Goal: Contribute content

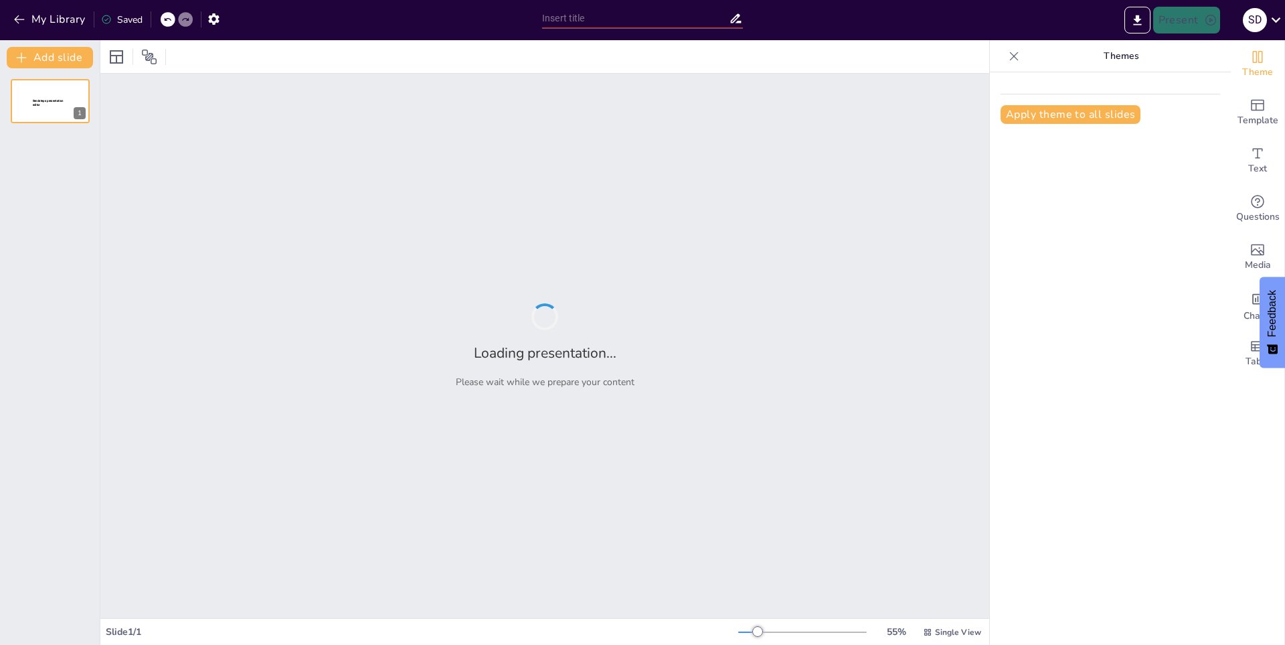
type input "La vida a través de la pantalla: Reflexiones de un adicto al móvil"
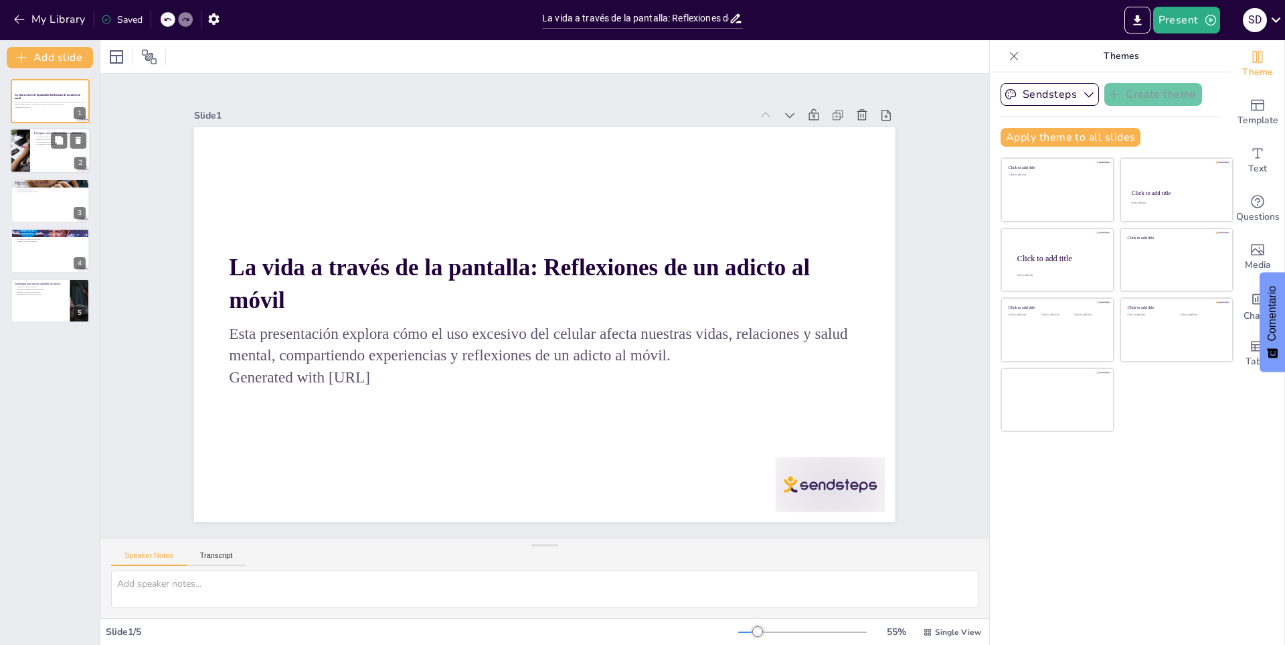
click at [41, 159] on div at bounding box center [50, 151] width 80 height 46
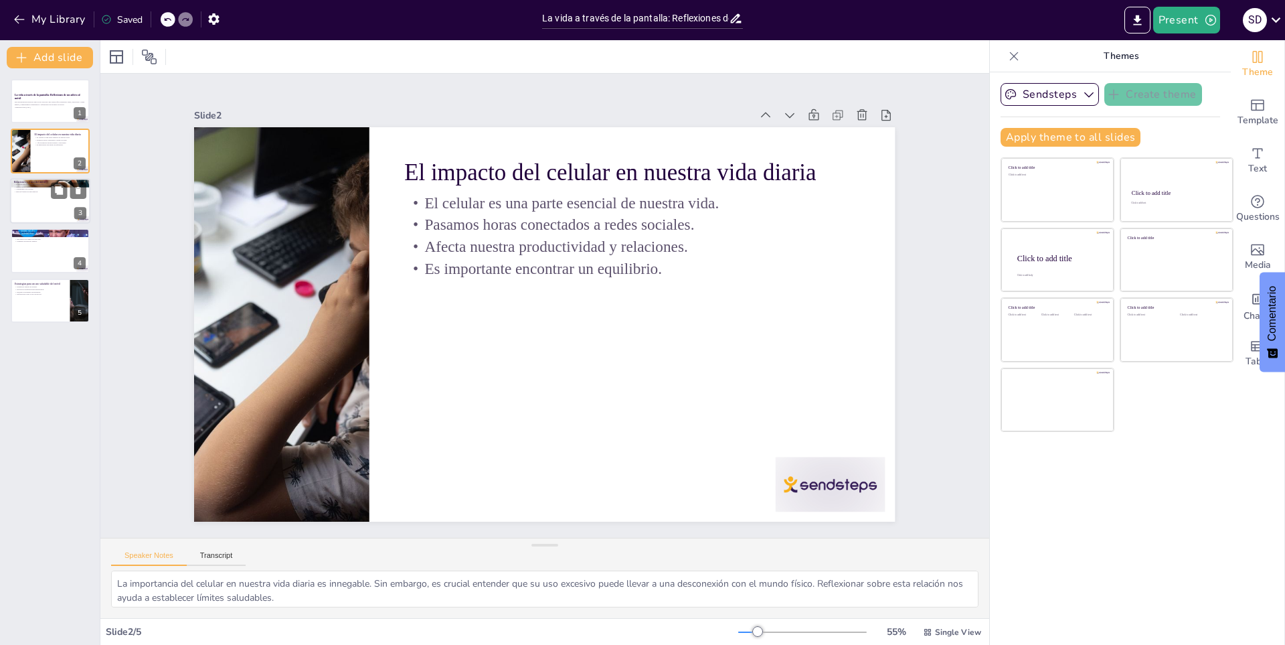
click at [23, 198] on div at bounding box center [50, 201] width 80 height 46
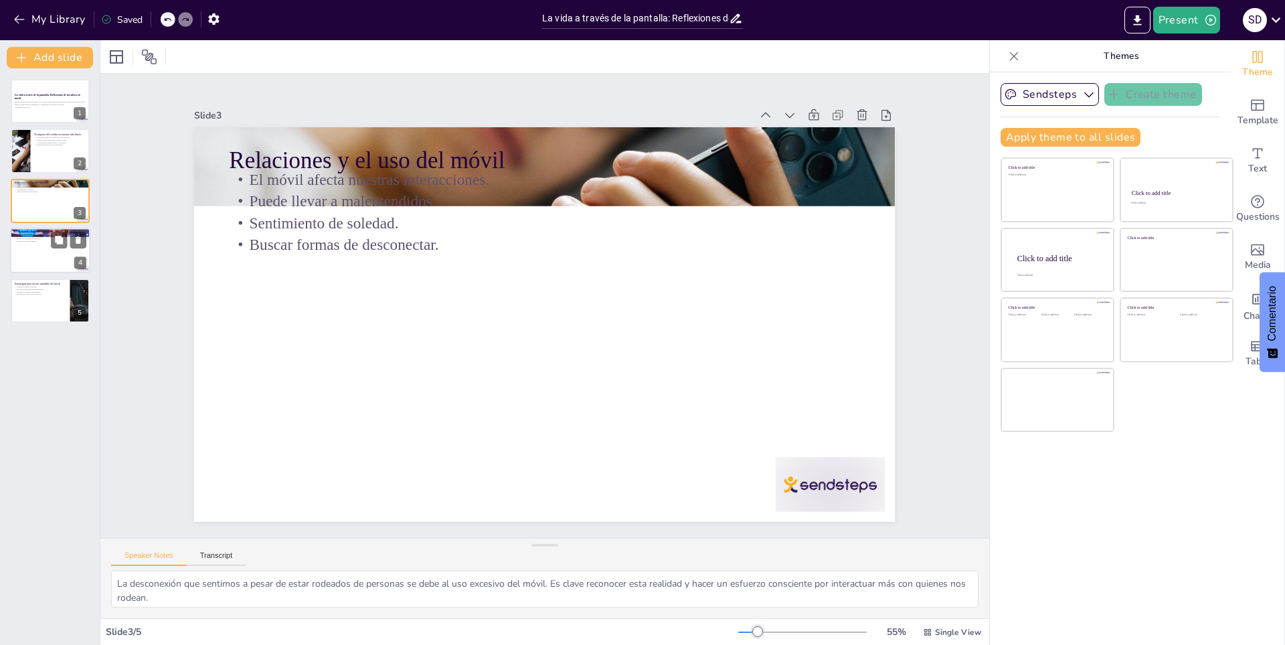
click at [35, 254] on div at bounding box center [50, 251] width 80 height 46
type textarea "La salud mental de los adolescentes se ve comprometida por la adicción al móvil…"
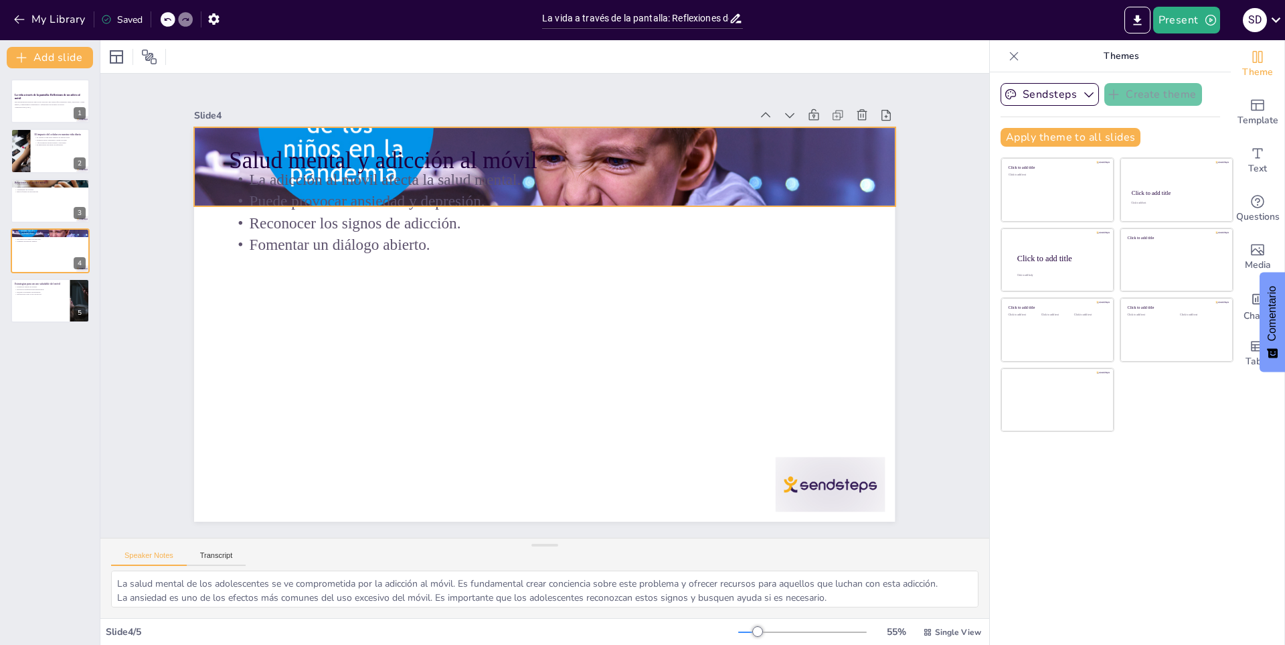
click at [724, 129] on div at bounding box center [648, 212] width 742 height 767
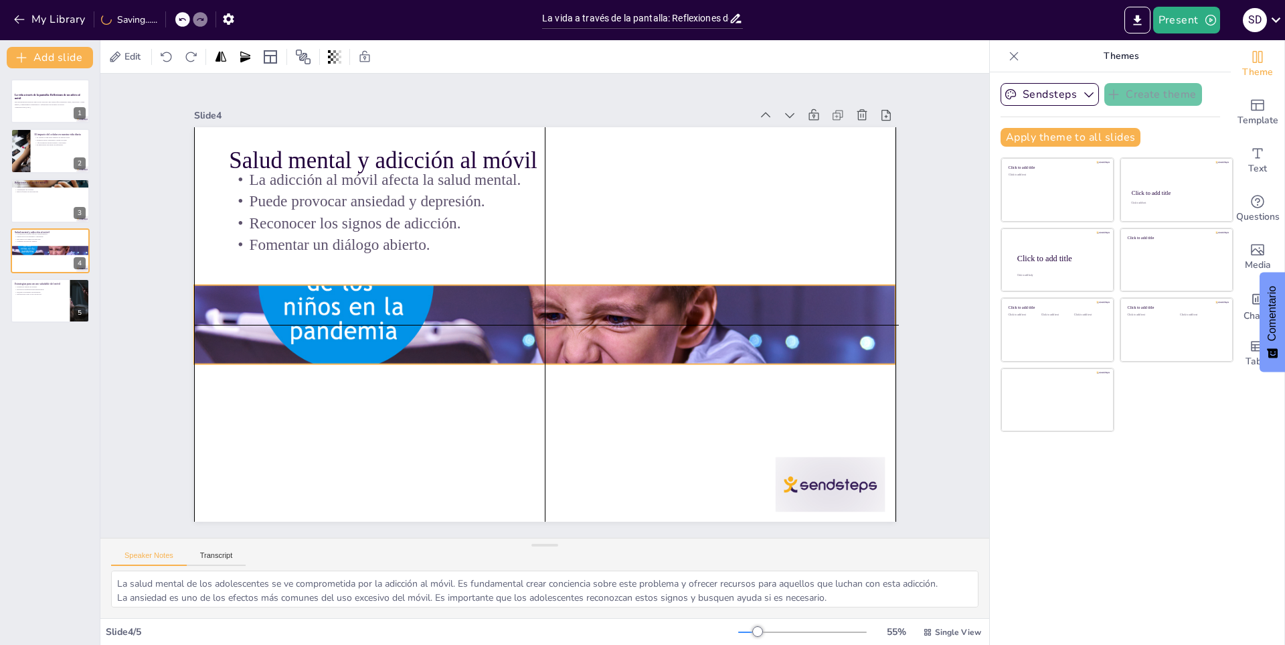
drag, startPoint x: 537, startPoint y: 200, endPoint x: 532, endPoint y: 355, distance: 154.7
click at [539, 127] on div "Salud mental y adicción al móvil La adicción al móvil afecta la salud mental. P…" at bounding box center [544, 127] width 701 height 0
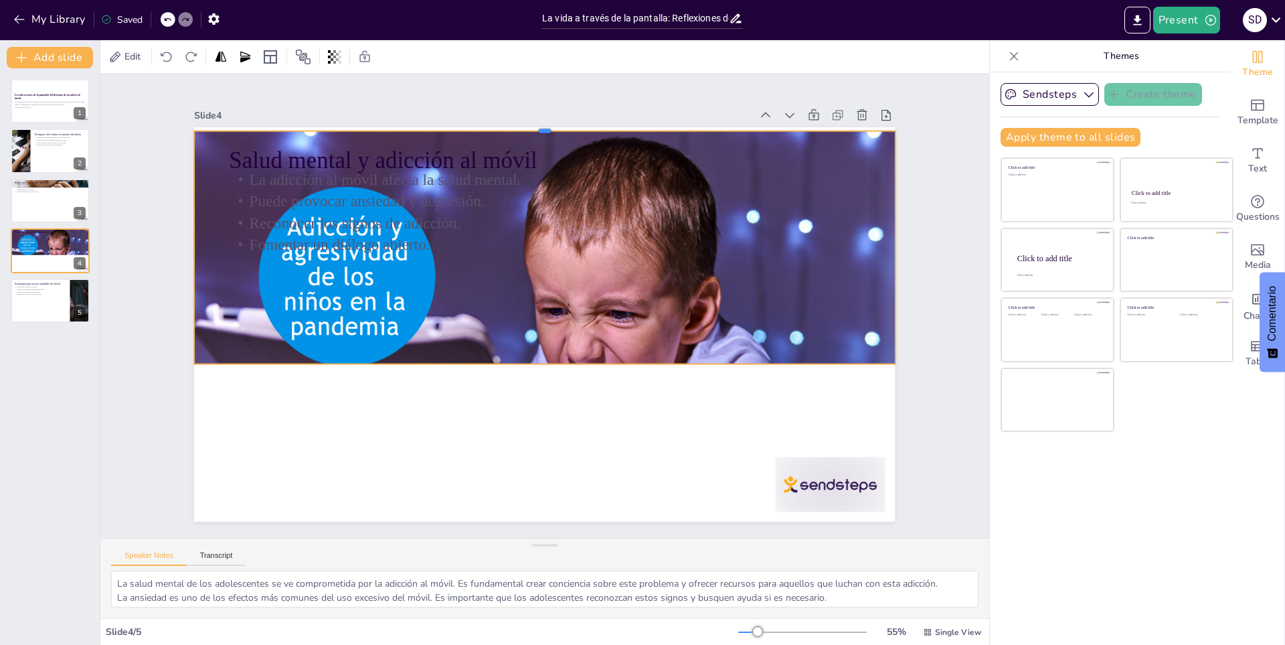
drag, startPoint x: 533, startPoint y: 280, endPoint x: 531, endPoint y: 126, distance: 153.9
click at [531, 126] on div at bounding box center [618, 141] width 645 height 294
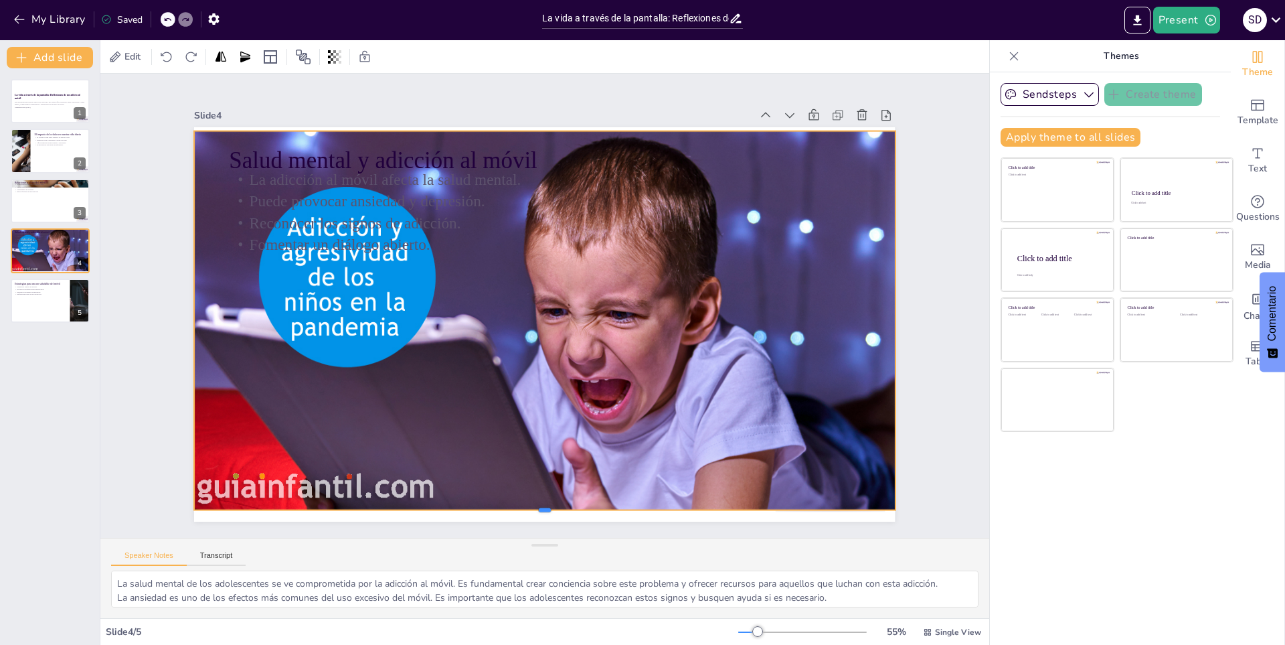
drag, startPoint x: 533, startPoint y: 359, endPoint x: 539, endPoint y: 505, distance: 146.0
click at [501, 505] on div at bounding box center [353, 220] width 294 height 645
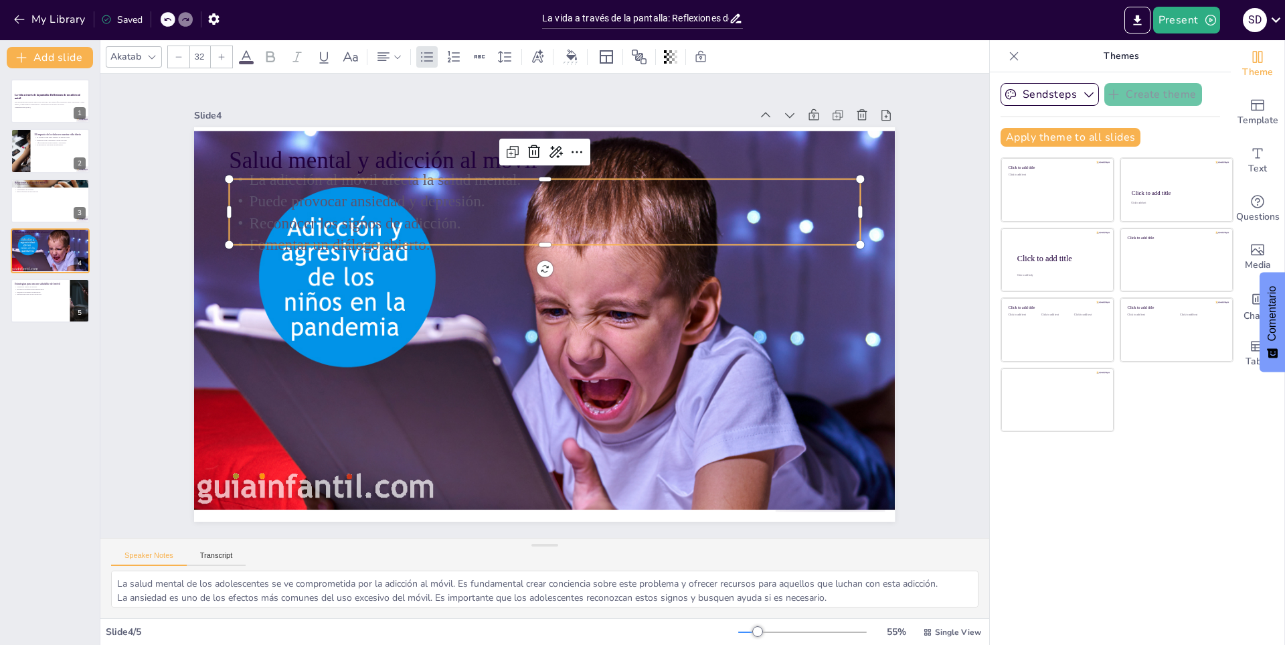
click at [638, 203] on p "Puede provocar ansiedad y depresión." at bounding box center [649, 305] width 22 height 630
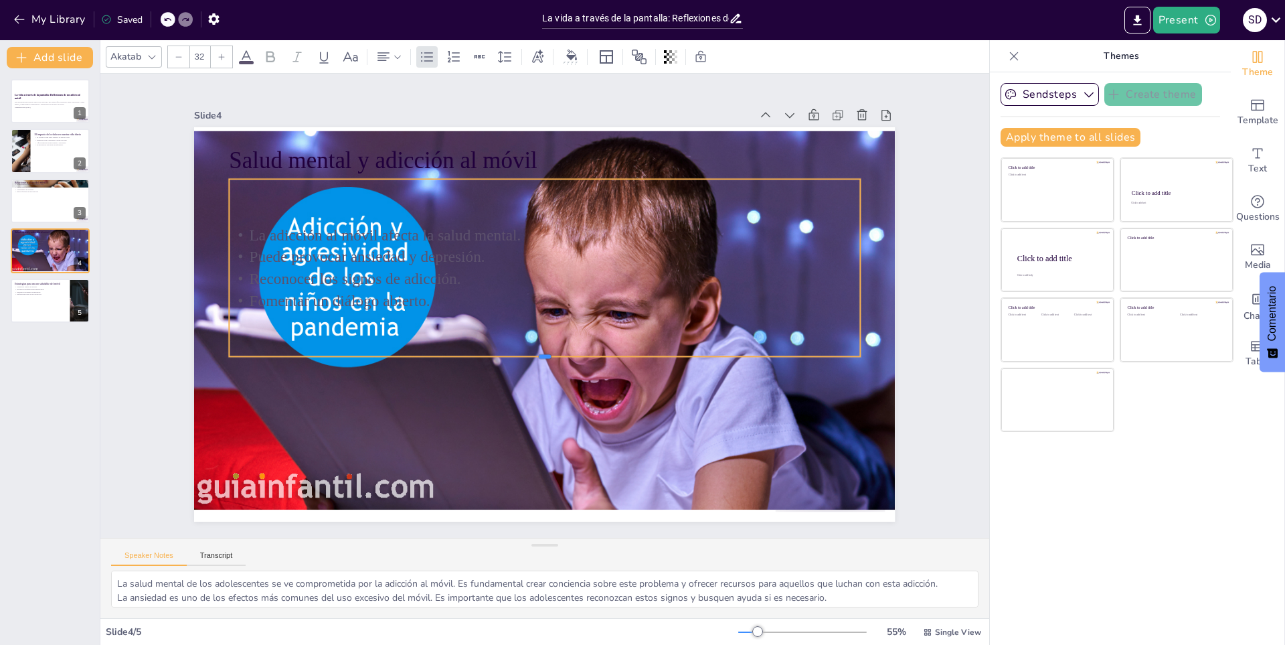
drag, startPoint x: 535, startPoint y: 240, endPoint x: 531, endPoint y: 351, distance: 111.8
click at [531, 351] on div at bounding box center [507, 348] width 476 height 430
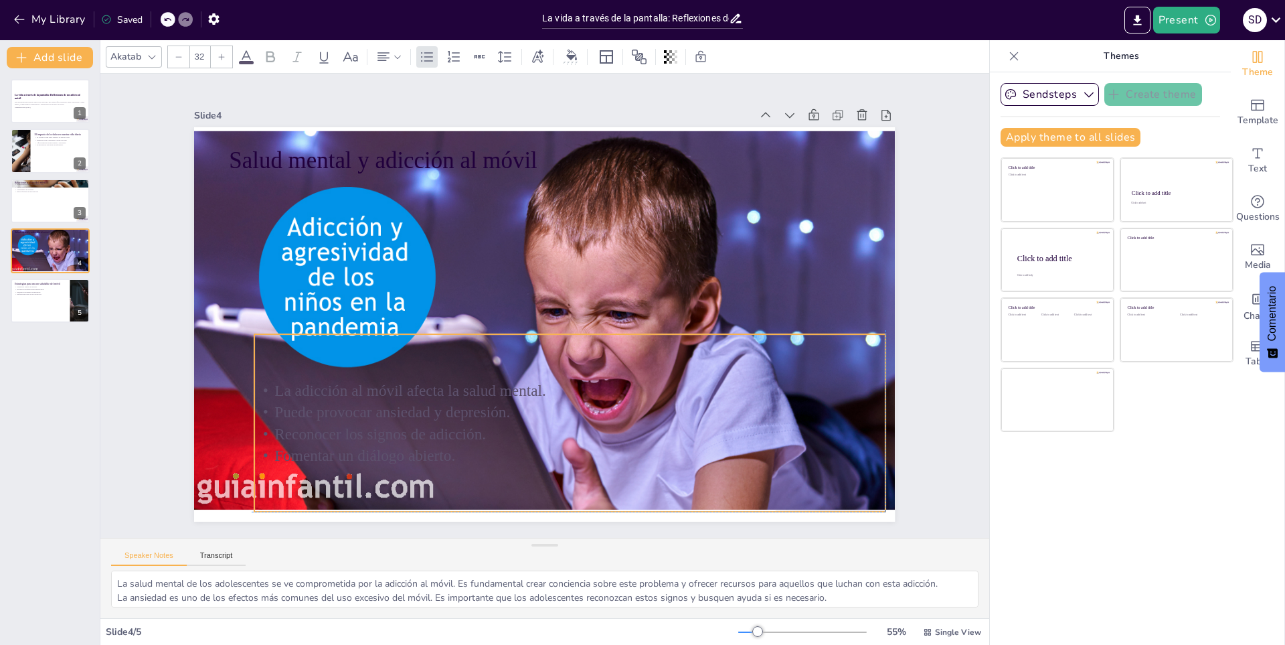
drag, startPoint x: 574, startPoint y: 216, endPoint x: 571, endPoint y: 358, distance: 142.6
click at [596, 367] on div "La adicción al móvil afecta la salud mental. Puede provocar ansiedad y depresió…" at bounding box center [508, 419] width 635 height 469
click at [570, 356] on div "La adicción al móvil afecta la salud mental. Puede provocar ansiedad y depresió…" at bounding box center [532, 424] width 655 height 363
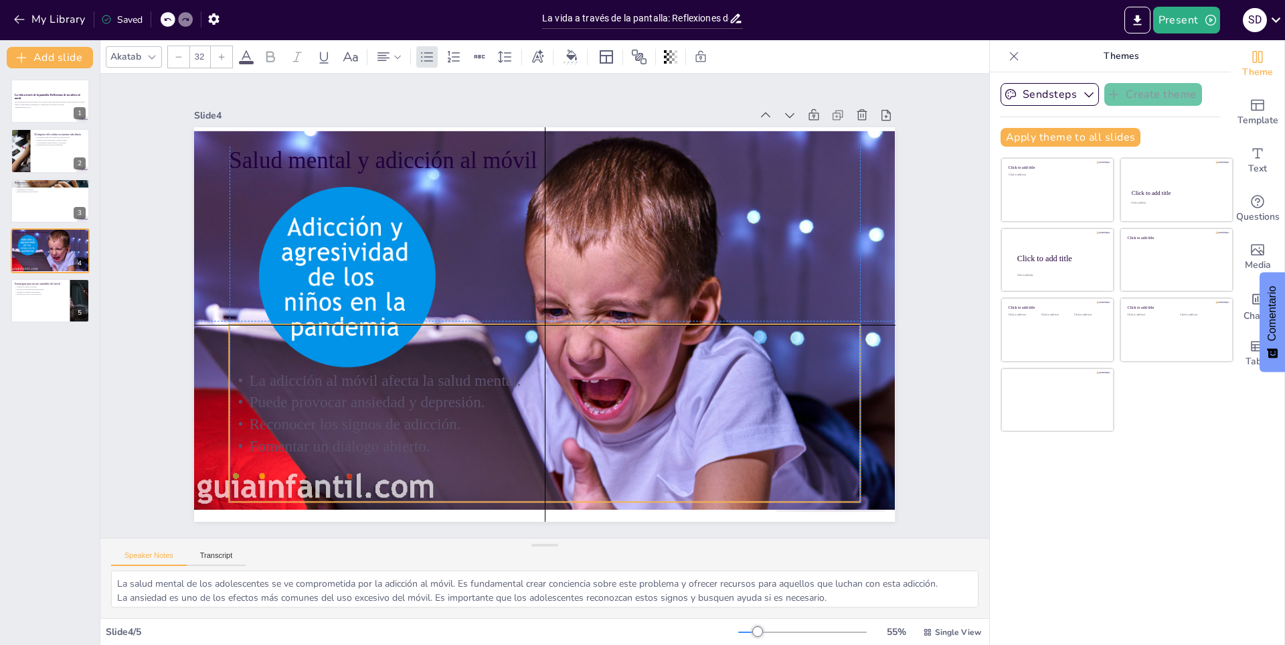
drag, startPoint x: 570, startPoint y: 356, endPoint x: 549, endPoint y: 347, distance: 23.1
click at [549, 347] on div "La adicción al móvil afecta la salud mental. Puede provocar ansiedad y depresió…" at bounding box center [490, 398] width 635 height 468
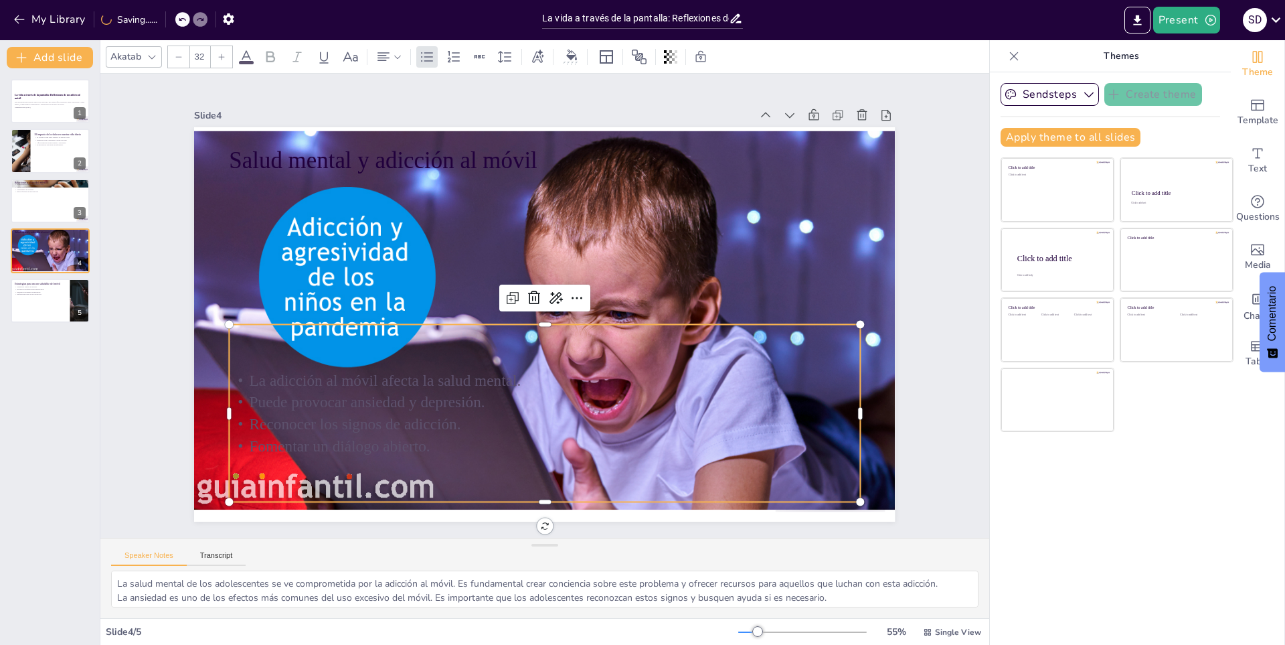
drag, startPoint x: 558, startPoint y: 349, endPoint x: 529, endPoint y: 343, distance: 29.4
click at [528, 343] on div "La adicción al móvil afecta la salud mental. Puede provocar ansiedad y depresió…" at bounding box center [522, 410] width 654 height 305
click at [547, 292] on icon at bounding box center [557, 302] width 21 height 21
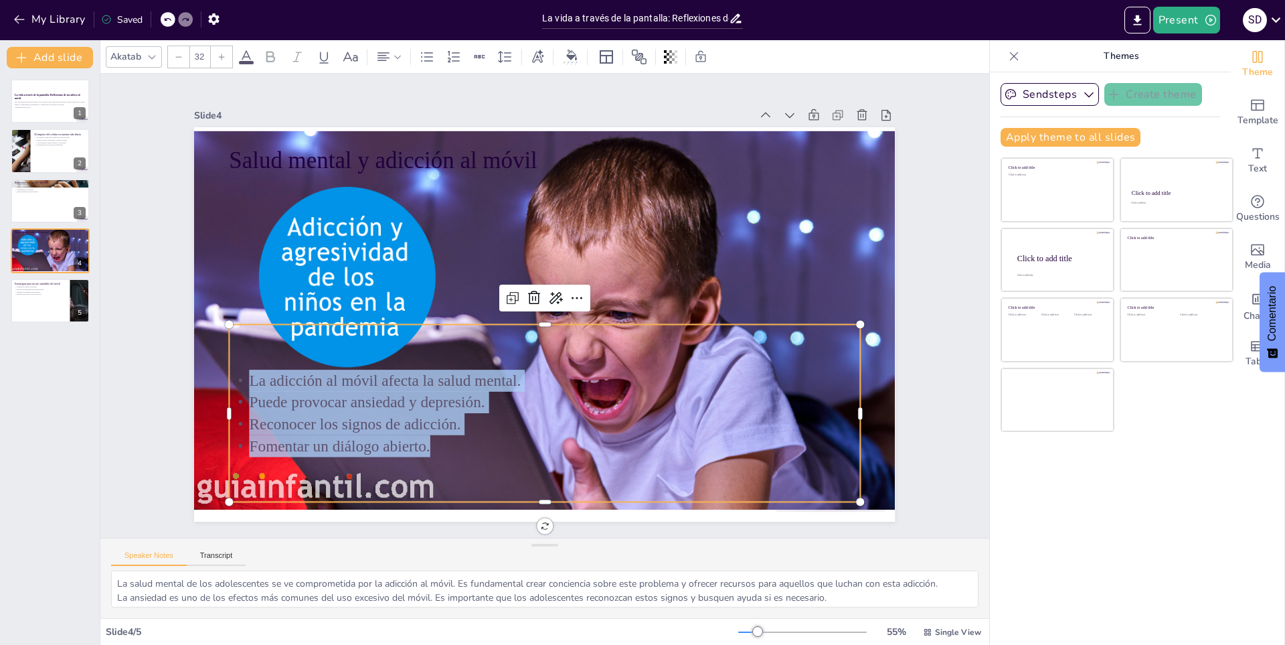
drag, startPoint x: 421, startPoint y: 442, endPoint x: 238, endPoint y: 361, distance: 200.5
click at [238, 361] on div "La adicción al móvil afecta la salud mental. Puede provocar ansiedad y depresió…" at bounding box center [522, 410] width 654 height 305
drag, startPoint x: 329, startPoint y: 431, endPoint x: 486, endPoint y: 463, distance: 159.9
click at [486, 463] on div "La adicción al móvil afecta la salud mental. Puede provocar ansiedad y depresió…" at bounding box center [522, 410] width 654 height 305
click at [547, 297] on icon at bounding box center [558, 304] width 22 height 22
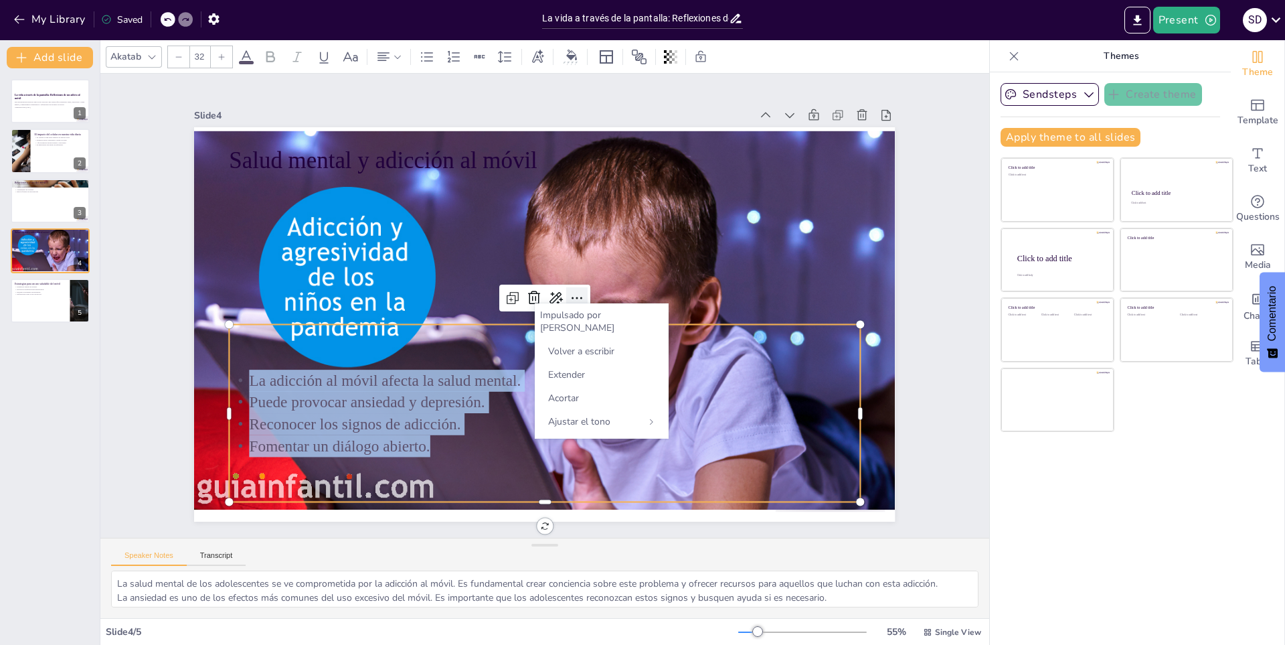
click at [564, 310] on icon at bounding box center [574, 321] width 23 height 23
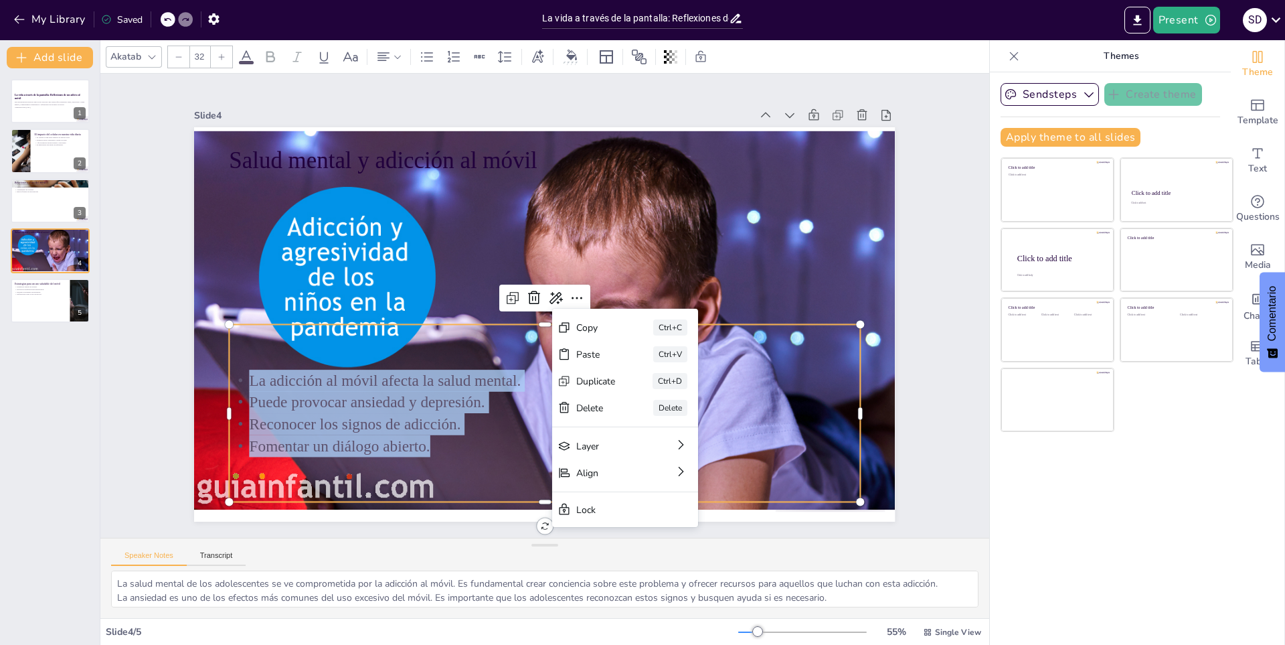
click at [787, 448] on p "Fomentar un diálogo abierto." at bounding box center [531, 445] width 630 height 88
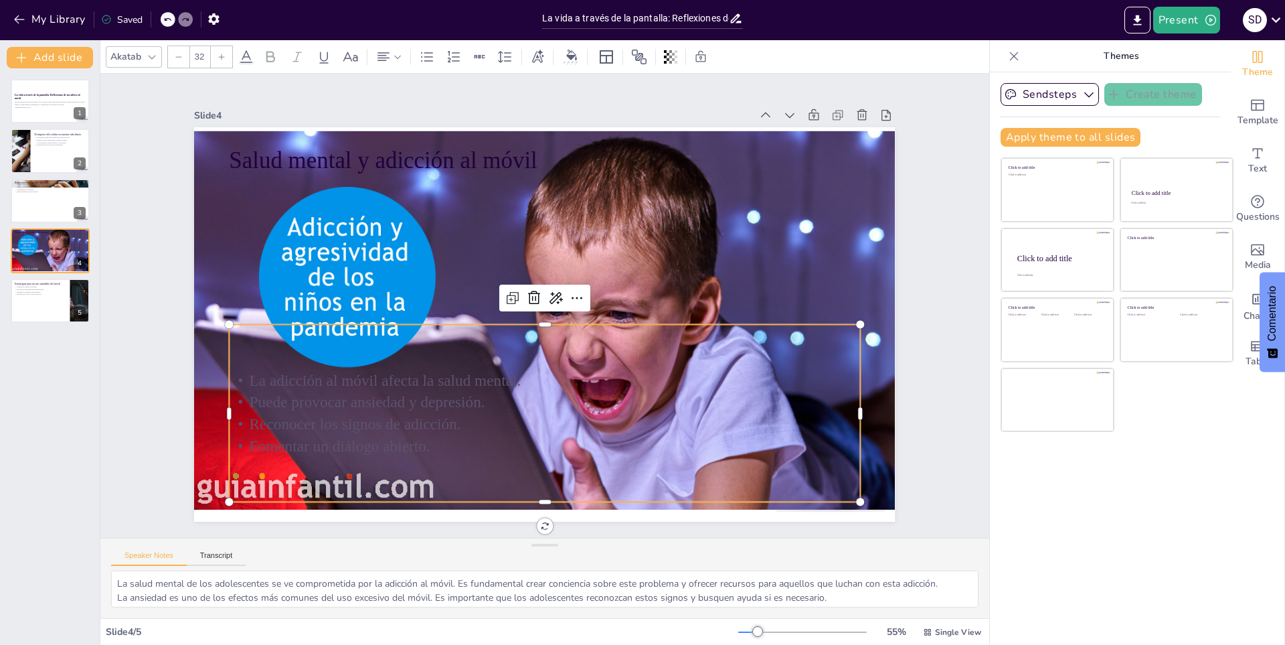
click at [505, 460] on div "La adicción al móvil afecta la salud mental. Puede provocar ansiedad y depresió…" at bounding box center [522, 410] width 654 height 305
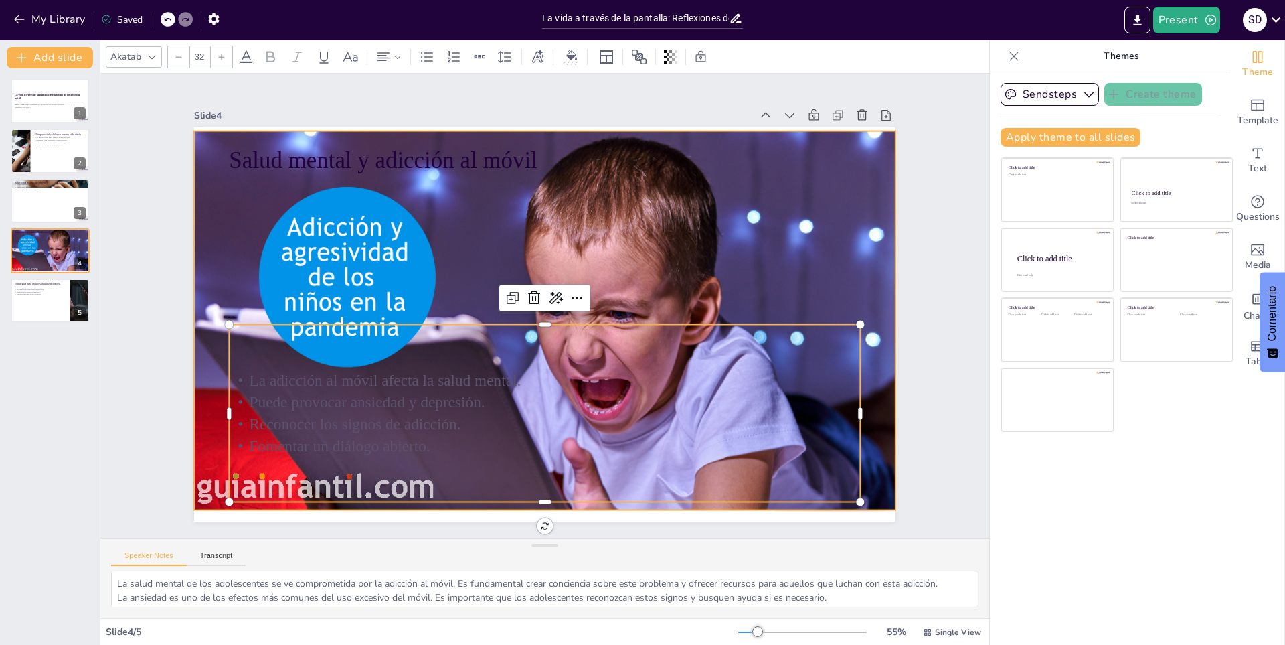
click at [770, 175] on div at bounding box center [543, 320] width 789 height 578
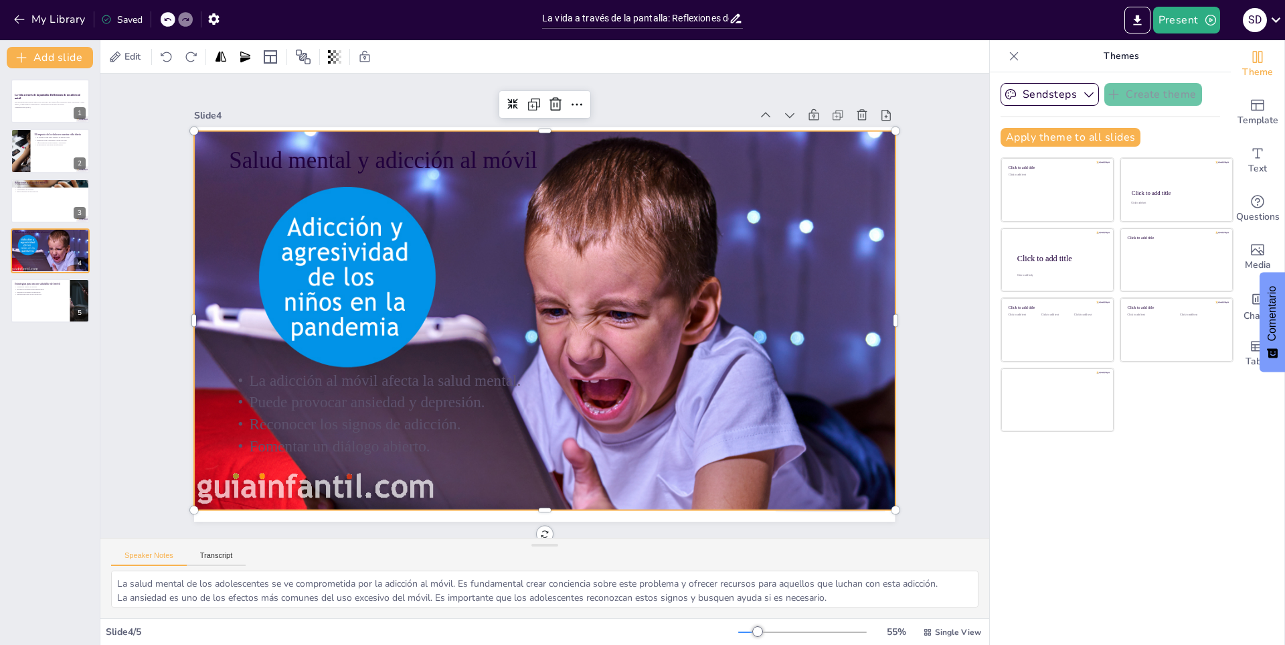
click at [532, 500] on div at bounding box center [543, 320] width 789 height 579
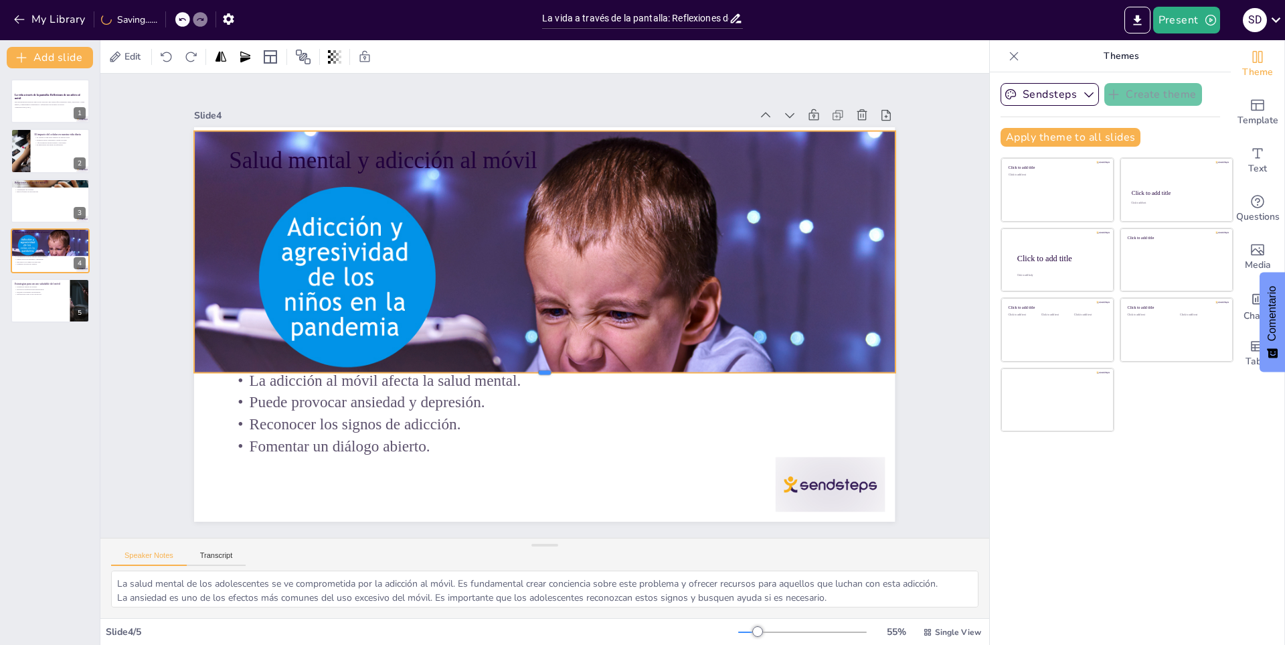
drag, startPoint x: 541, startPoint y: 504, endPoint x: 532, endPoint y: 367, distance: 137.5
click at [532, 367] on div at bounding box center [522, 374] width 670 height 227
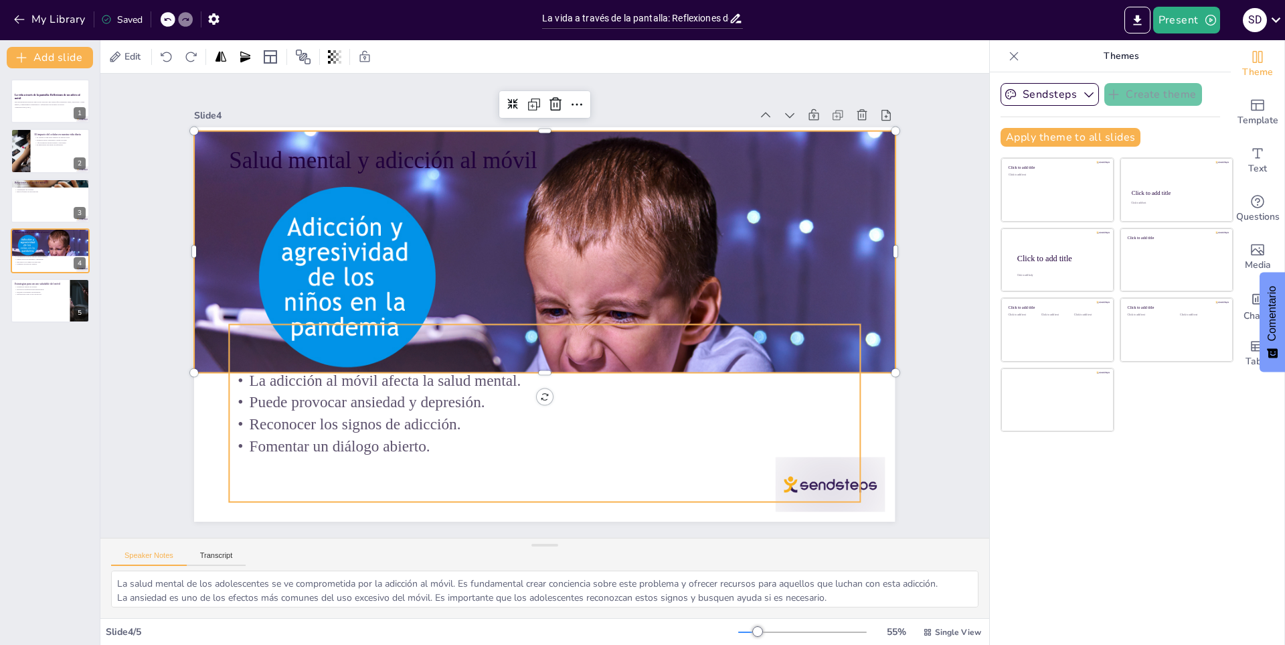
click at [411, 420] on p "Reconocer los signos de adicción." at bounding box center [520, 421] width 622 height 153
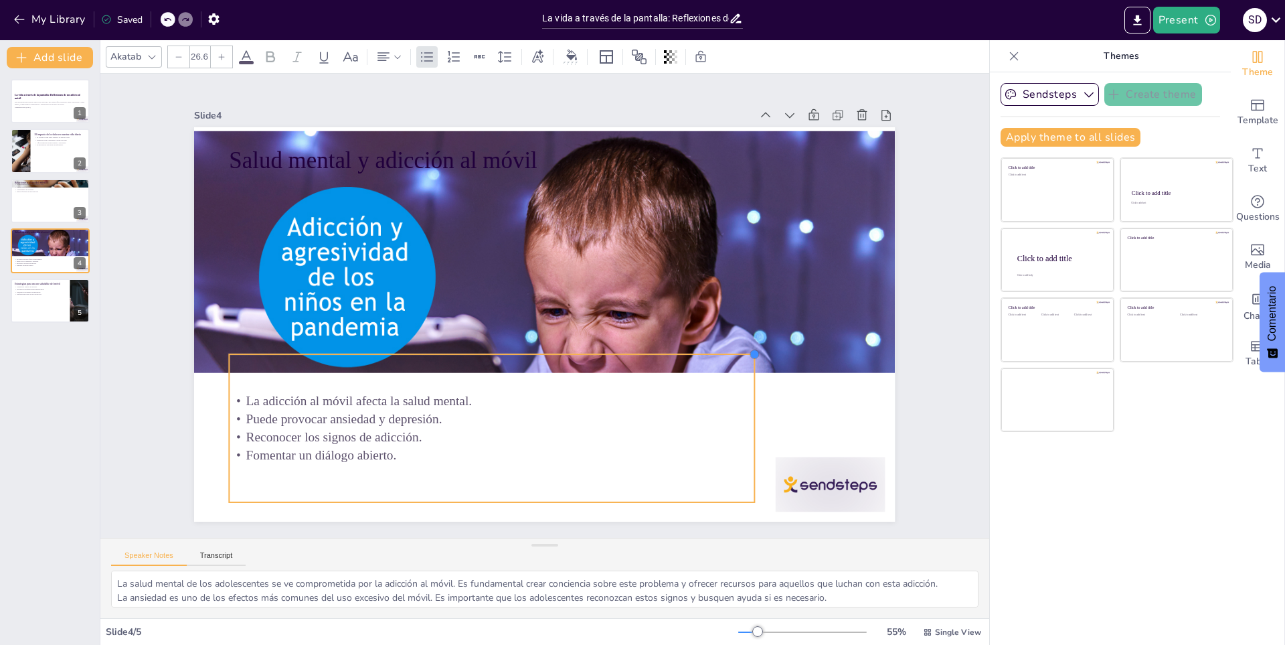
type input "26.5"
drag, startPoint x: 847, startPoint y: 319, endPoint x: 738, endPoint y: 470, distance: 186.1
click at [738, 470] on div "Salud mental y adicción al móvil La adicción al móvil afecta la salud mental. P…" at bounding box center [539, 322] width 788 height 591
click at [545, 62] on div at bounding box center [537, 56] width 20 height 21
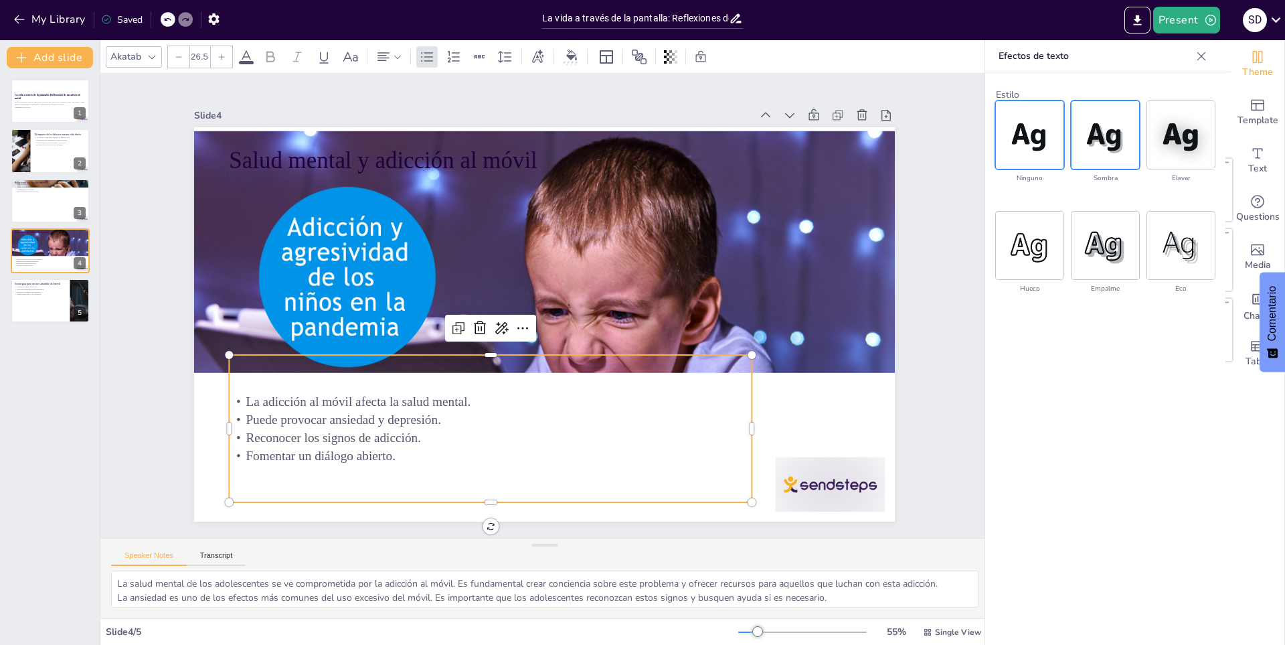
click at [1117, 151] on img at bounding box center [1105, 135] width 68 height 68
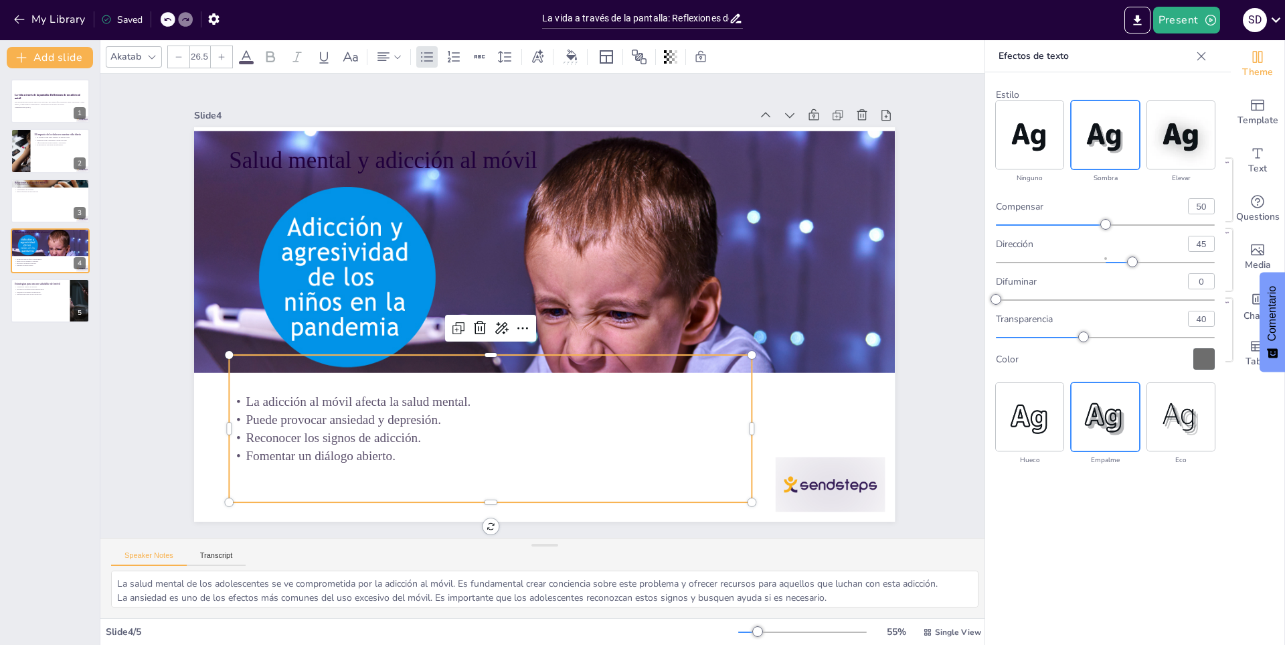
click at [1102, 418] on img at bounding box center [1105, 417] width 68 height 68
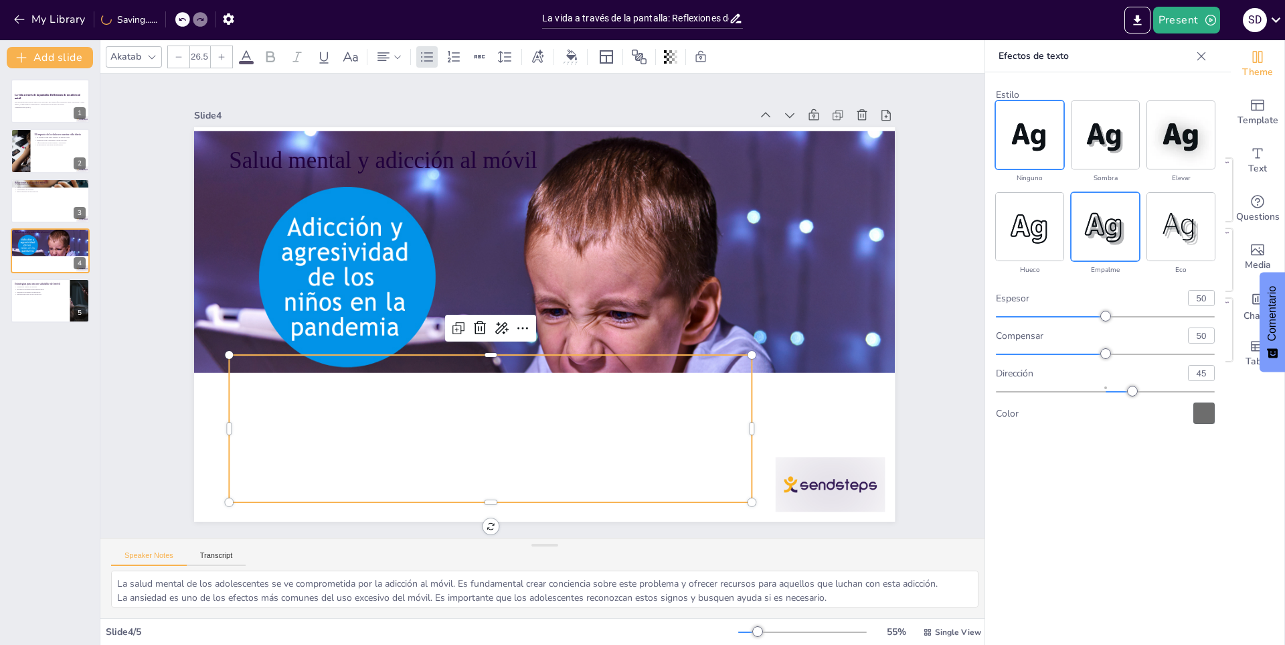
click at [1042, 157] on img at bounding box center [1030, 135] width 68 height 68
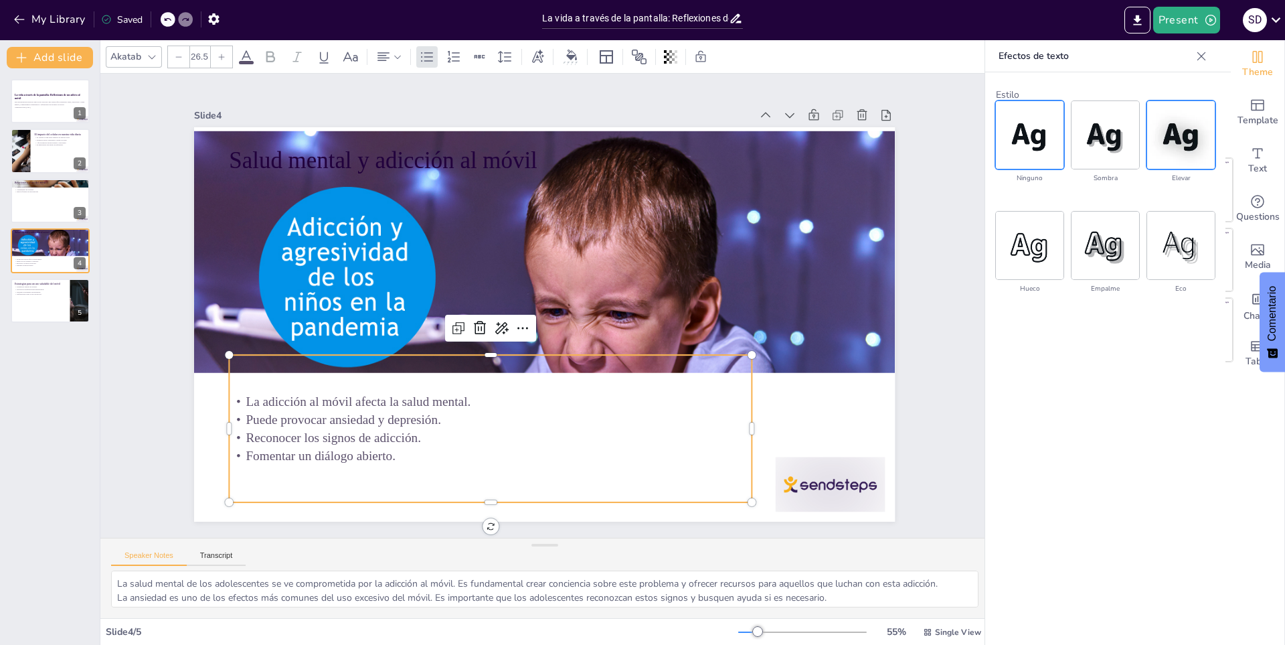
click at [1179, 110] on img at bounding box center [1181, 135] width 68 height 68
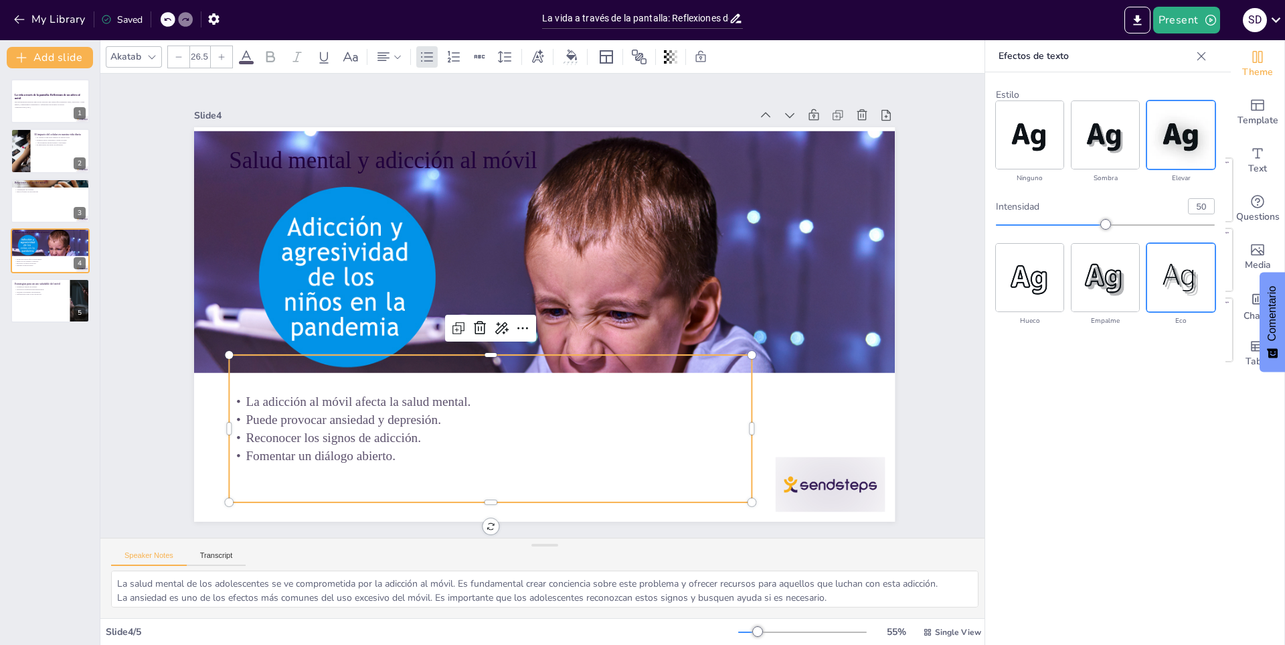
click at [1158, 291] on img at bounding box center [1181, 278] width 68 height 68
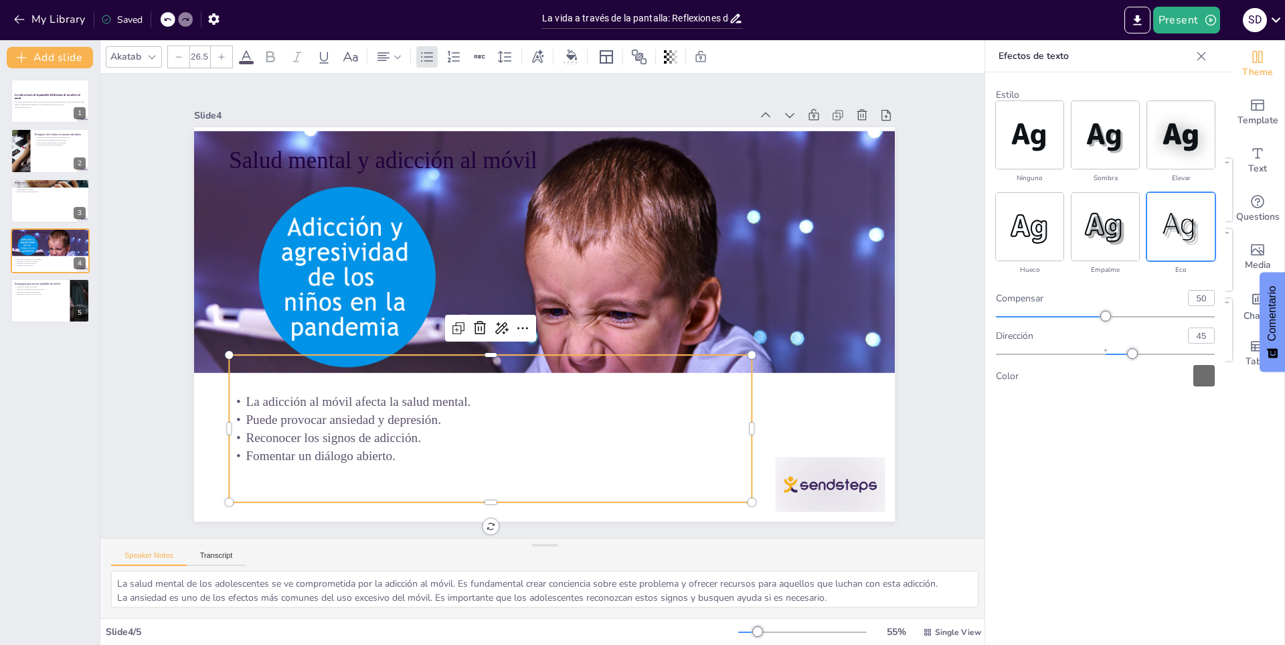
click at [1205, 61] on icon at bounding box center [1201, 56] width 13 height 13
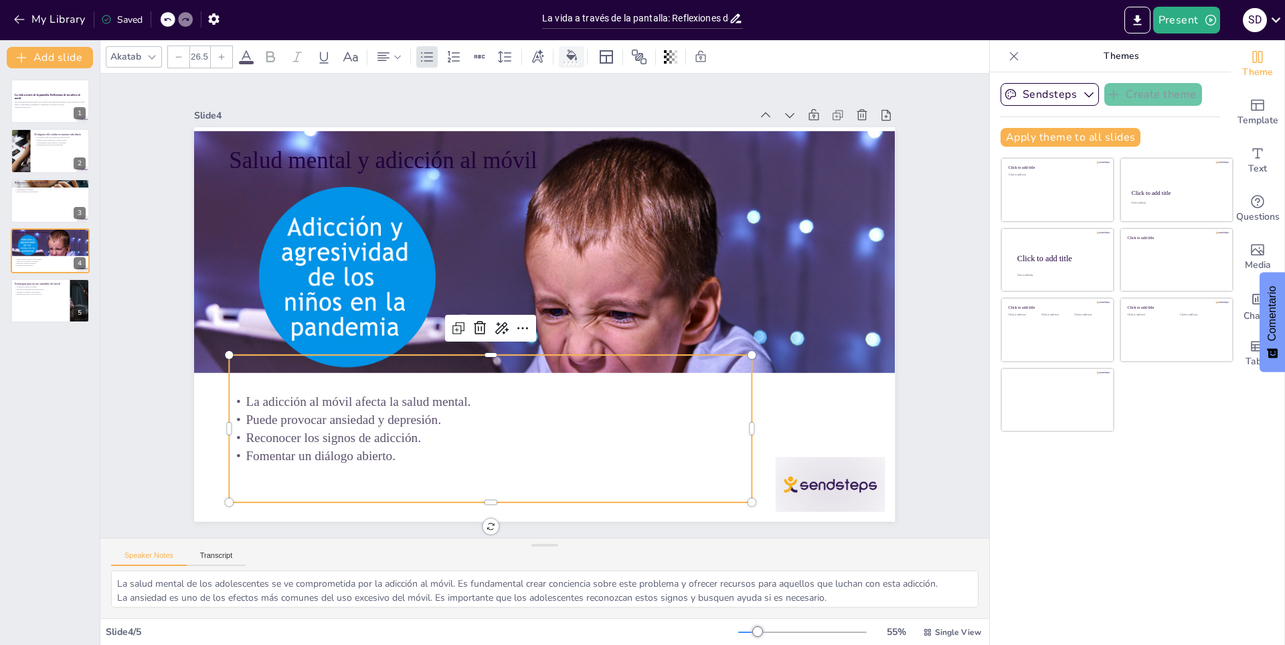
click at [571, 63] on div at bounding box center [571, 63] width 15 height 3
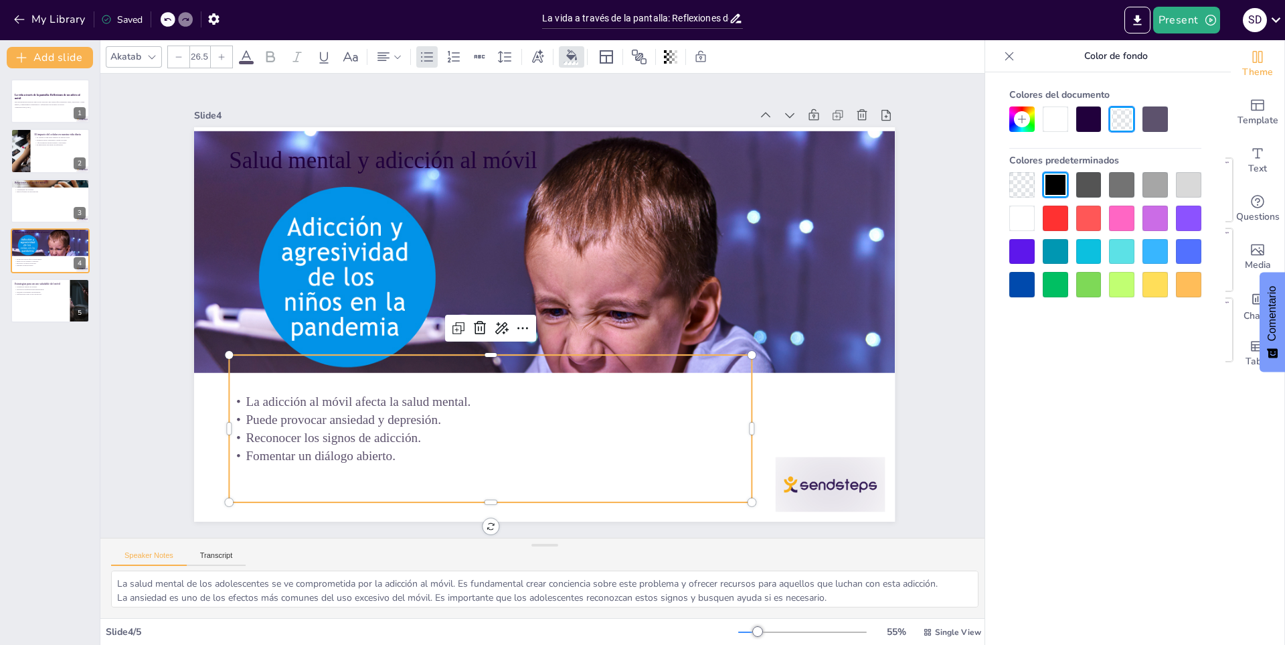
click at [1055, 186] on div at bounding box center [1055, 184] width 25 height 25
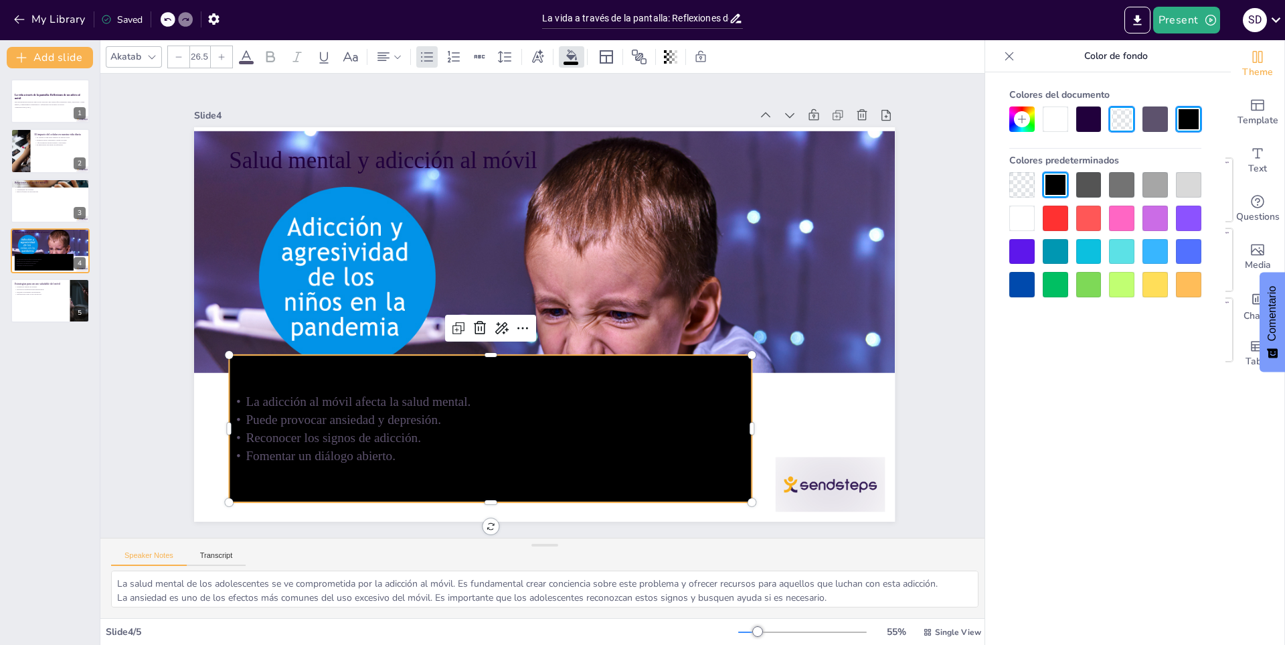
click at [1028, 219] on div at bounding box center [1021, 217] width 25 height 25
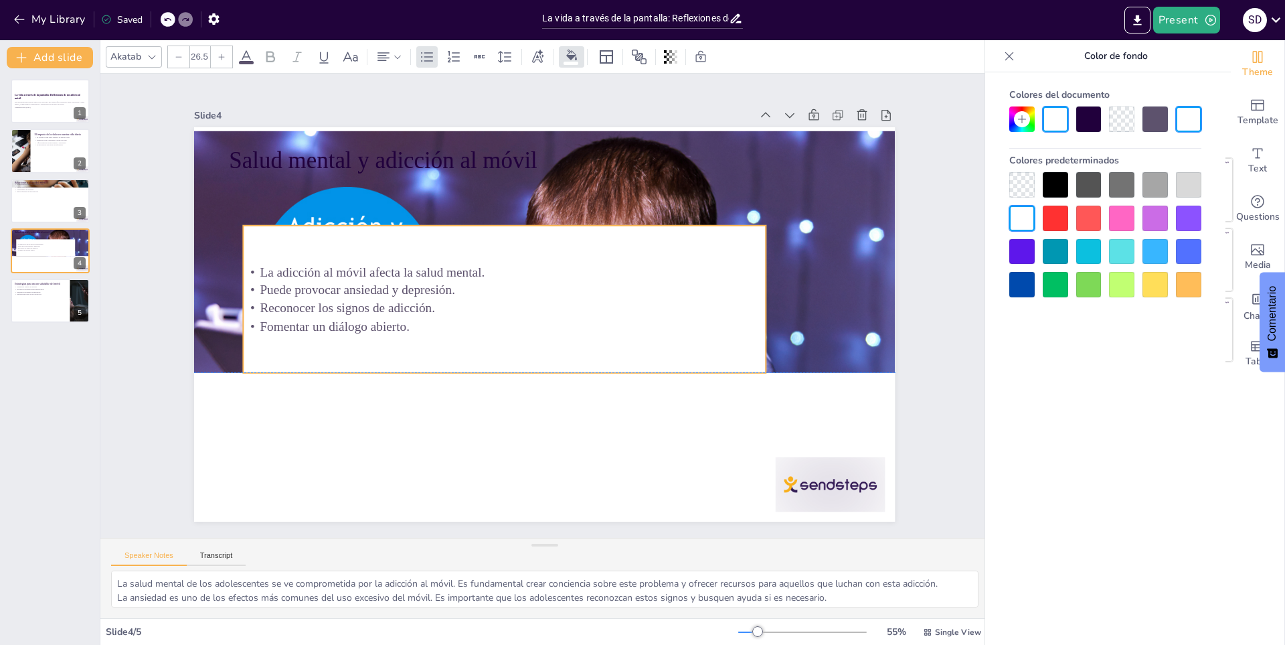
drag, startPoint x: 647, startPoint y: 438, endPoint x: 661, endPoint y: 305, distance: 134.6
click at [661, 305] on p "Reconocer los signos de adicción." at bounding box center [506, 295] width 503 height 179
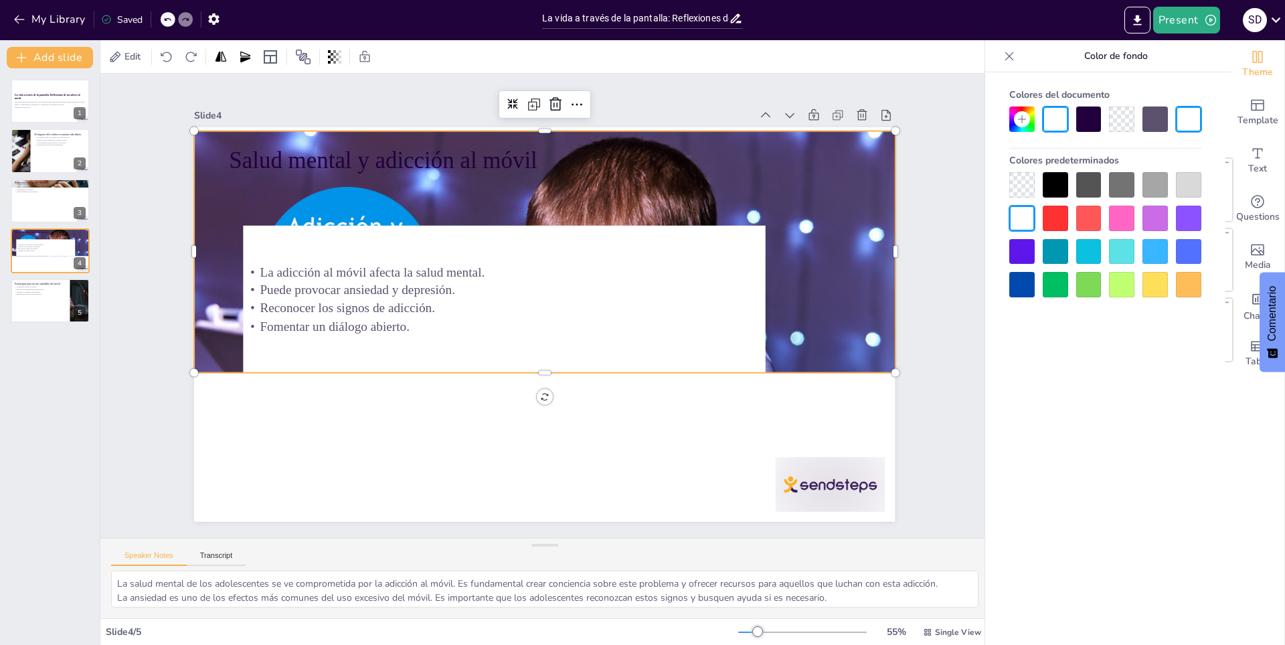
click at [817, 272] on div at bounding box center [546, 320] width 742 height 450
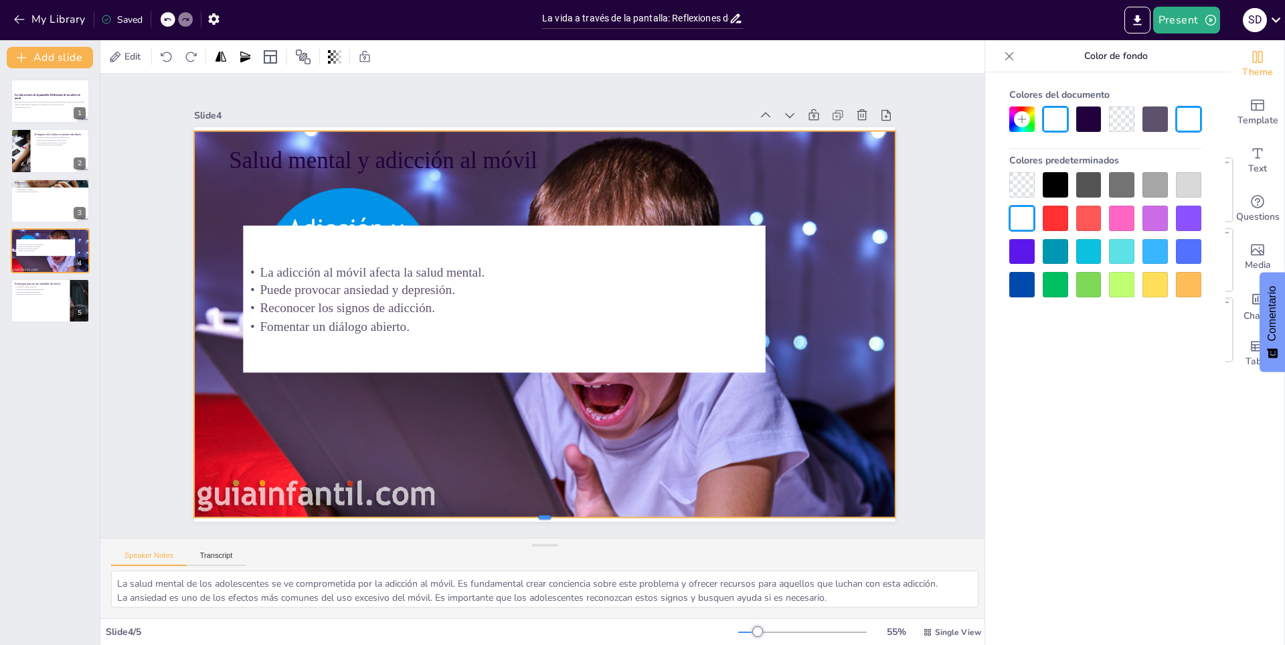
drag, startPoint x: 535, startPoint y: 367, endPoint x: 558, endPoint y: 512, distance: 146.4
click at [558, 512] on div at bounding box center [478, 511] width 670 height 227
click at [707, 301] on p "Reconocer los signos de adicción." at bounding box center [508, 287] width 461 height 276
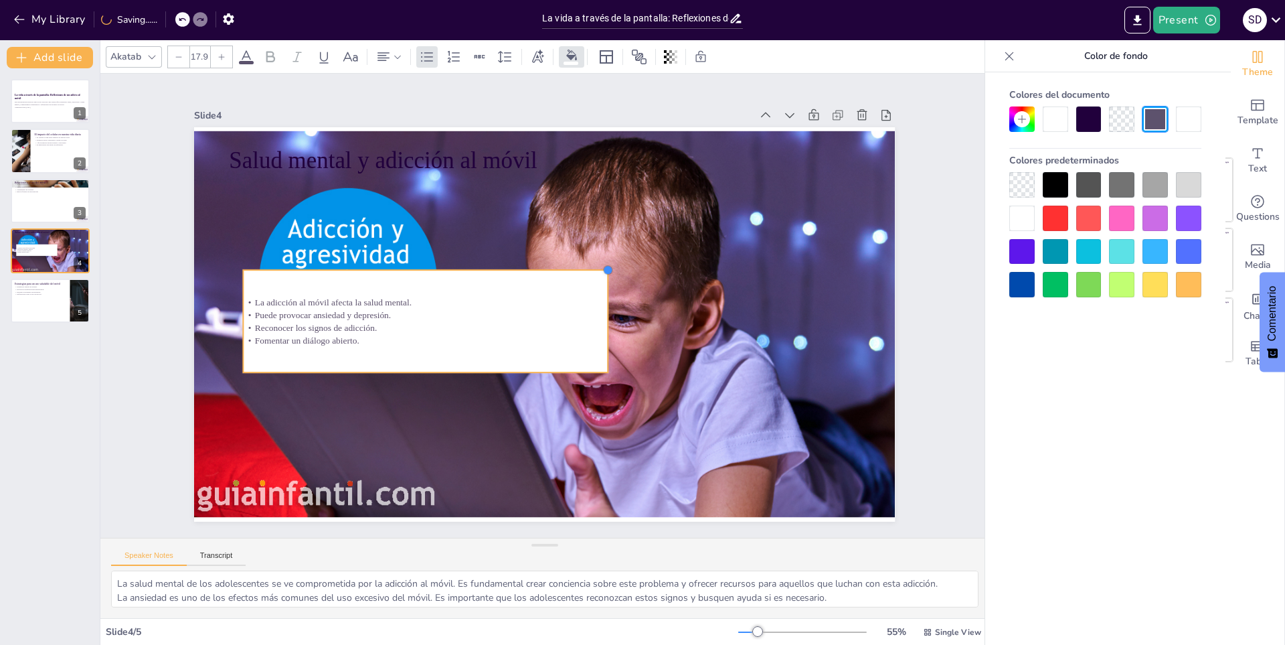
type input "18.5"
drag, startPoint x: 755, startPoint y: 222, endPoint x: 598, endPoint y: 290, distance: 171.5
click at [598, 290] on div "Salud mental y adicción al móvil La adicción al móvil afecta la salud mental. P…" at bounding box center [541, 323] width 768 height 531
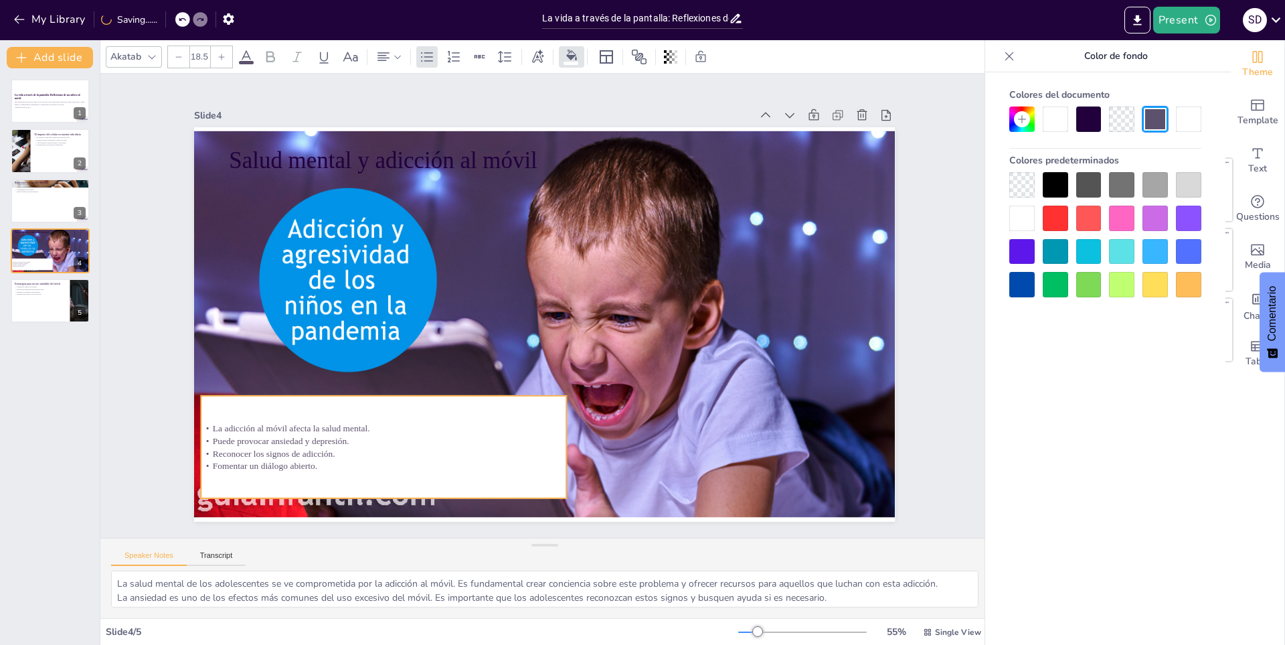
drag, startPoint x: 495, startPoint y: 344, endPoint x: 452, endPoint y: 470, distance: 132.7
click at [452, 470] on div "La adicción al móvil afecta la salud mental. Puede provocar ansiedad y depresió…" at bounding box center [334, 347] width 367 height 272
click at [44, 289] on p "Desactivar notificaciones innecesarias." at bounding box center [40, 289] width 52 height 3
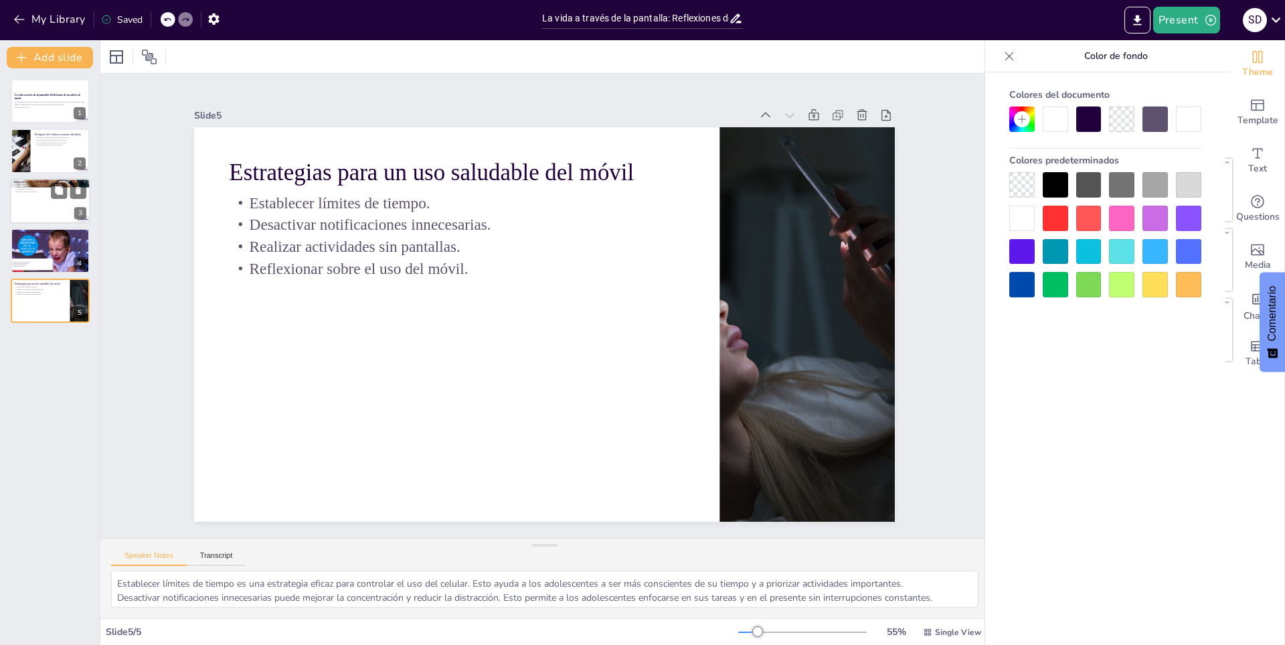
click at [43, 188] on p "Sentimiento de soledad." at bounding box center [50, 189] width 72 height 3
type textarea "La desconexión que sentimos a pesar de estar rodeados de personas se debe al us…"
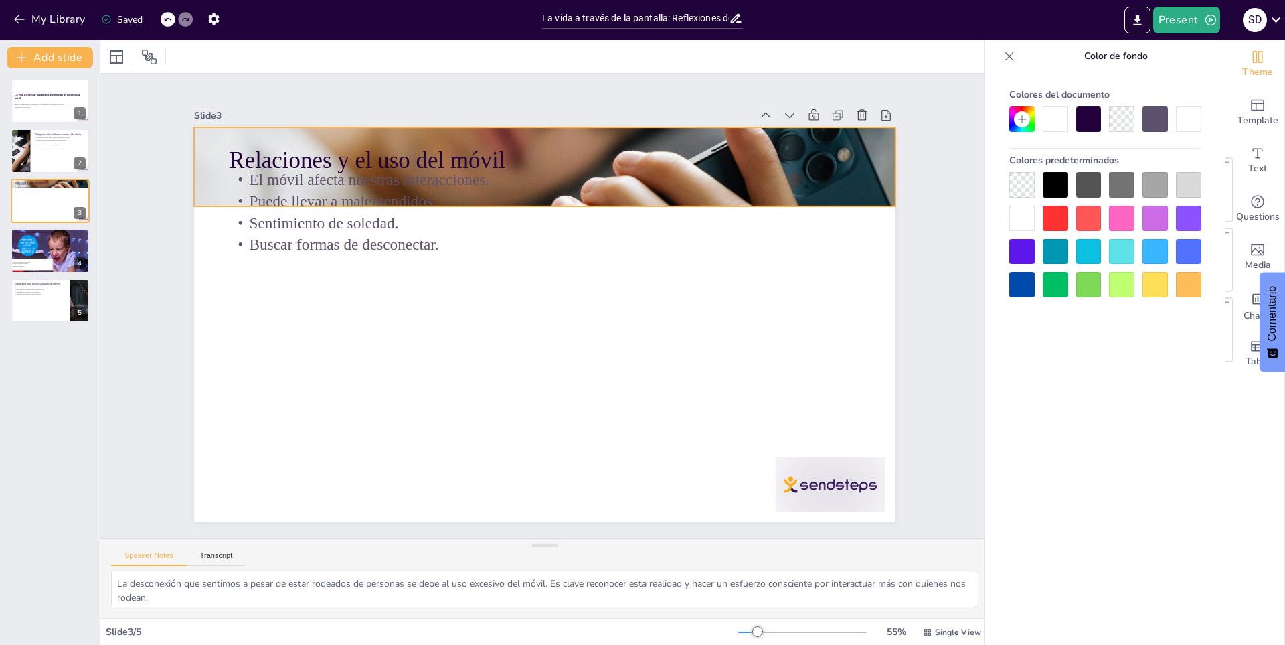
click at [881, 168] on div at bounding box center [657, 224] width 731 height 798
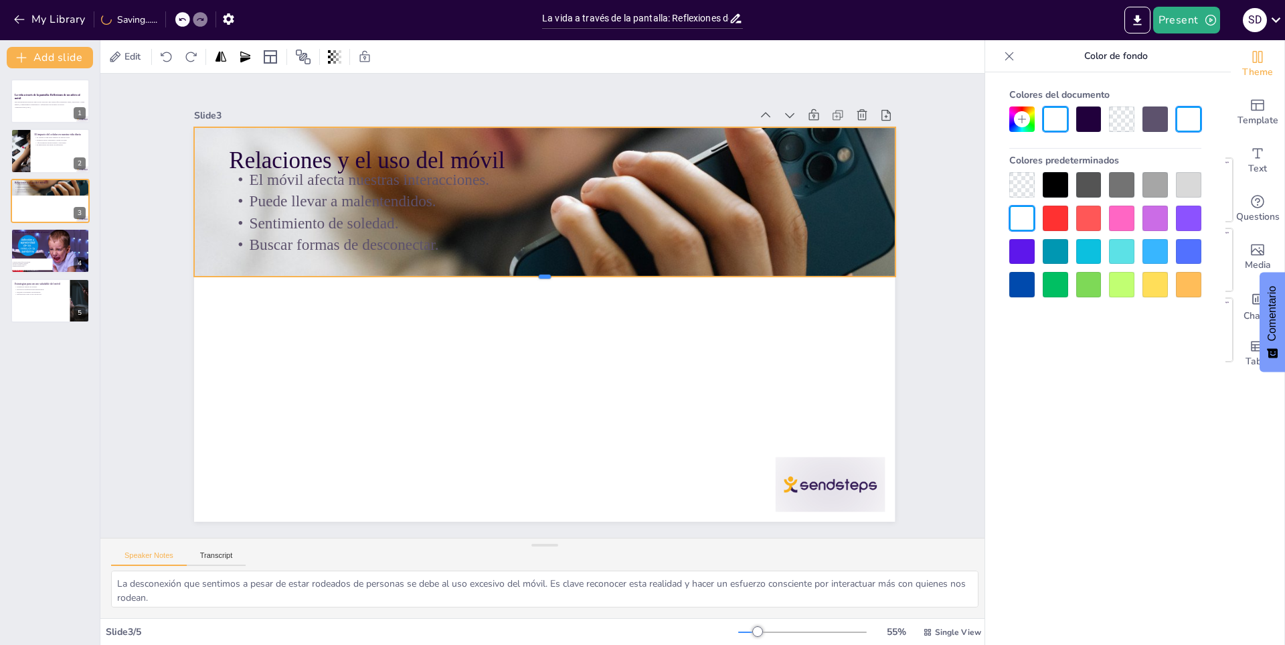
drag, startPoint x: 538, startPoint y: 203, endPoint x: 509, endPoint y: 273, distance: 75.9
click at [509, 273] on div at bounding box center [556, 284] width 612 height 359
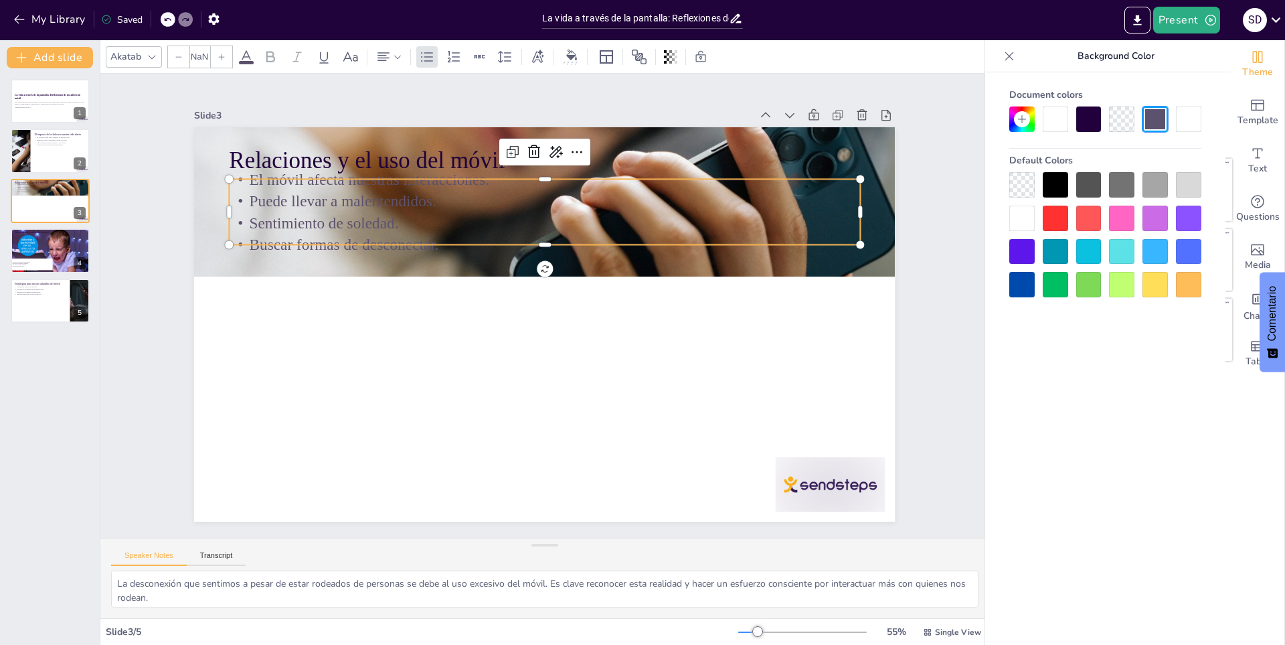
type input "32"
click at [529, 224] on p "Sentimiento de soledad." at bounding box center [562, 225] width 622 height 153
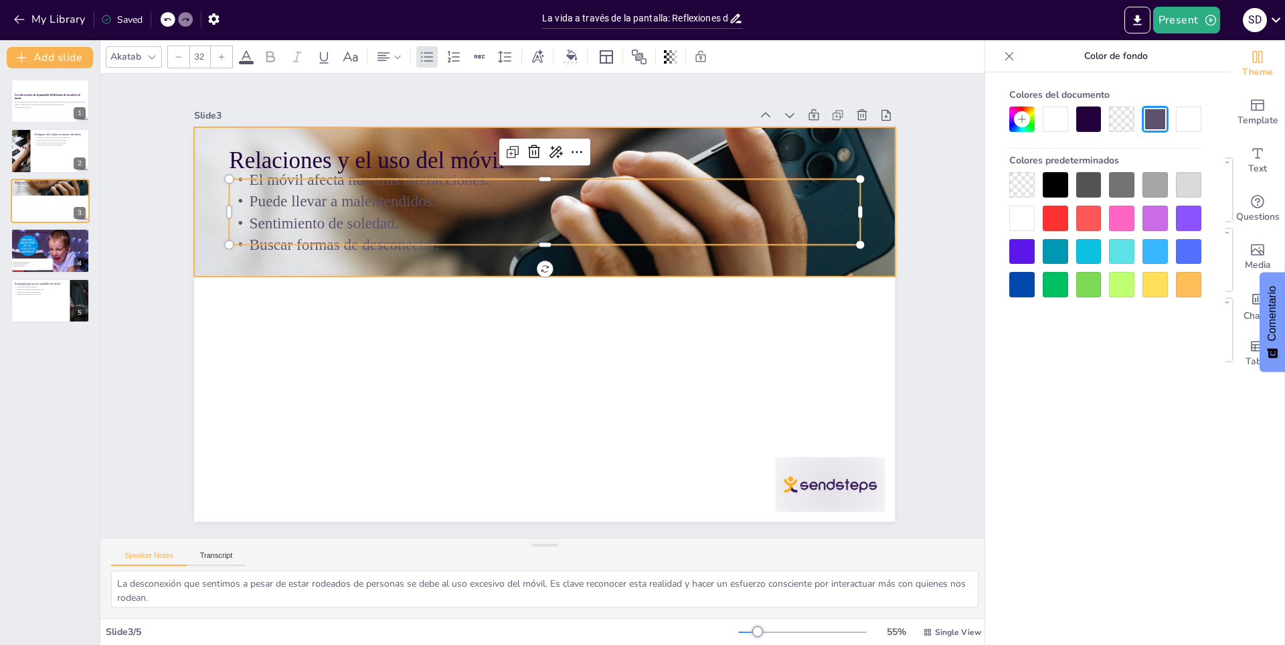
click at [493, 259] on div at bounding box center [587, 174] width 788 height 592
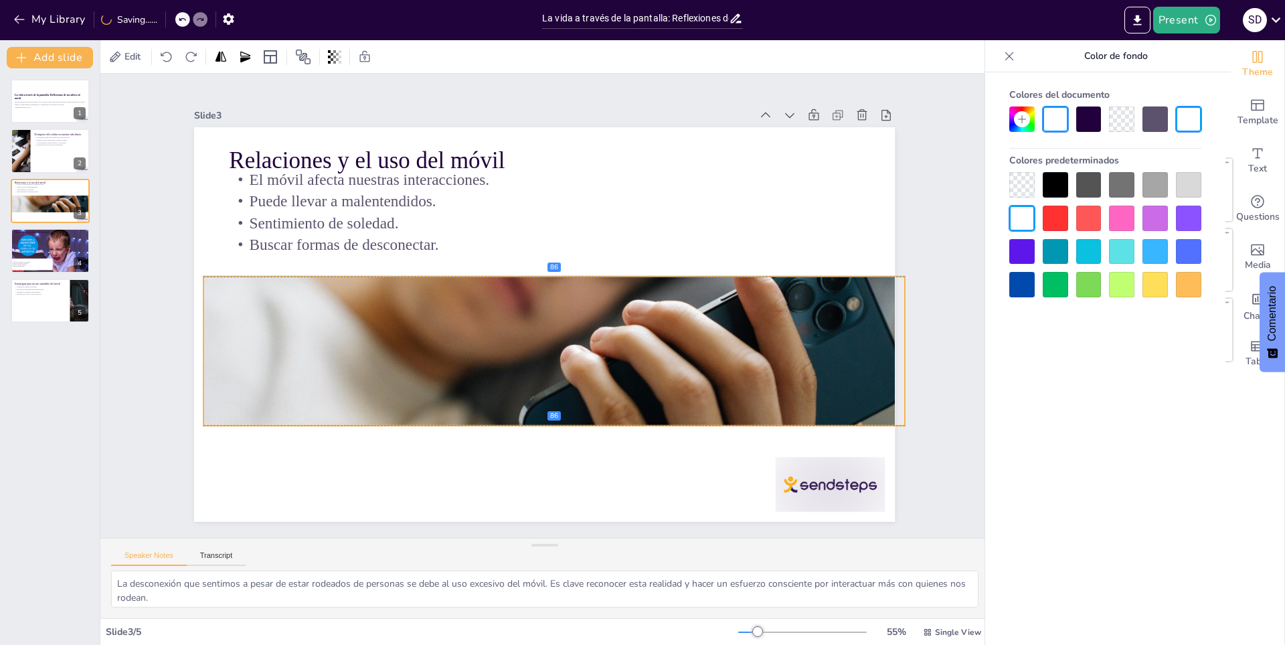
drag, startPoint x: 493, startPoint y: 258, endPoint x: 502, endPoint y: 406, distance: 147.5
click at [502, 406] on div at bounding box center [552, 317] width 768 height 531
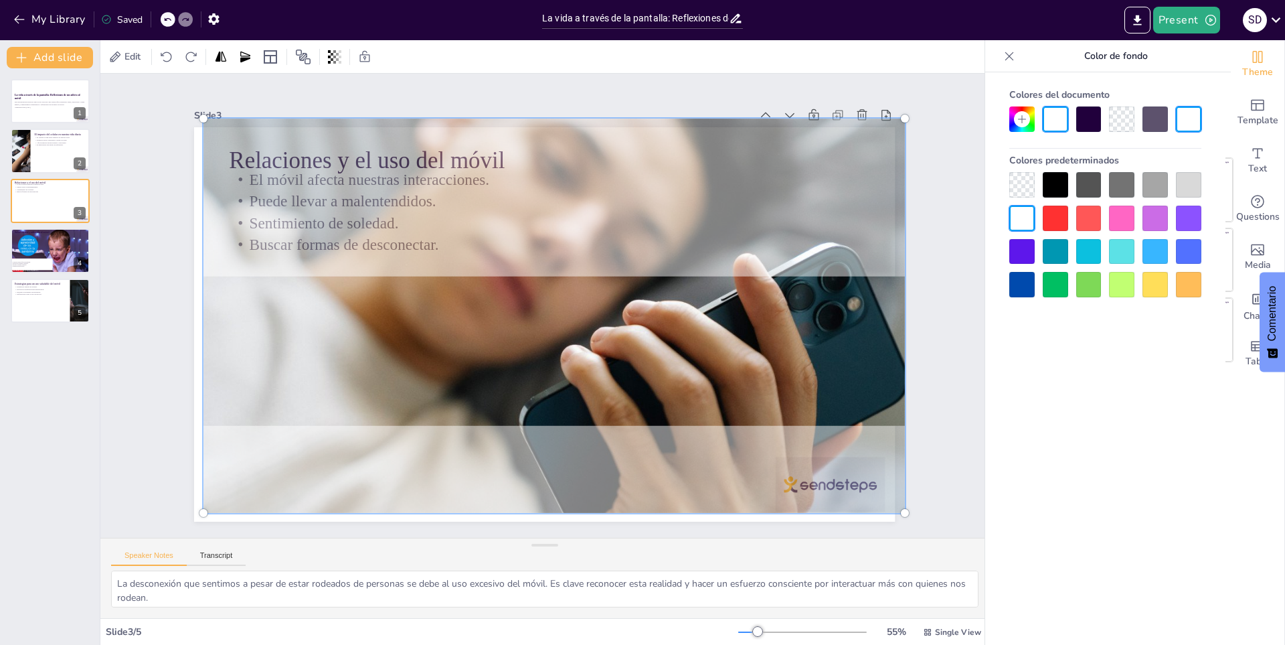
click at [566, 211] on div at bounding box center [553, 316] width 756 height 483
click at [545, 320] on div at bounding box center [553, 316] width 756 height 483
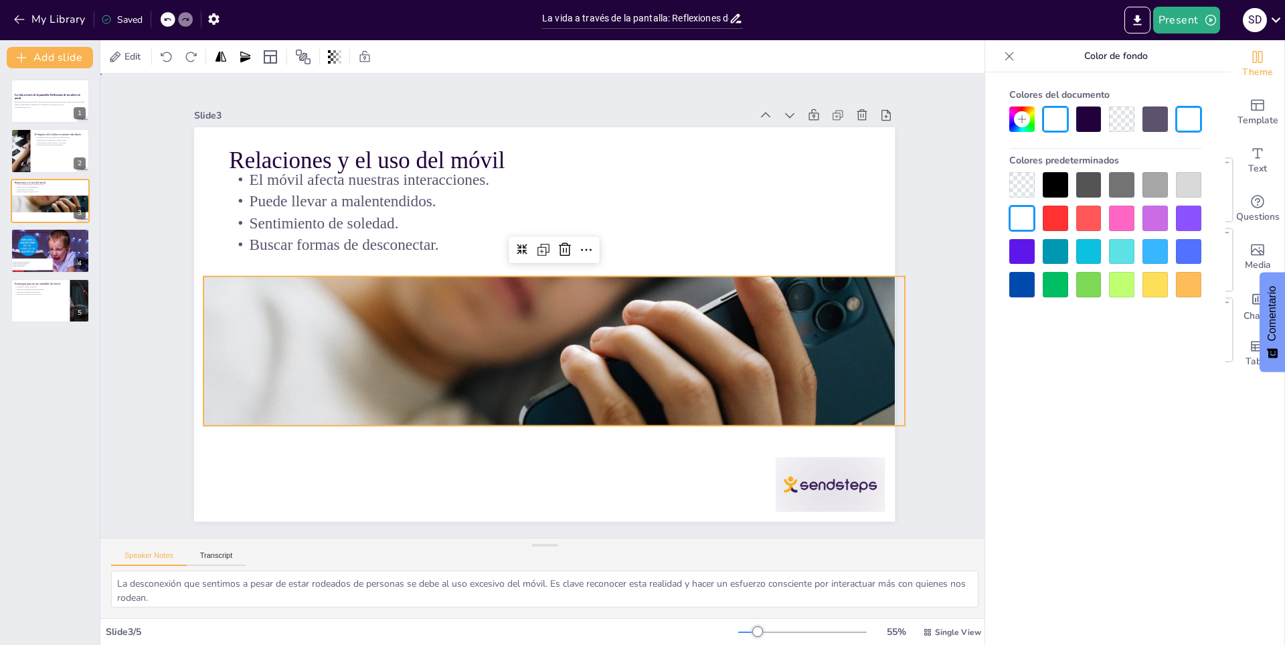
click at [923, 221] on div "Slide 1 La vida a través de la pantalla: Reflexiones de un adicto al móvil Esta…" at bounding box center [545, 305] width 966 height 638
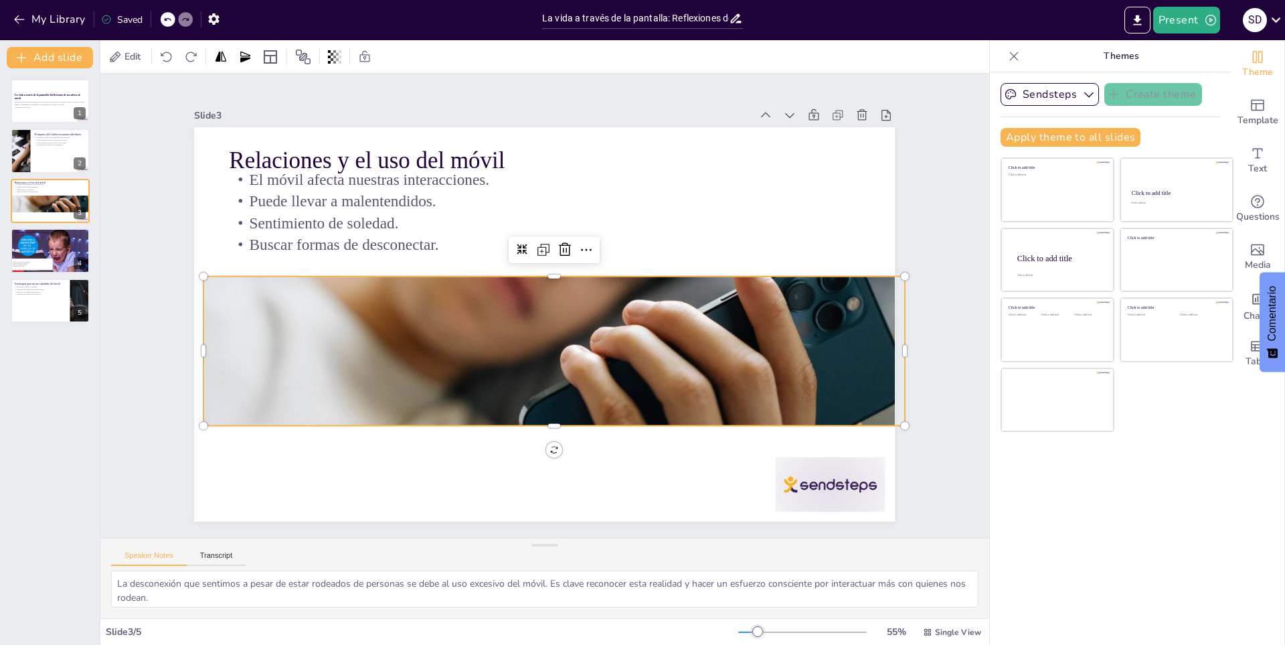
click at [513, 357] on div at bounding box center [551, 318] width 788 height 592
click at [522, 245] on icon at bounding box center [528, 247] width 12 height 12
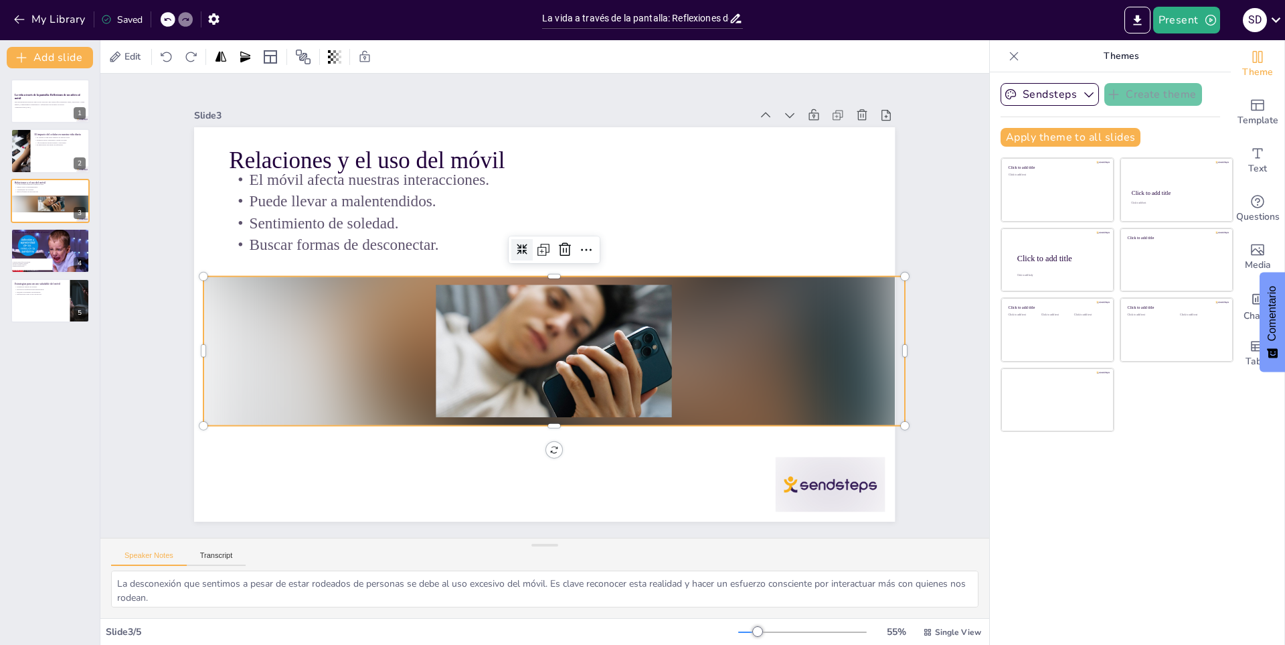
click at [517, 245] on icon at bounding box center [522, 249] width 11 height 11
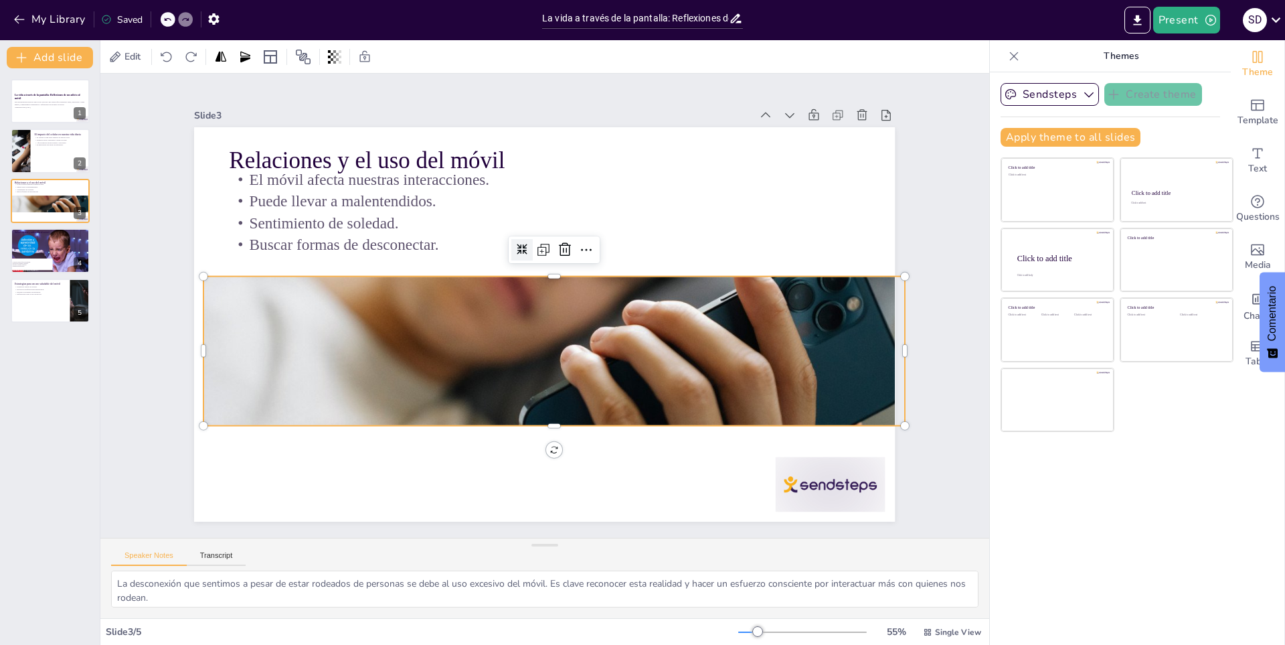
click at [527, 245] on icon at bounding box center [533, 245] width 13 height 13
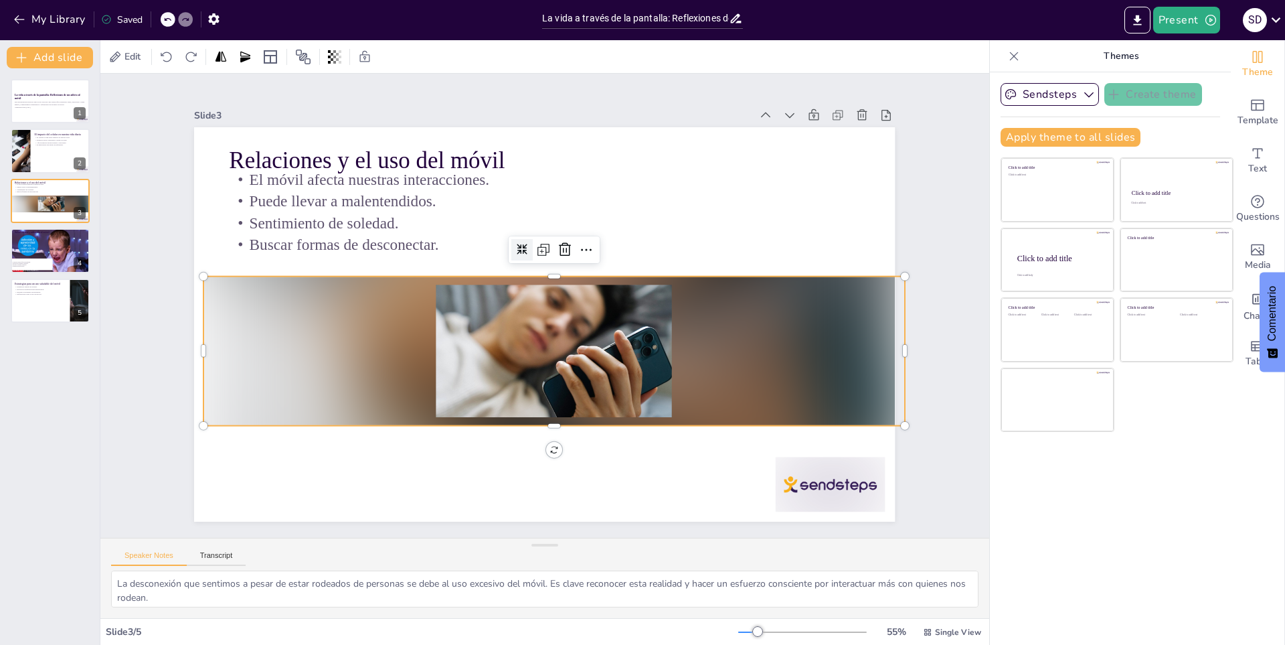
click at [517, 246] on icon at bounding box center [522, 249] width 11 height 11
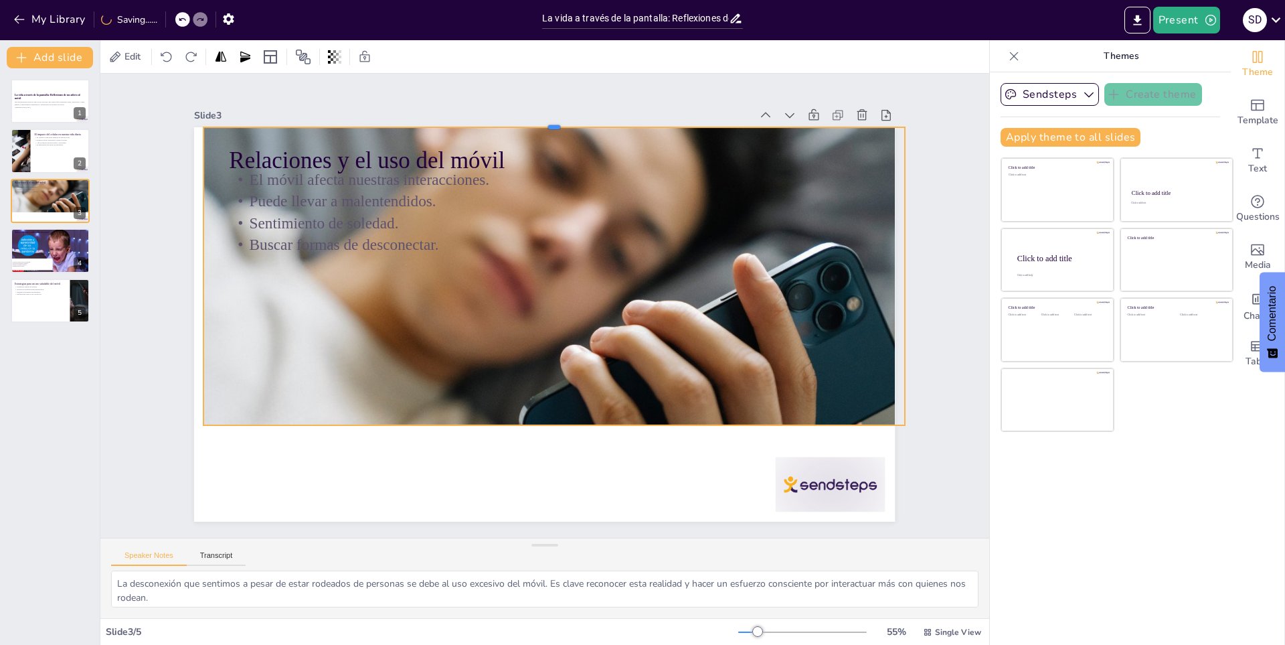
drag, startPoint x: 543, startPoint y: 268, endPoint x: 551, endPoint y: 119, distance: 148.8
click at [551, 119] on div at bounding box center [573, 124] width 698 height 84
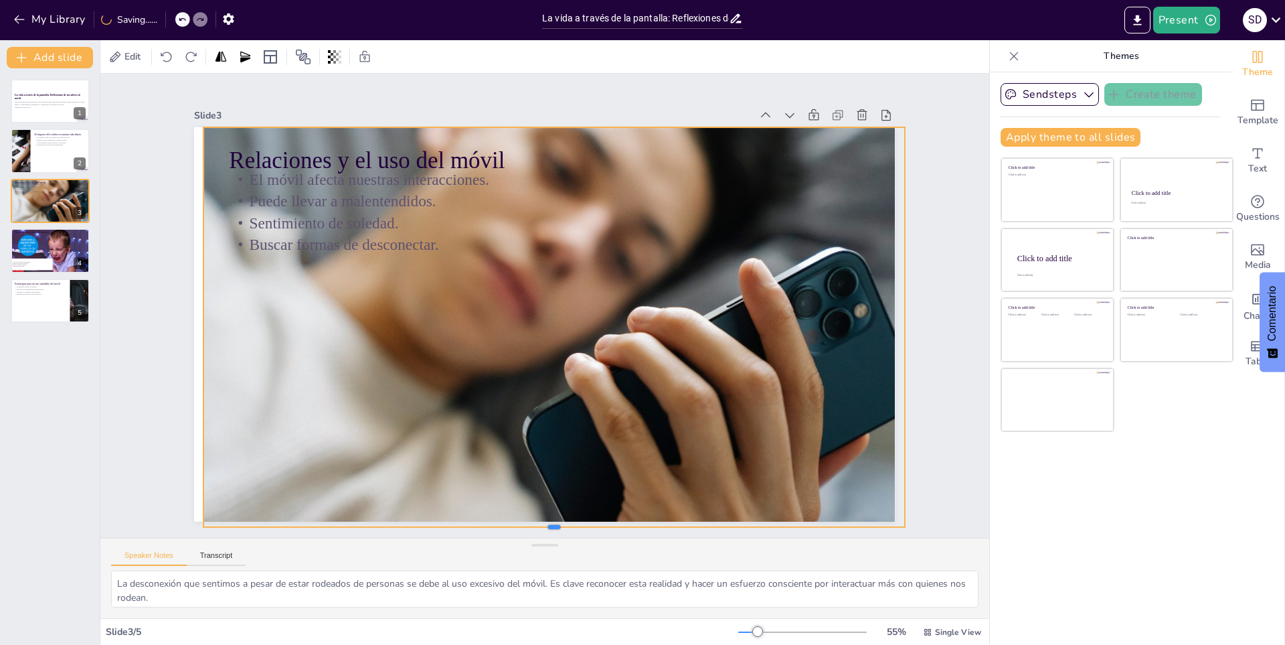
drag, startPoint x: 541, startPoint y: 421, endPoint x: 543, endPoint y: 523, distance: 101.7
click at [543, 523] on div at bounding box center [530, 532] width 698 height 84
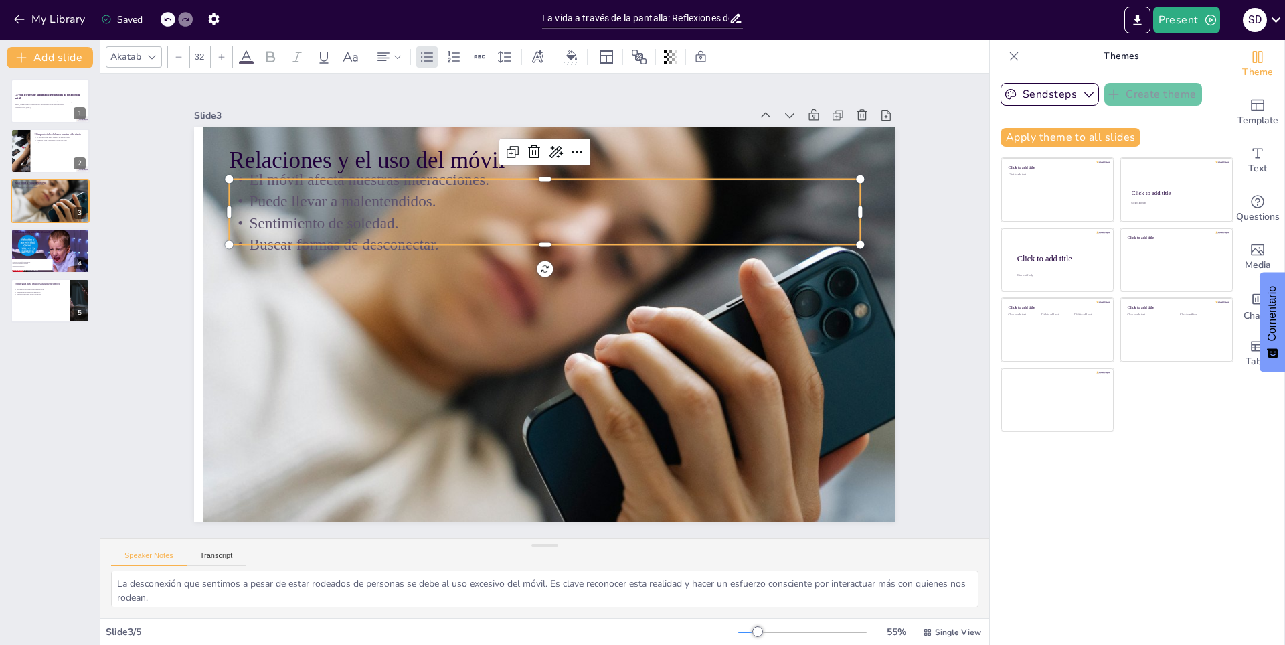
click at [342, 214] on p "Sentimiento de soledad." at bounding box center [570, 227] width 606 height 216
click at [565, 149] on icon at bounding box center [572, 153] width 15 height 13
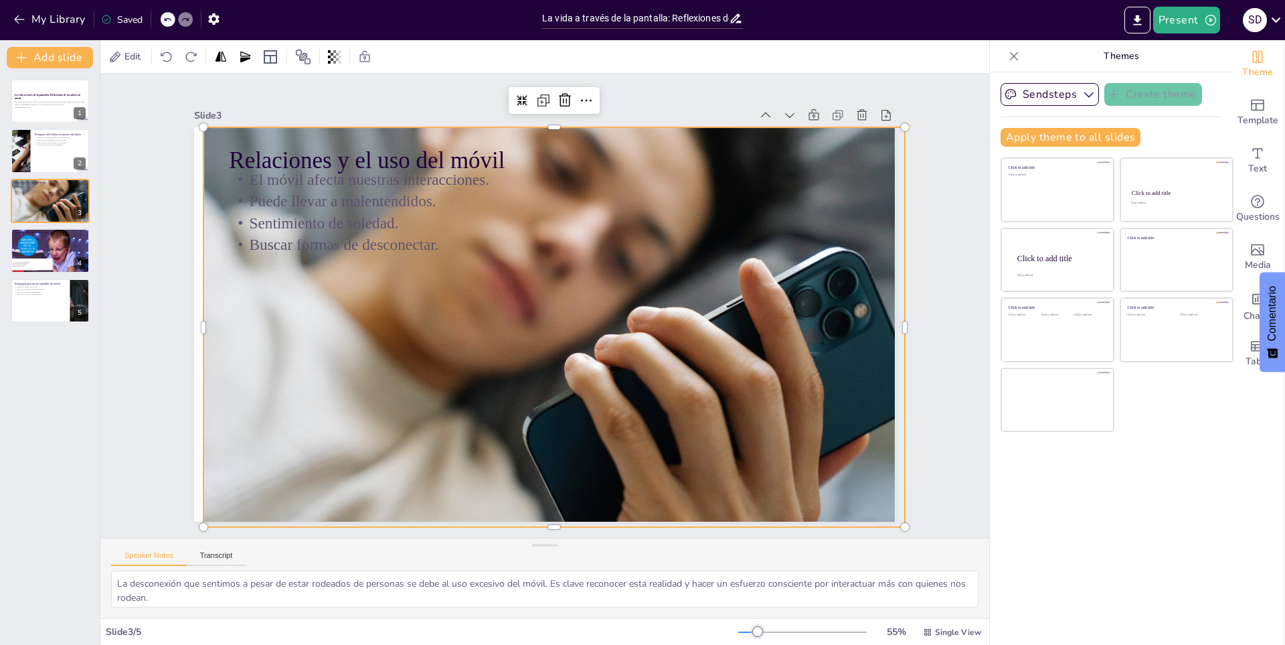
click at [472, 282] on div at bounding box center [552, 326] width 800 height 608
click at [450, 216] on p "Sentimiento de soledad." at bounding box center [606, 250] width 438 height 483
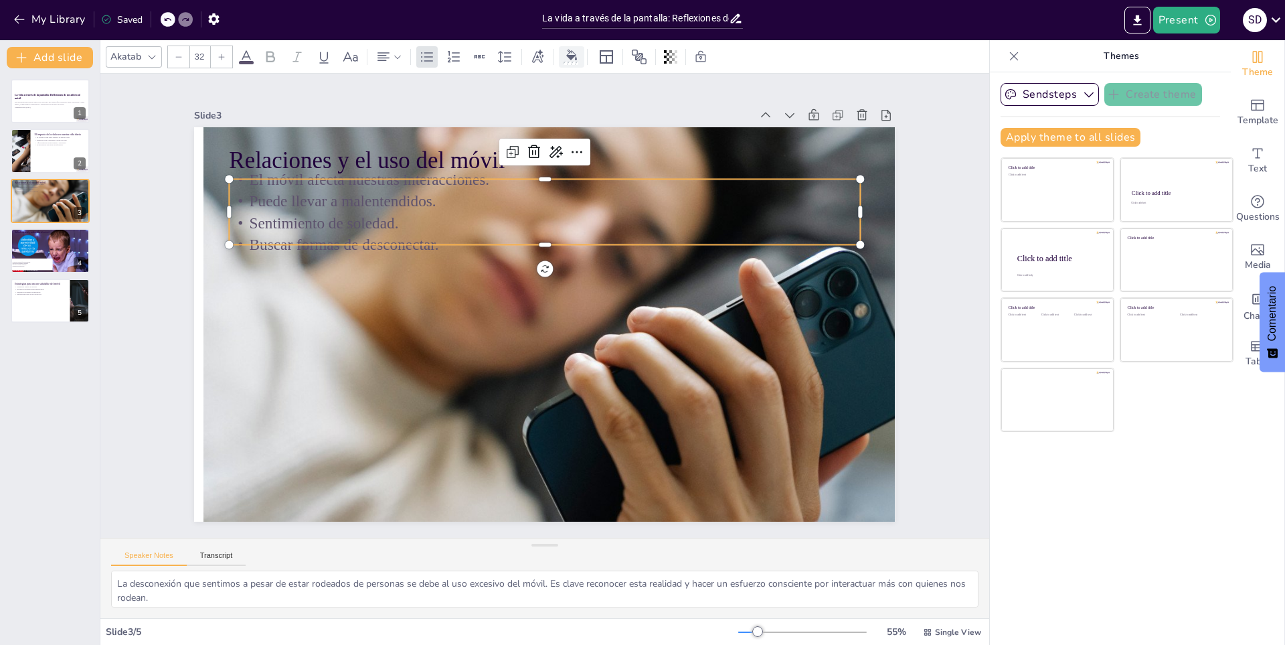
click at [564, 59] on div at bounding box center [572, 57] width 20 height 14
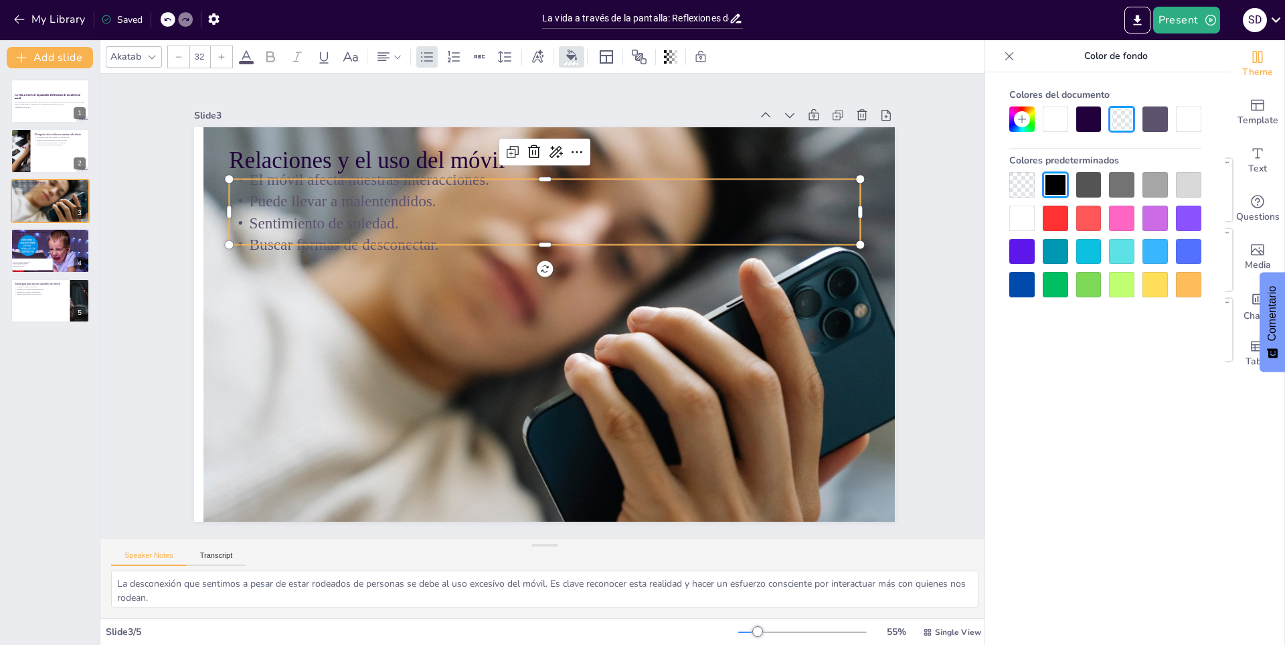
click at [1020, 230] on div at bounding box center [1021, 217] width 25 height 25
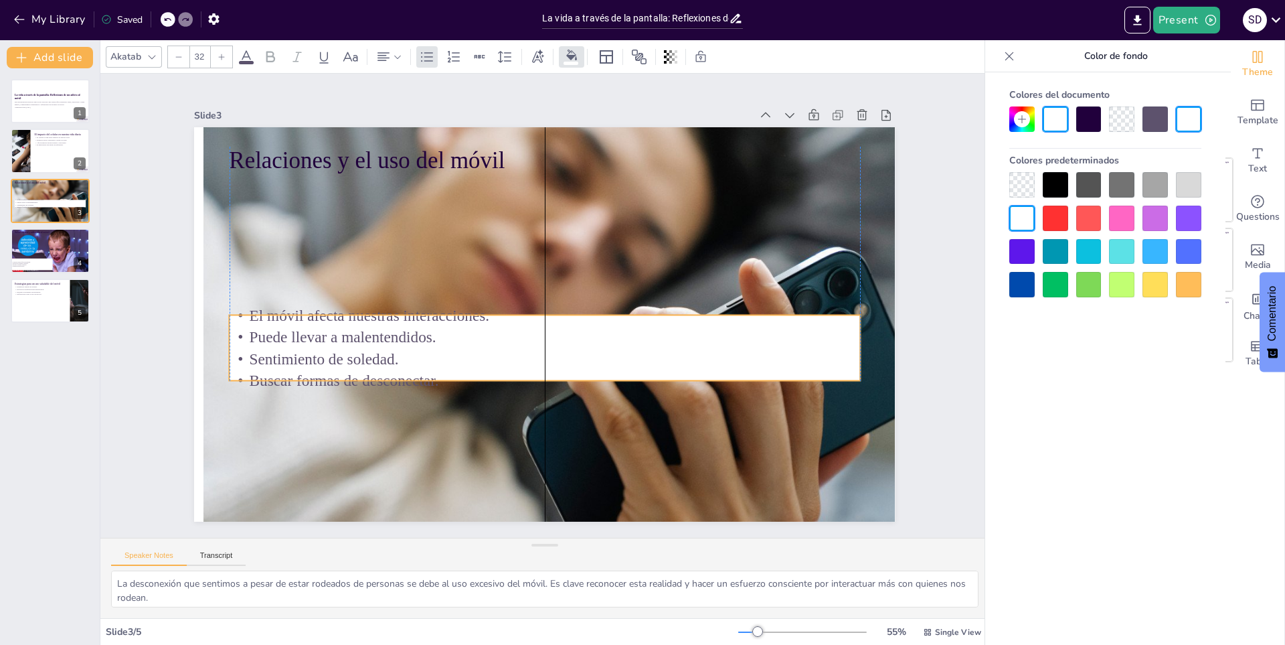
drag, startPoint x: 666, startPoint y: 192, endPoint x: 669, endPoint y: 328, distance: 135.9
click at [669, 328] on p "Puede llevar a malentendidos." at bounding box center [532, 334] width 585 height 276
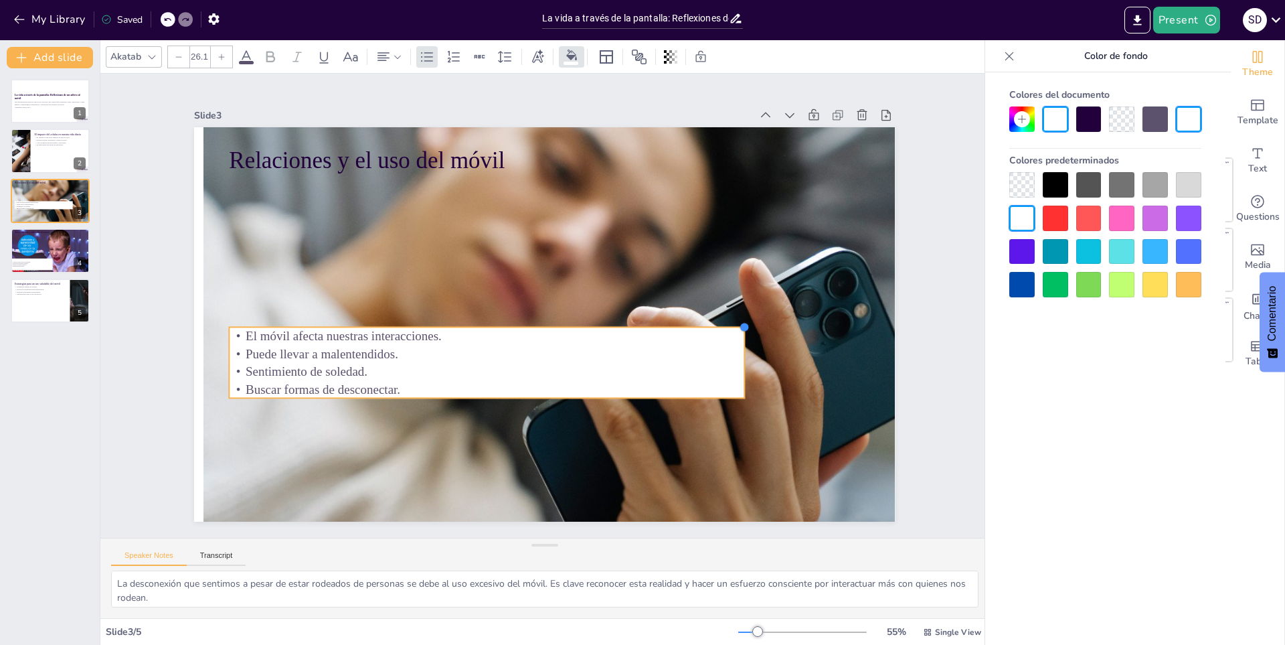
drag, startPoint x: 852, startPoint y: 314, endPoint x: 569, endPoint y: 326, distance: 283.4
click at [569, 326] on div "Relaciones y el uso del móvil El móvil afecta nuestras interacciones. Puede lle…" at bounding box center [543, 324] width 738 height 465
click at [689, 359] on p "Sentimiento de soledad." at bounding box center [461, 333] width 455 height 273
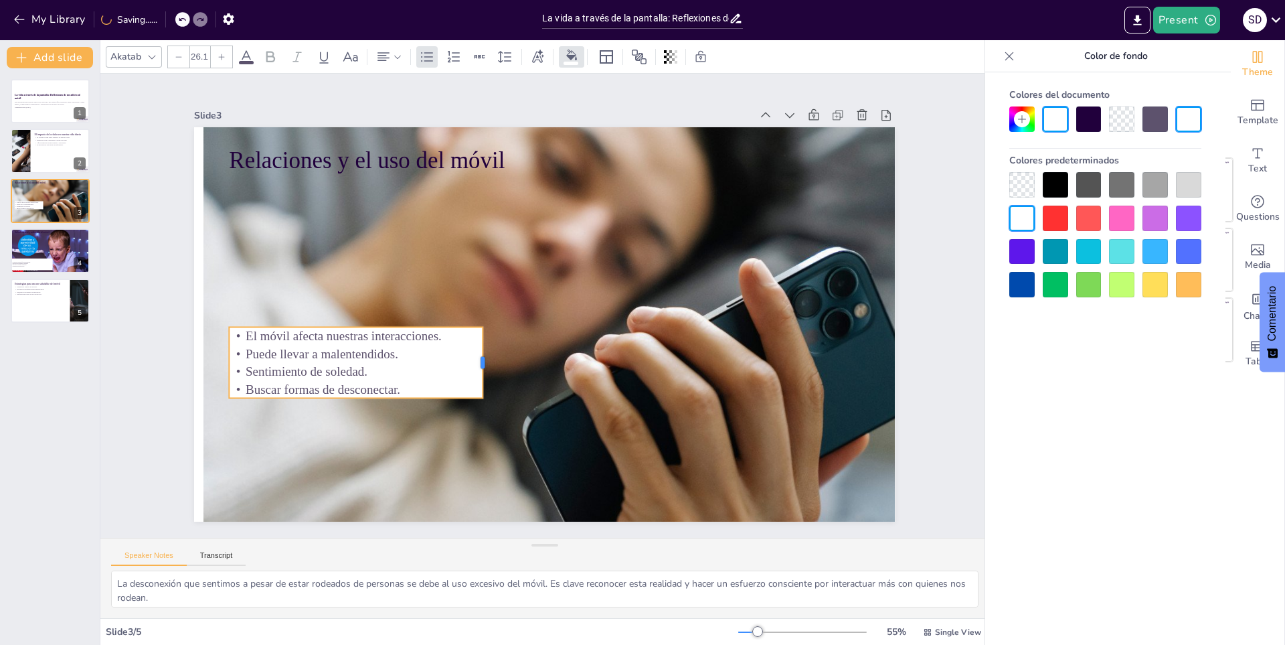
drag, startPoint x: 736, startPoint y: 356, endPoint x: 475, endPoint y: 367, distance: 261.9
click at [475, 367] on div at bounding box center [477, 349] width 25 height 72
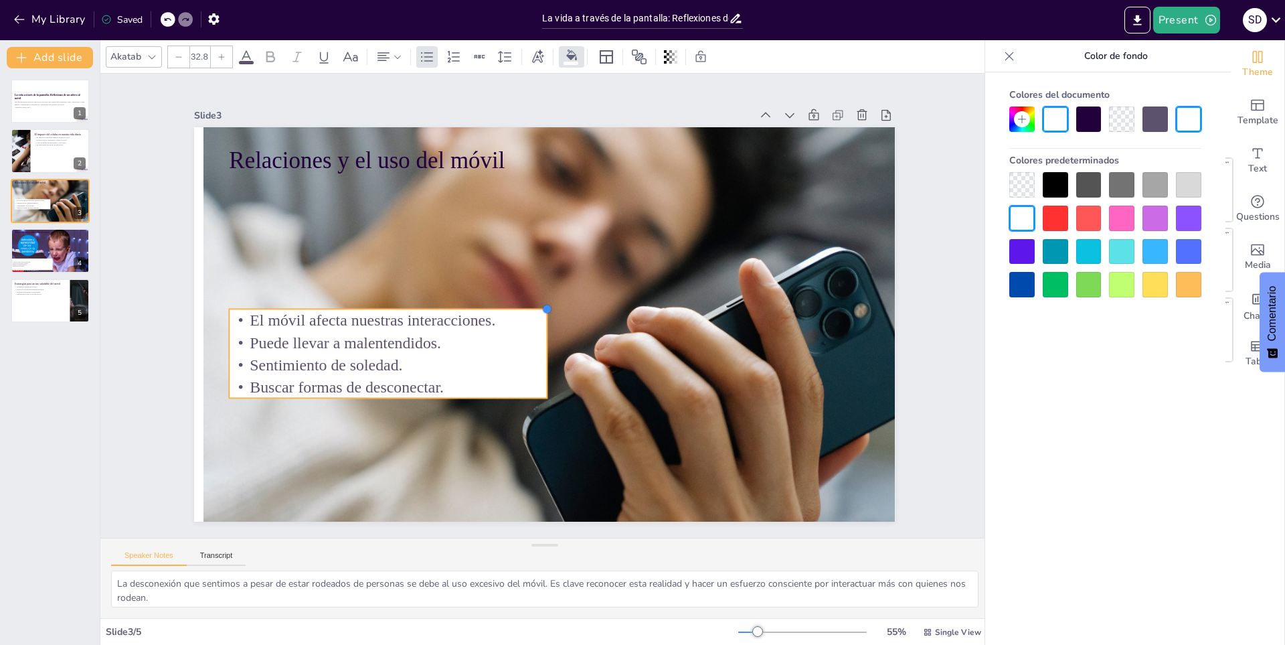
type input "33"
drag, startPoint x: 473, startPoint y: 323, endPoint x: 509, endPoint y: 305, distance: 40.7
click at [509, 305] on div "Relaciones y el uso del móvil El móvil afecta nuestras interacciones. Puede lle…" at bounding box center [539, 323] width 788 height 592
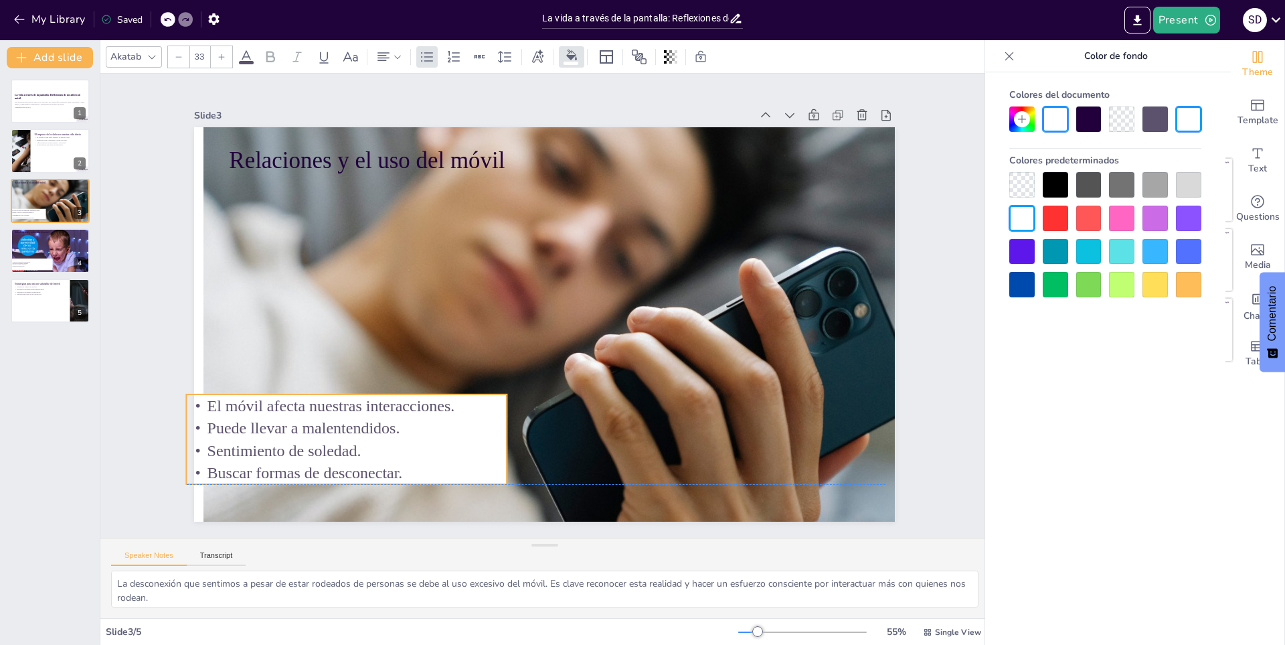
drag, startPoint x: 510, startPoint y: 322, endPoint x: 467, endPoint y: 412, distance: 100.0
click at [467, 412] on div "El móvil afecta nuestras interacciones. Puede llevar a malentendidos. Sentimien…" at bounding box center [334, 417] width 328 height 123
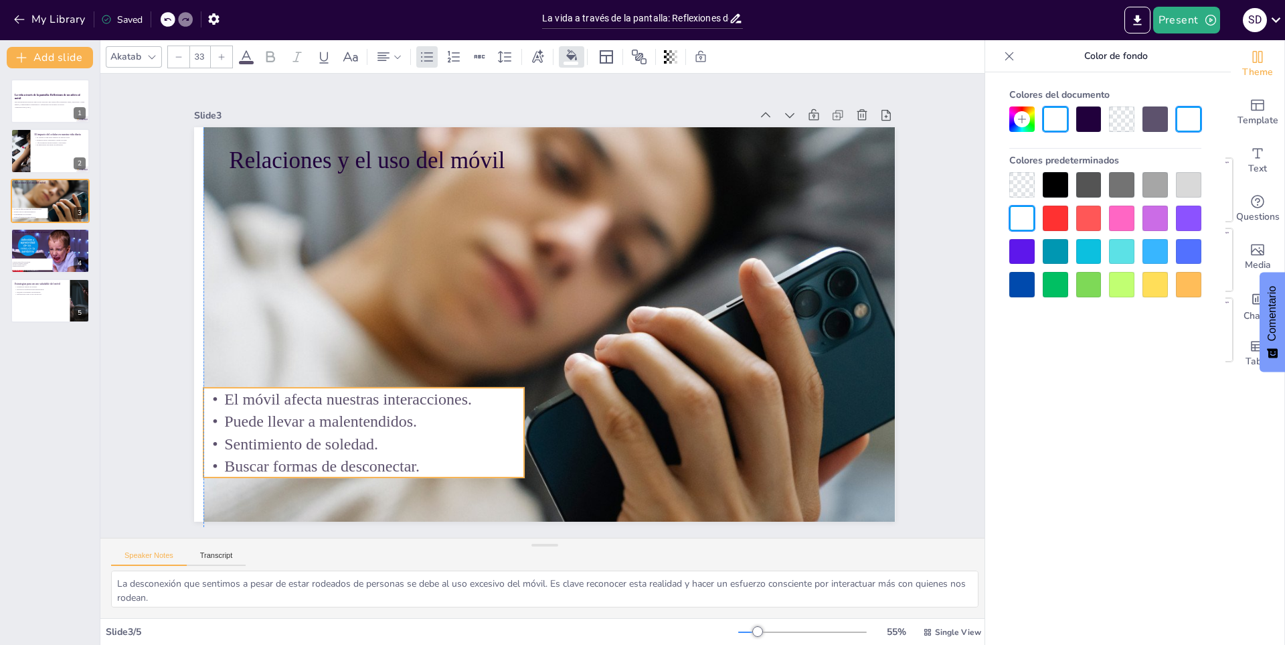
drag, startPoint x: 467, startPoint y: 413, endPoint x: 486, endPoint y: 406, distance: 19.9
click at [486, 406] on p "Puede llevar a malentendidos." at bounding box center [336, 359] width 311 height 120
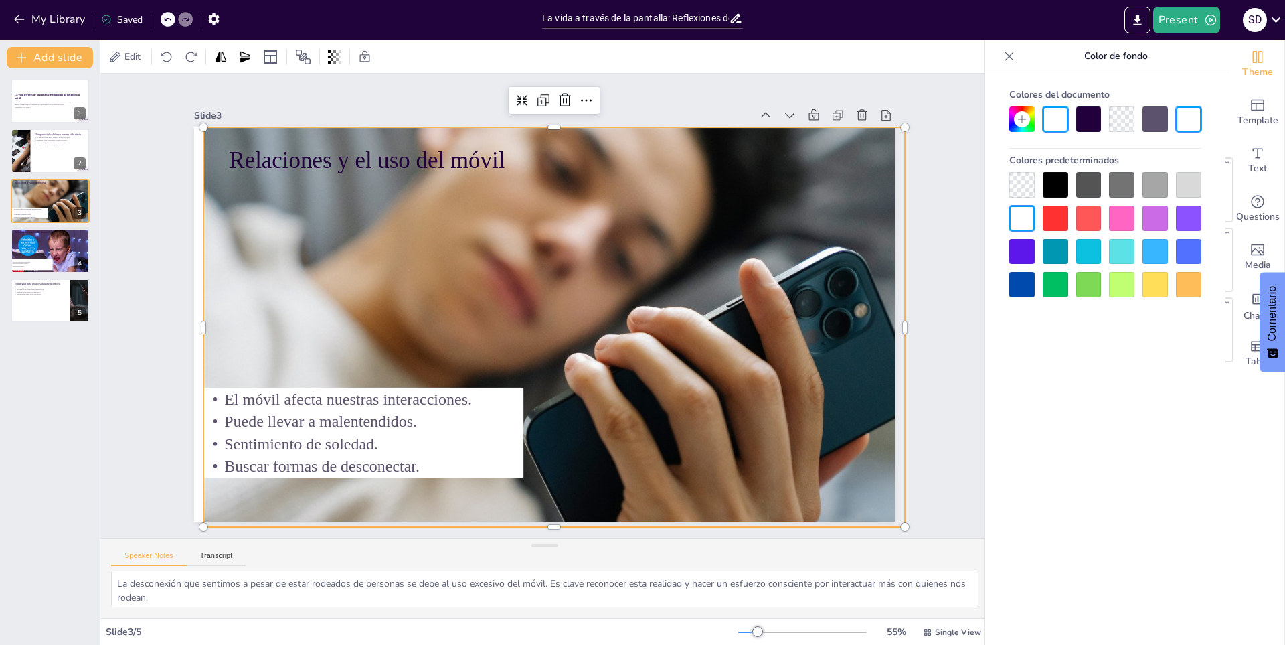
click at [493, 262] on div at bounding box center [557, 324] width 748 height 481
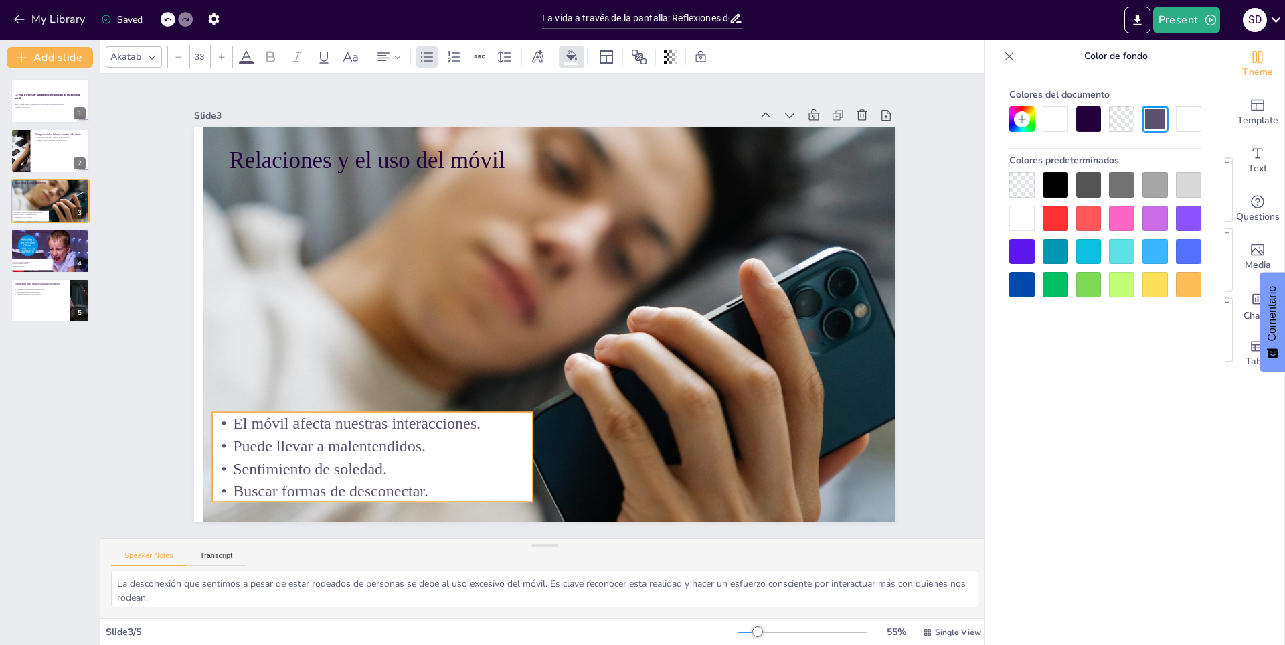
drag, startPoint x: 466, startPoint y: 438, endPoint x: 475, endPoint y: 464, distance: 27.5
click at [475, 464] on p "Sentimiento de soledad." at bounding box center [356, 449] width 321 height 56
click at [47, 296] on div at bounding box center [50, 301] width 80 height 46
type textarea "Establecer límites de tiempo es una estrategia eficaz para controlar el uso del…"
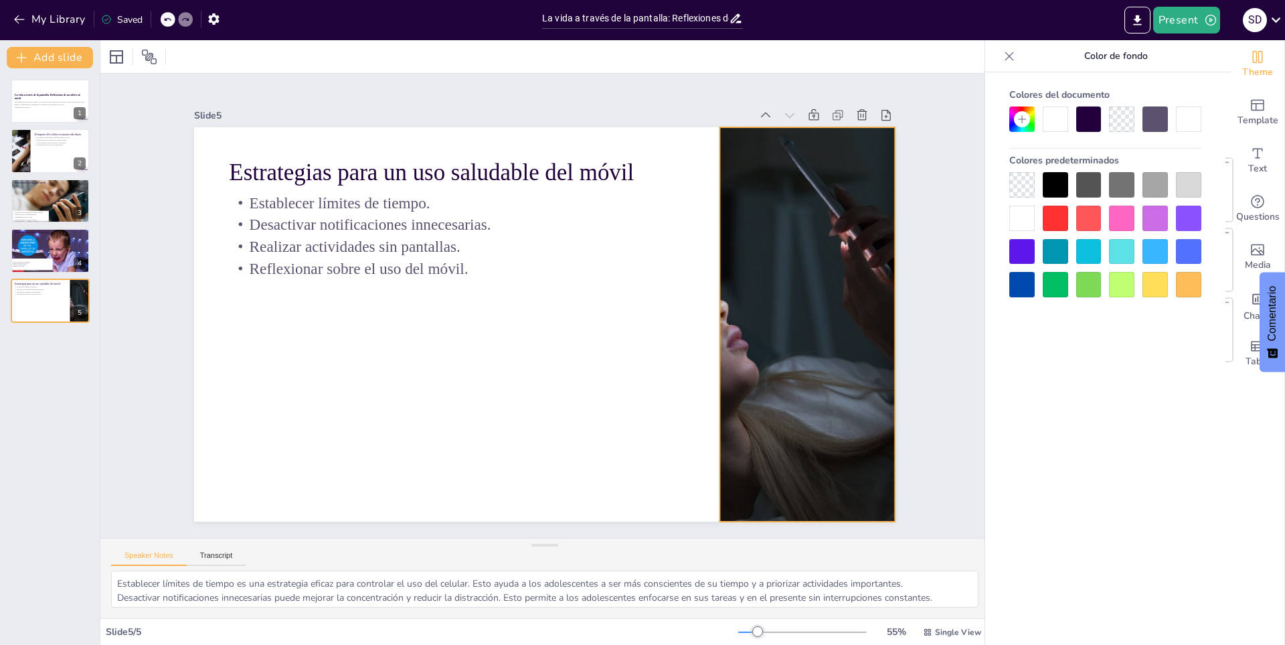
click at [796, 357] on div at bounding box center [789, 405] width 788 height 592
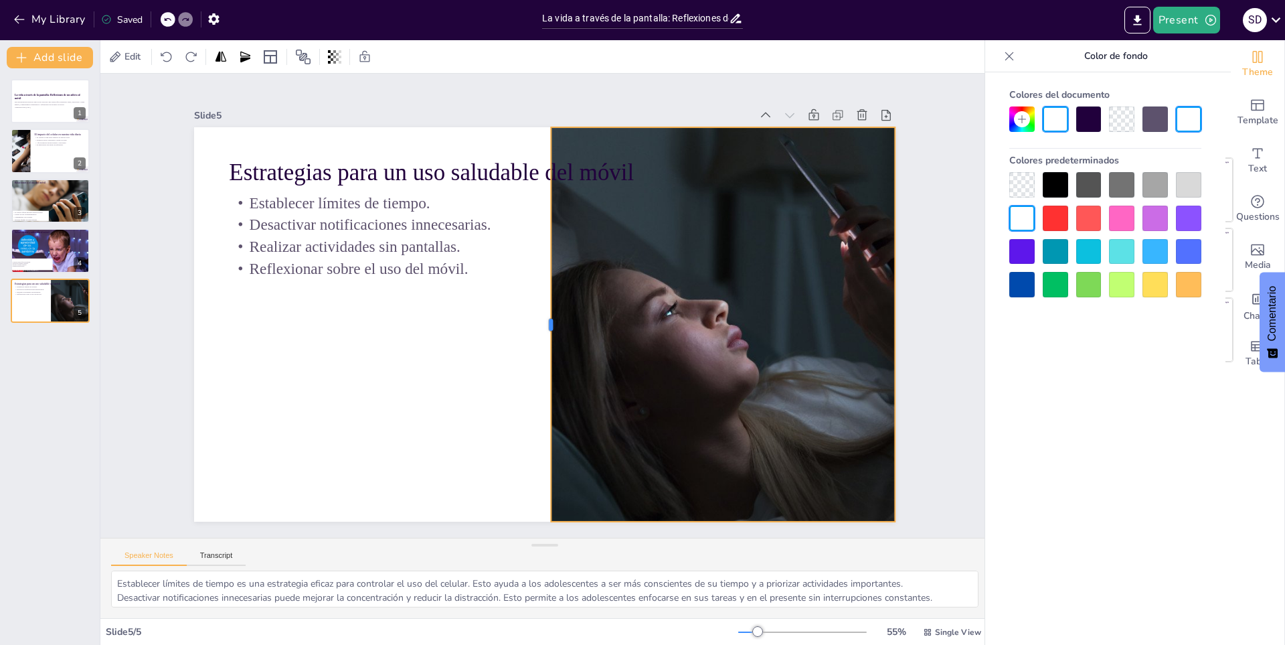
drag, startPoint x: 708, startPoint y: 317, endPoint x: 539, endPoint y: 319, distance: 168.7
click at [539, 319] on div at bounding box center [544, 324] width 52 height 393
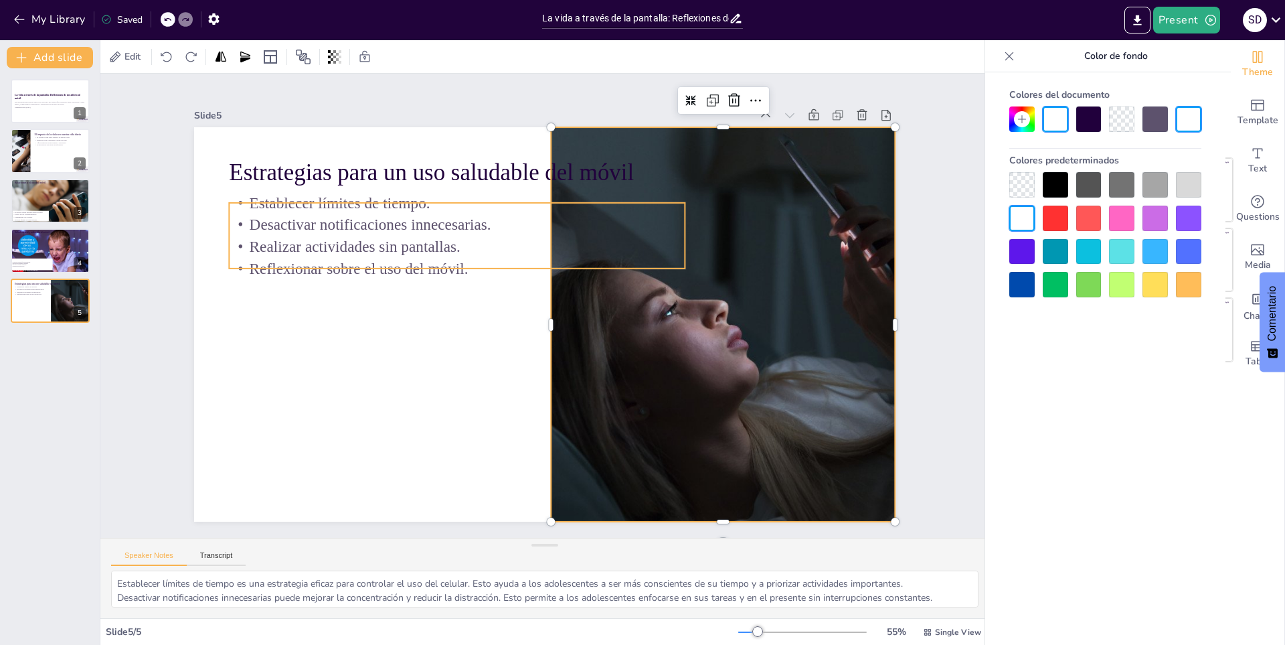
click at [503, 234] on p "Realizar actividades sin pantallas." at bounding box center [480, 221] width 440 height 161
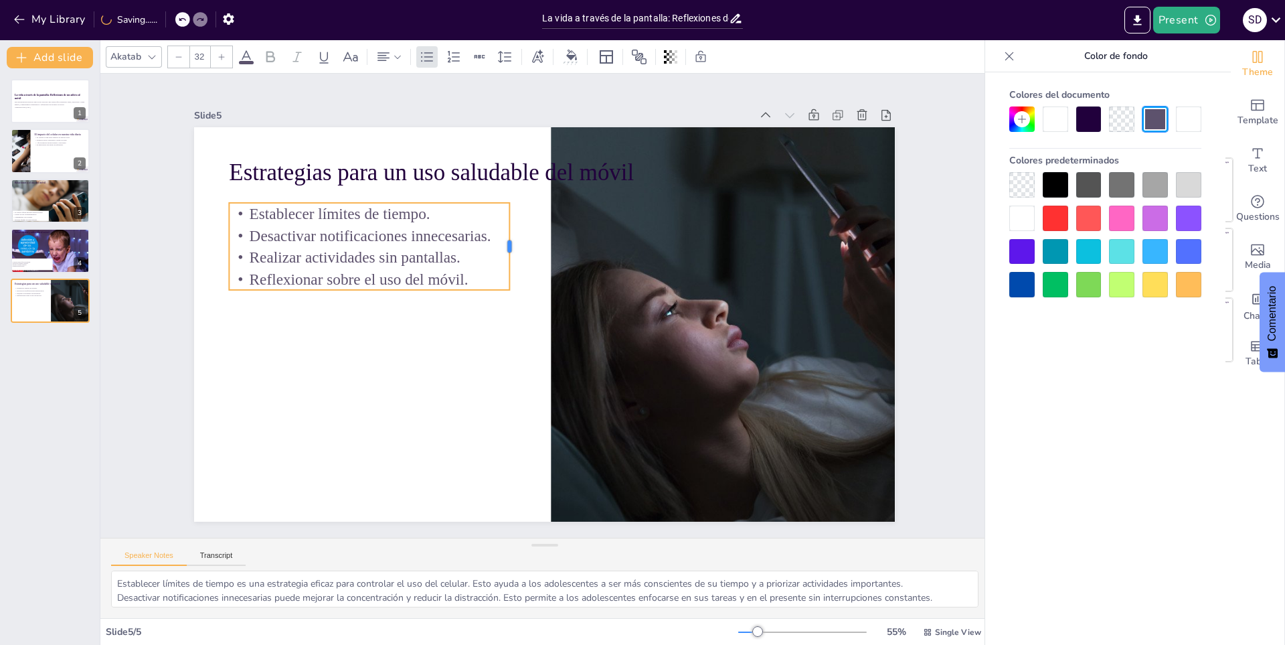
drag, startPoint x: 677, startPoint y: 232, endPoint x: 503, endPoint y: 236, distance: 174.1
click at [513, 237] on div at bounding box center [527, 241] width 29 height 88
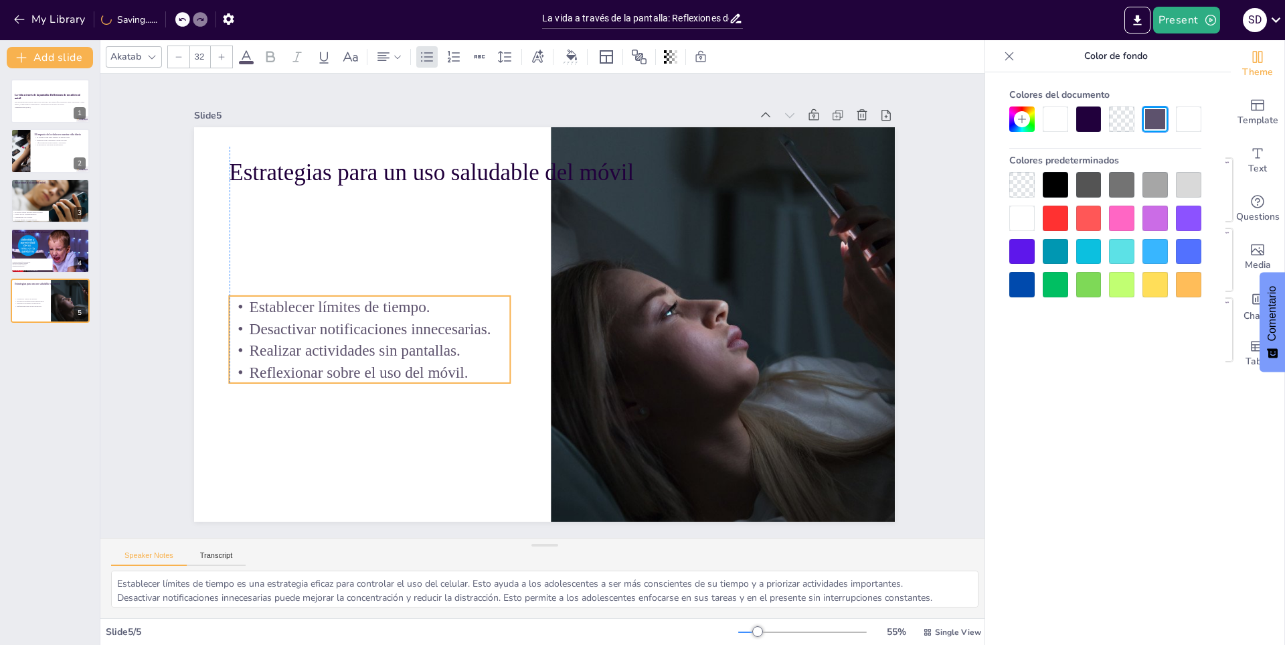
drag, startPoint x: 477, startPoint y: 262, endPoint x: 481, endPoint y: 355, distance: 93.1
click at [481, 355] on p "Realizar actividades sin pantallas." at bounding box center [370, 350] width 281 height 22
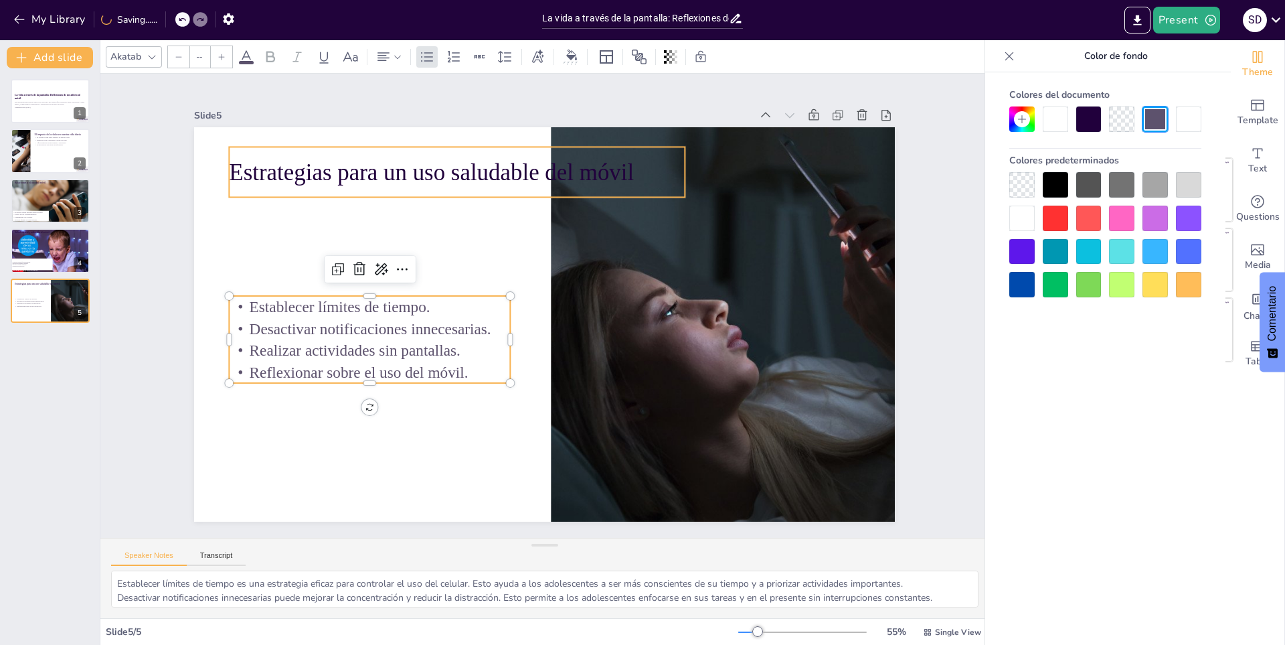
type input "48"
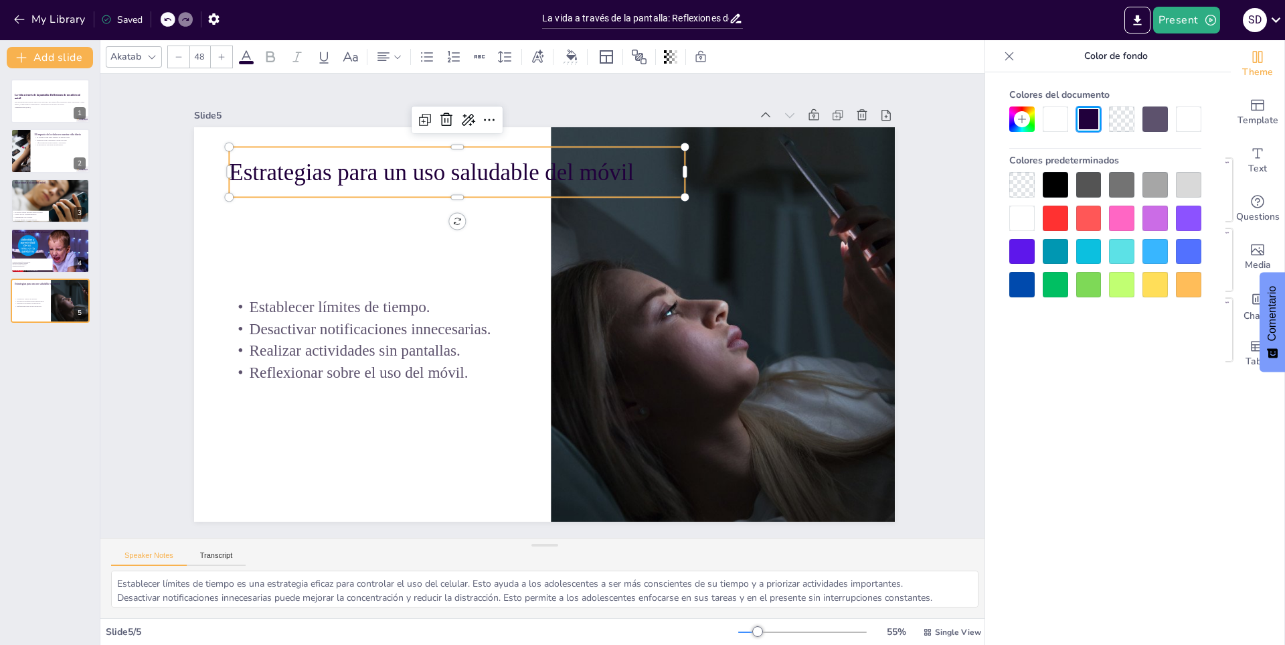
click at [574, 162] on p "Estrategias para un uso saludable del móvil" at bounding box center [472, 163] width 456 height 80
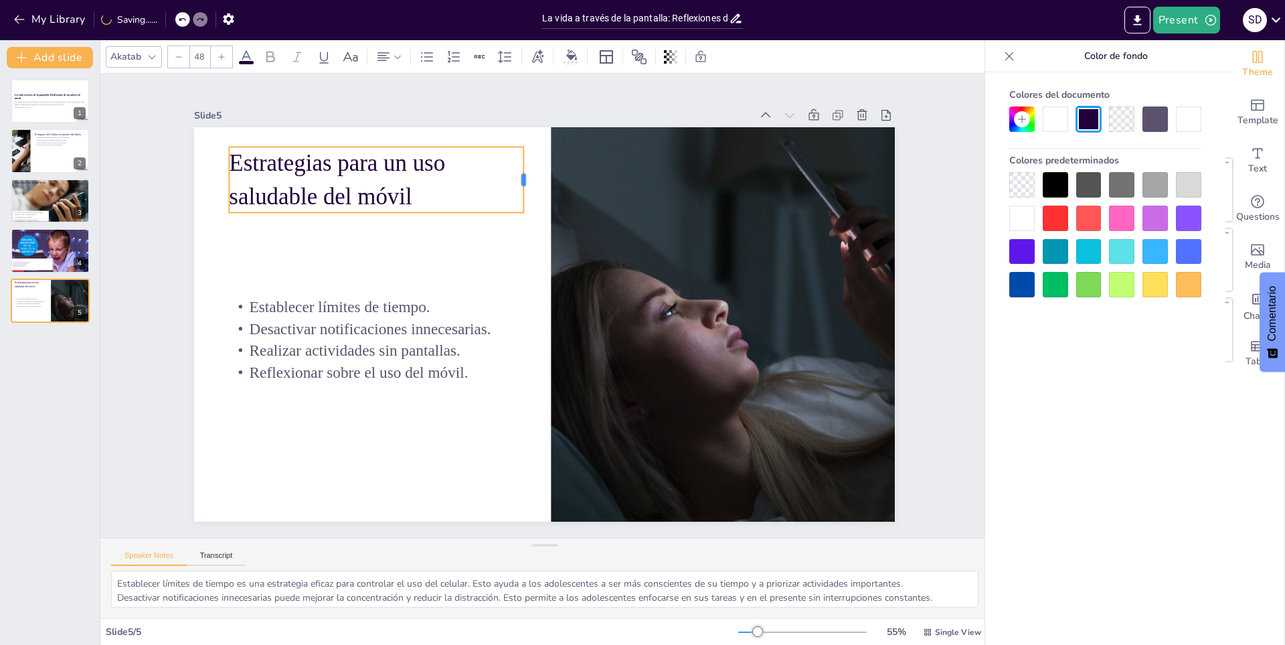
drag, startPoint x: 675, startPoint y: 163, endPoint x: 513, endPoint y: 192, distance: 163.8
click at [523, 192] on div at bounding box center [528, 180] width 11 height 66
click at [37, 159] on div at bounding box center [50, 151] width 80 height 46
type textarea "La importancia del celular en nuestra vida diaria es innegable. Sin embargo, es…"
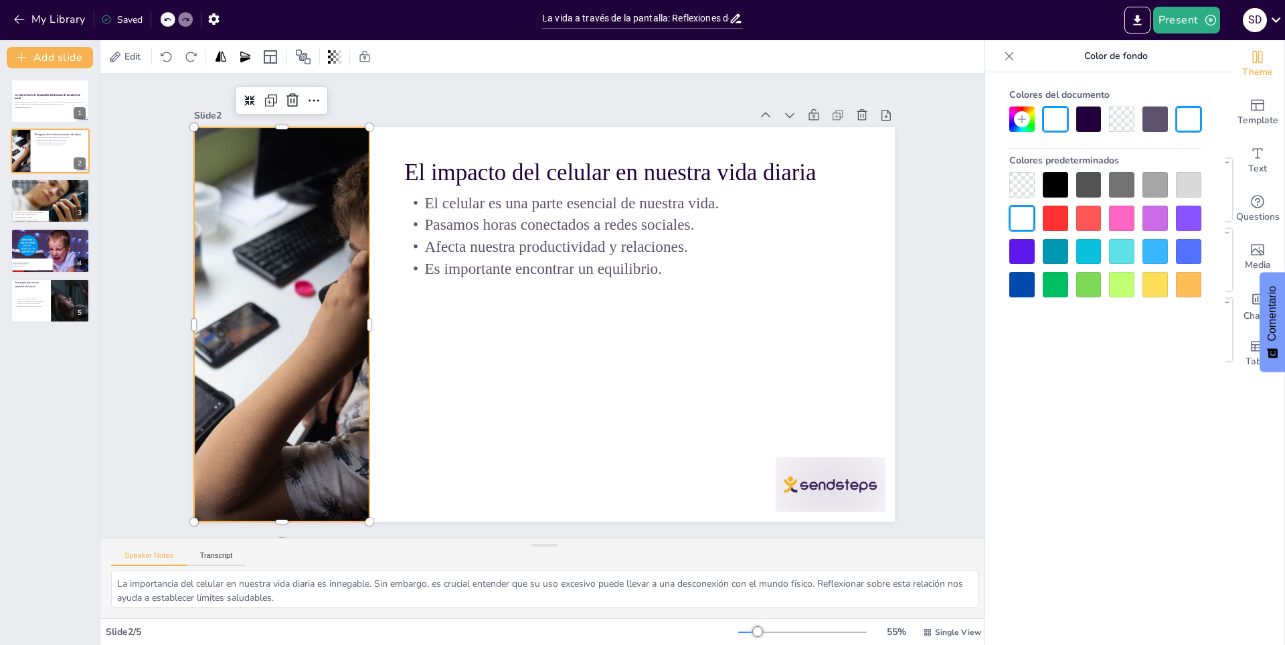
click at [272, 375] on div at bounding box center [284, 269] width 596 height 495
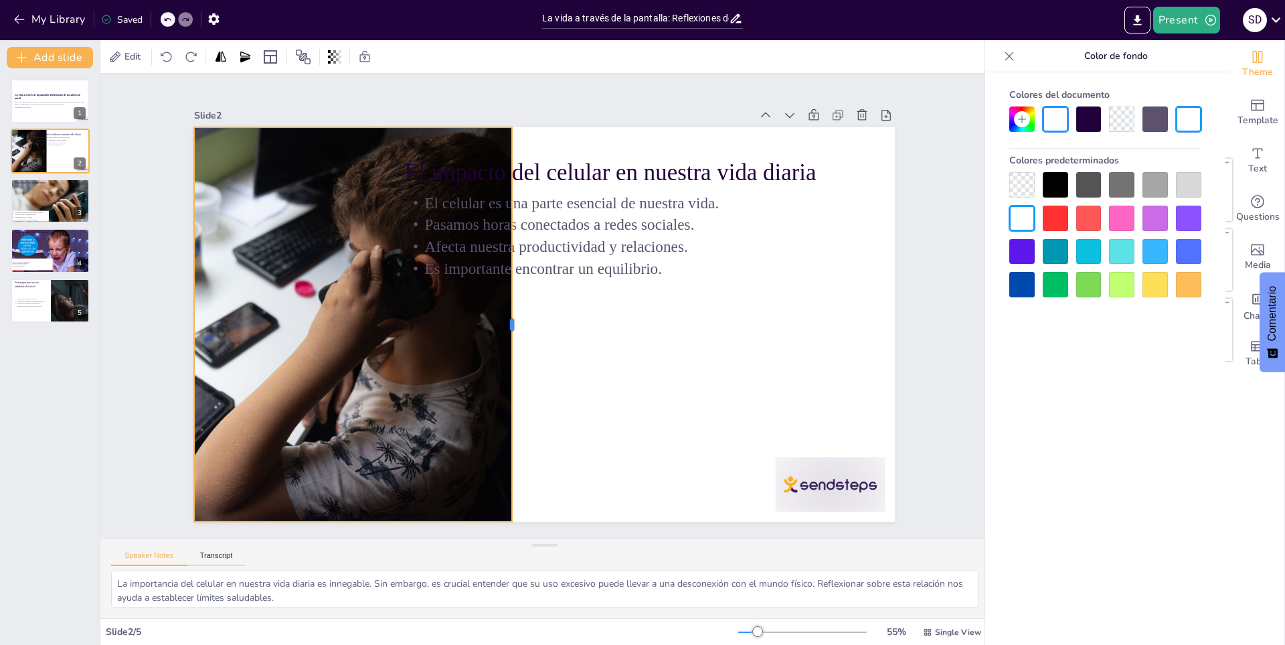
drag, startPoint x: 361, startPoint y: 322, endPoint x: 503, endPoint y: 432, distance: 179.9
click at [503, 432] on div at bounding box center [514, 318] width 92 height 388
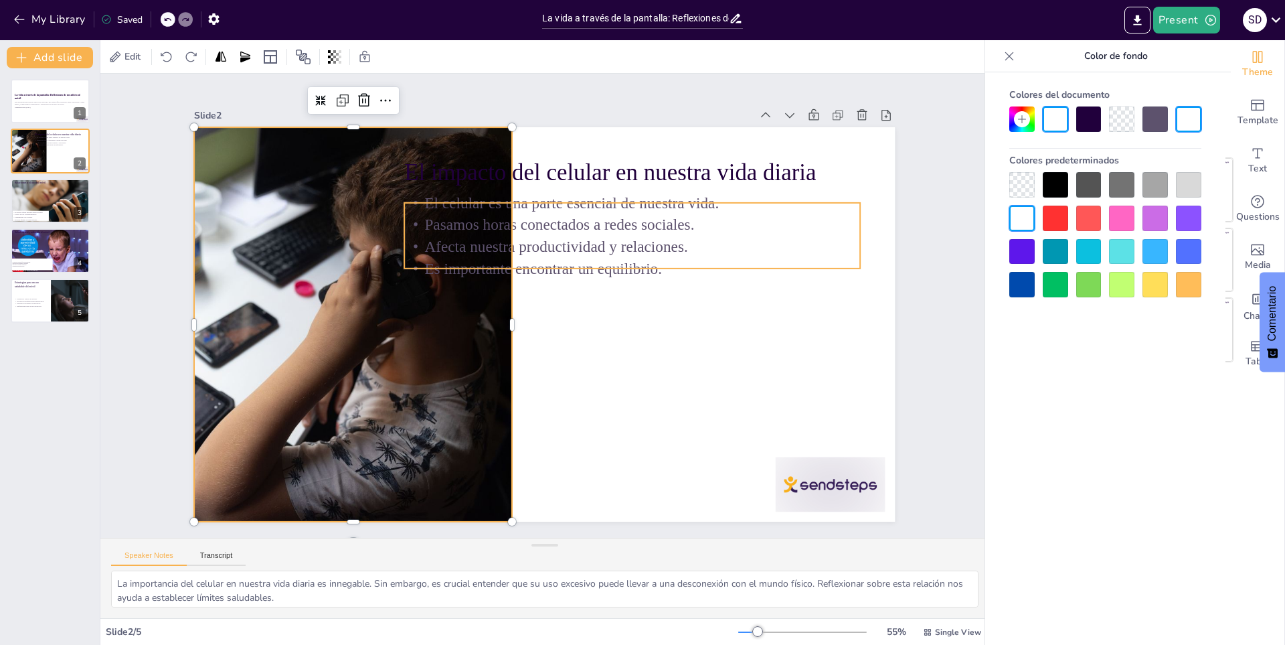
click at [629, 228] on p "Pasamos horas conectados a redes sociales." at bounding box center [663, 303] width 353 height 321
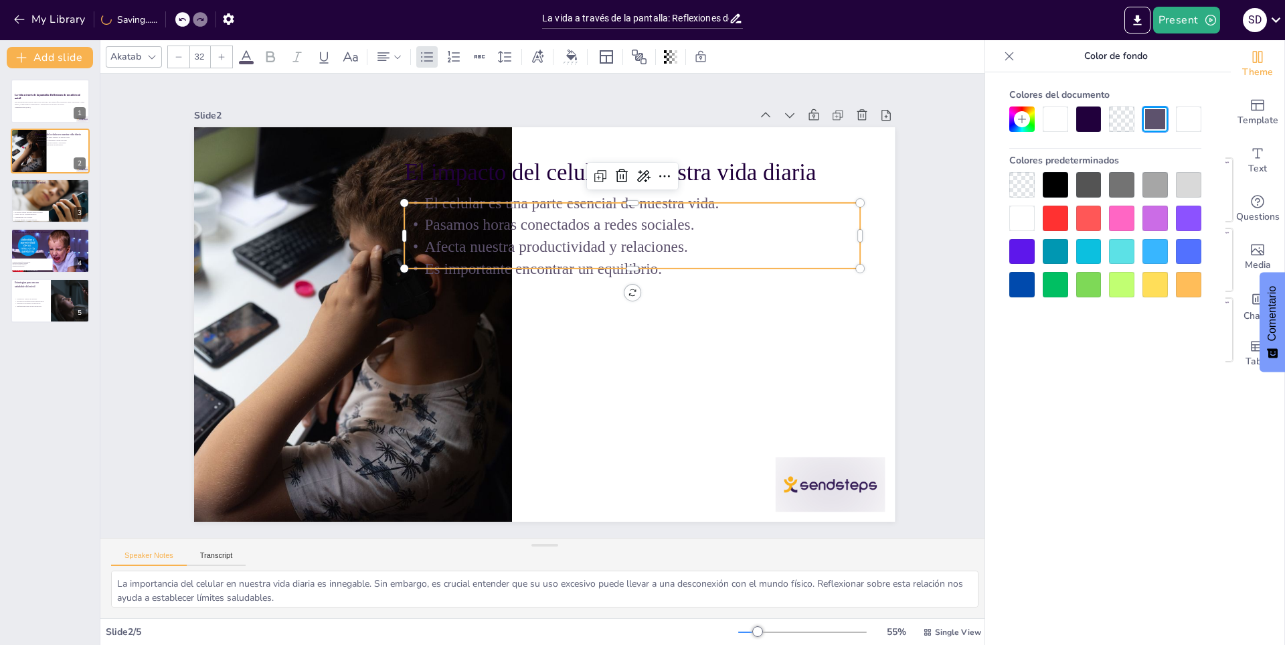
click at [853, 204] on div "El impacto del celular en nuestra vida diaria El celular es una parte esencial …" at bounding box center [581, 131] width 685 height 146
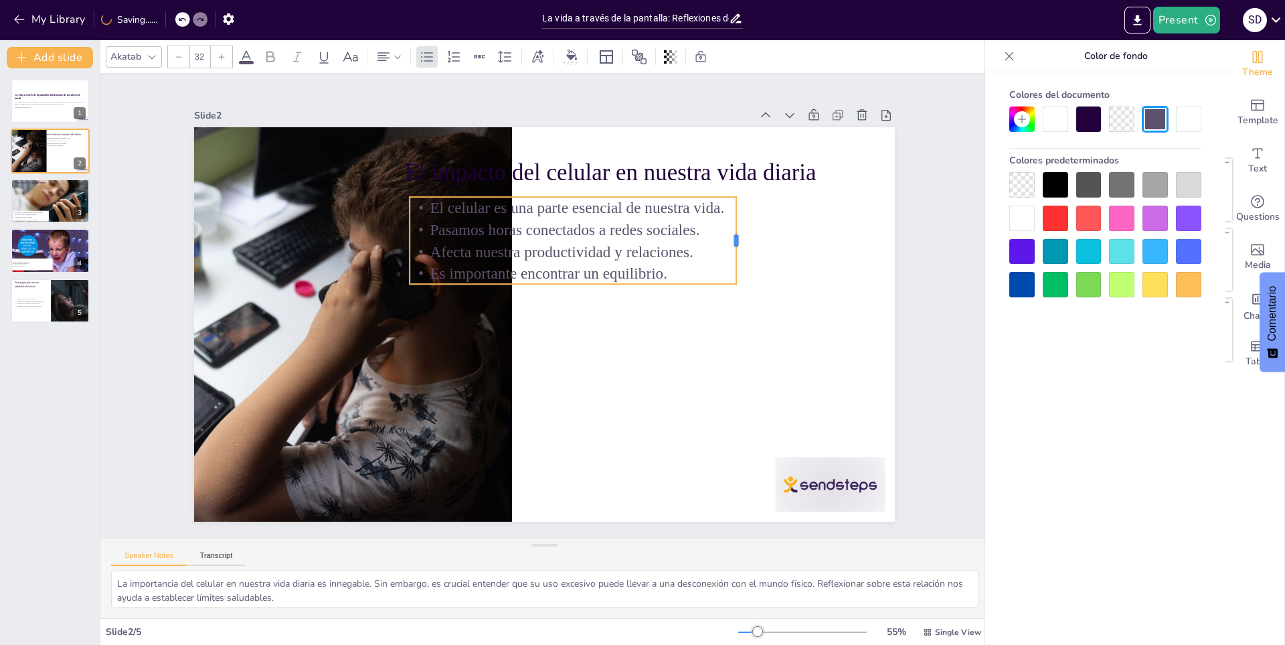
drag, startPoint x: 859, startPoint y: 226, endPoint x: 730, endPoint y: 238, distance: 129.8
click at [730, 307] on div at bounding box center [747, 347] width 53 height 81
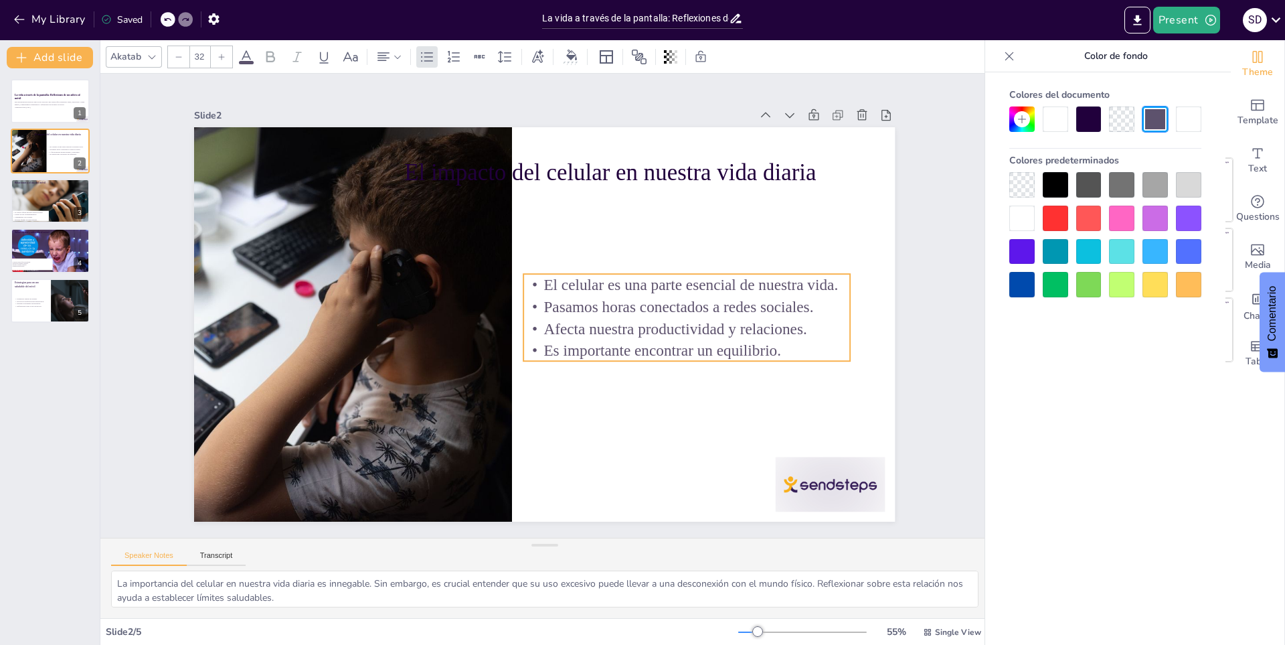
drag, startPoint x: 707, startPoint y: 246, endPoint x: 823, endPoint y: 313, distance: 132.8
click at [822, 323] on p "Afecta nuestra productividad y relaciones." at bounding box center [683, 343] width 327 height 56
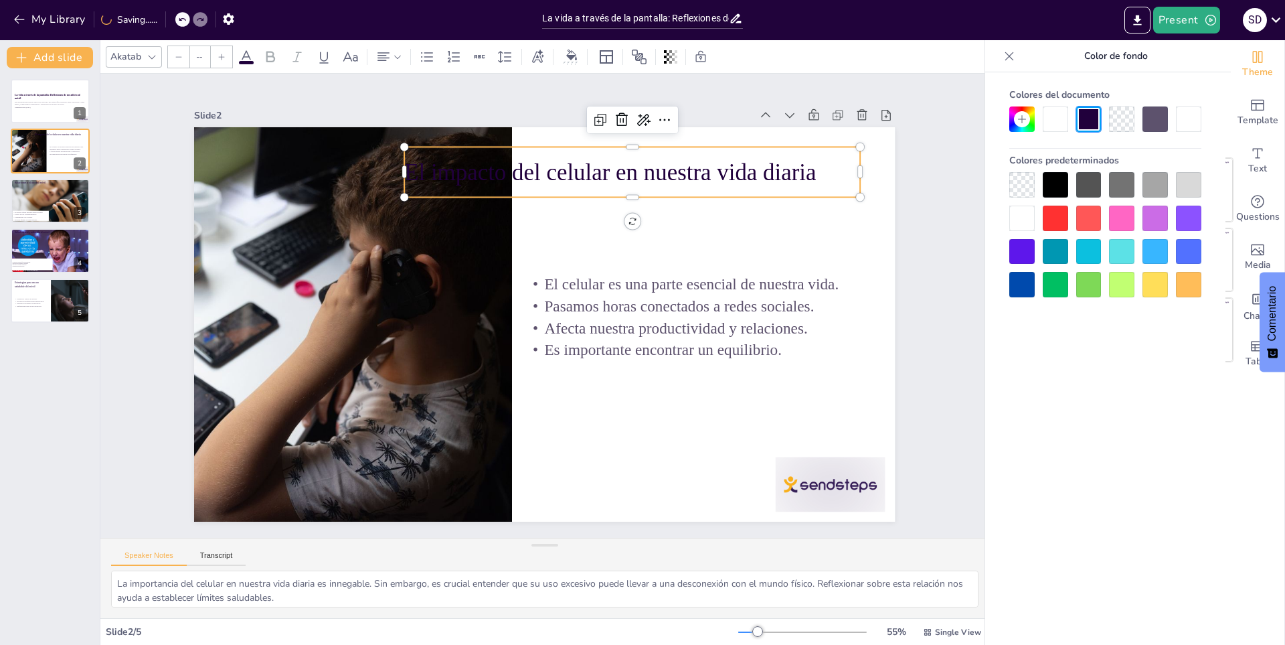
type input "48"
click at [813, 173] on p "El impacto del celular en nuestra vida diaria" at bounding box center [669, 206] width 443 height 172
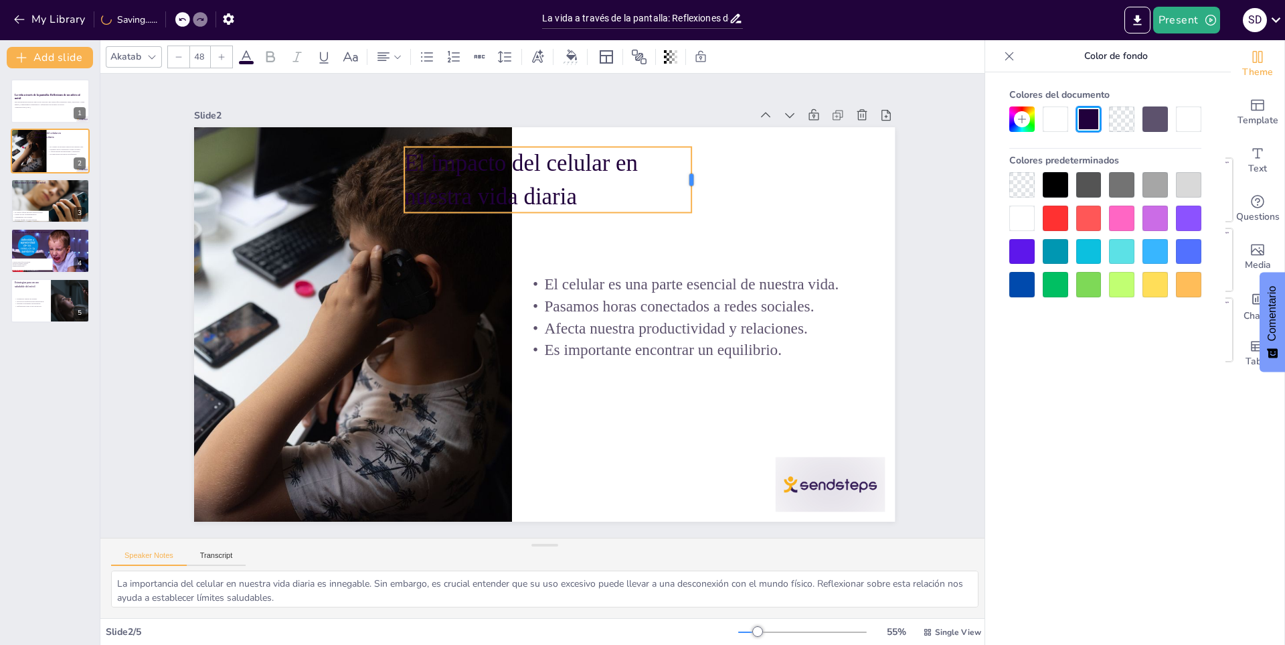
drag, startPoint x: 851, startPoint y: 167, endPoint x: 682, endPoint y: 187, distance: 169.8
click at [713, 200] on div at bounding box center [728, 233] width 30 height 66
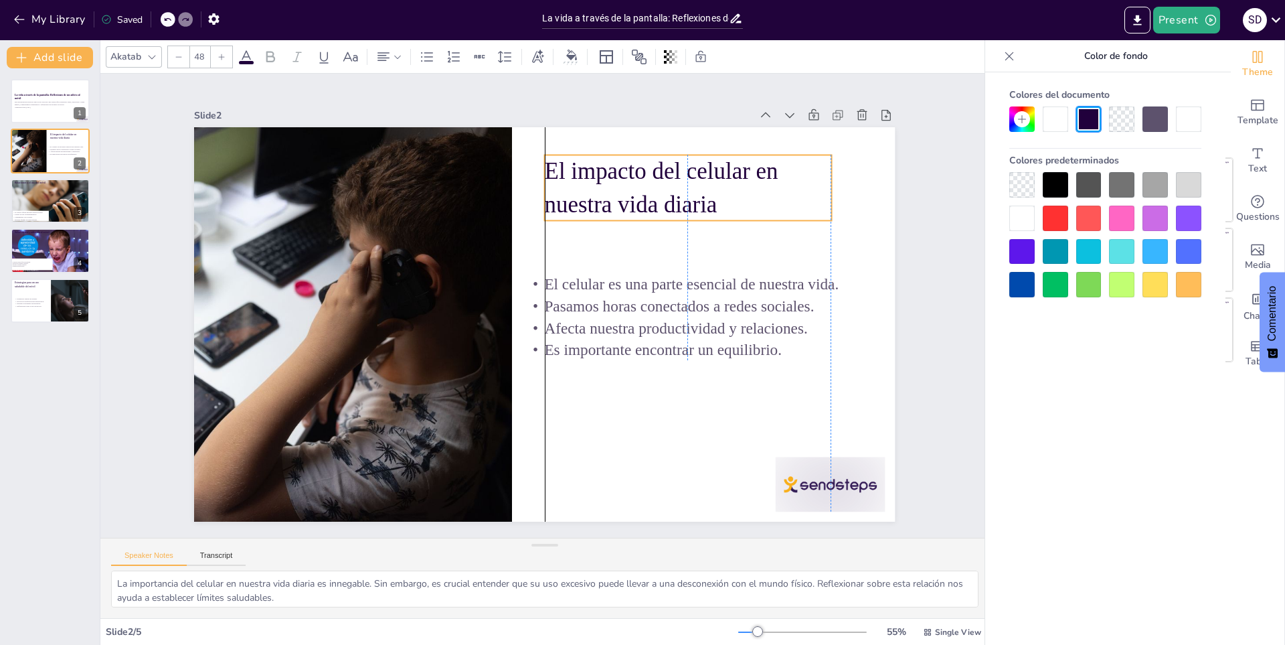
drag, startPoint x: 642, startPoint y: 186, endPoint x: 781, endPoint y: 194, distance: 138.8
click at [781, 205] on p "El impacto del celular en nuestra vida diaria" at bounding box center [728, 333] width 240 height 257
click at [22, 108] on p "Generated with [URL]" at bounding box center [50, 107] width 72 height 3
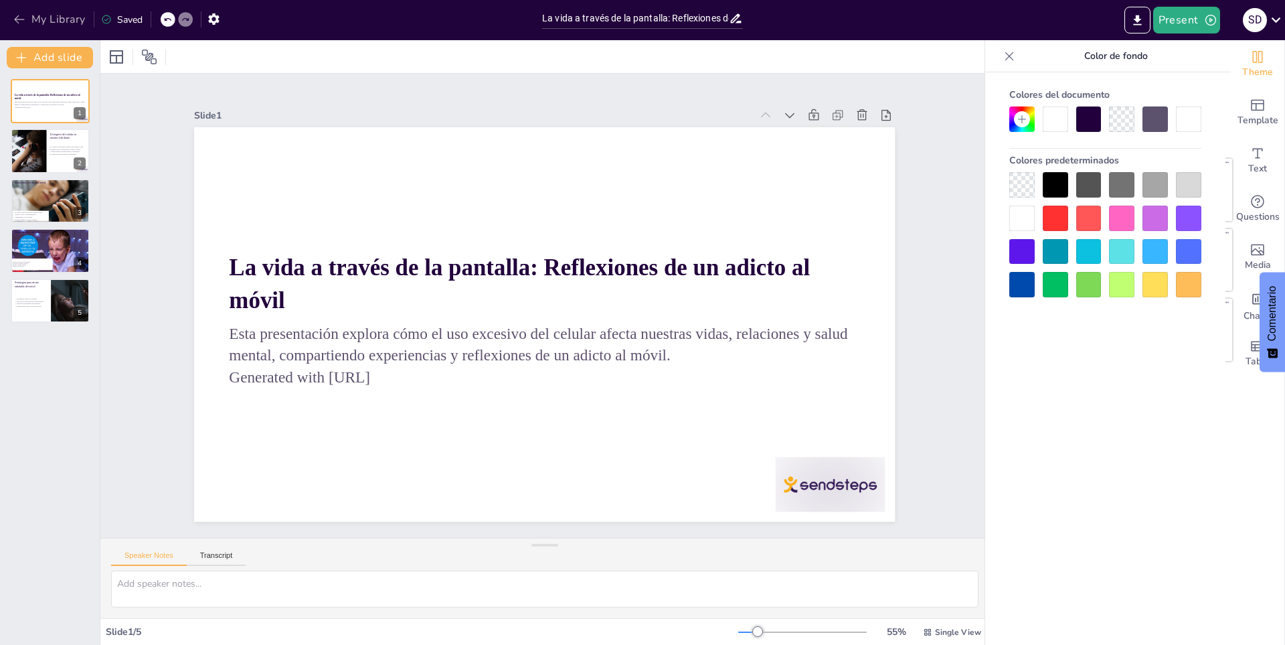
click at [44, 18] on button "My Library" at bounding box center [50, 19] width 81 height 21
